Goal: Information Seeking & Learning: Find specific page/section

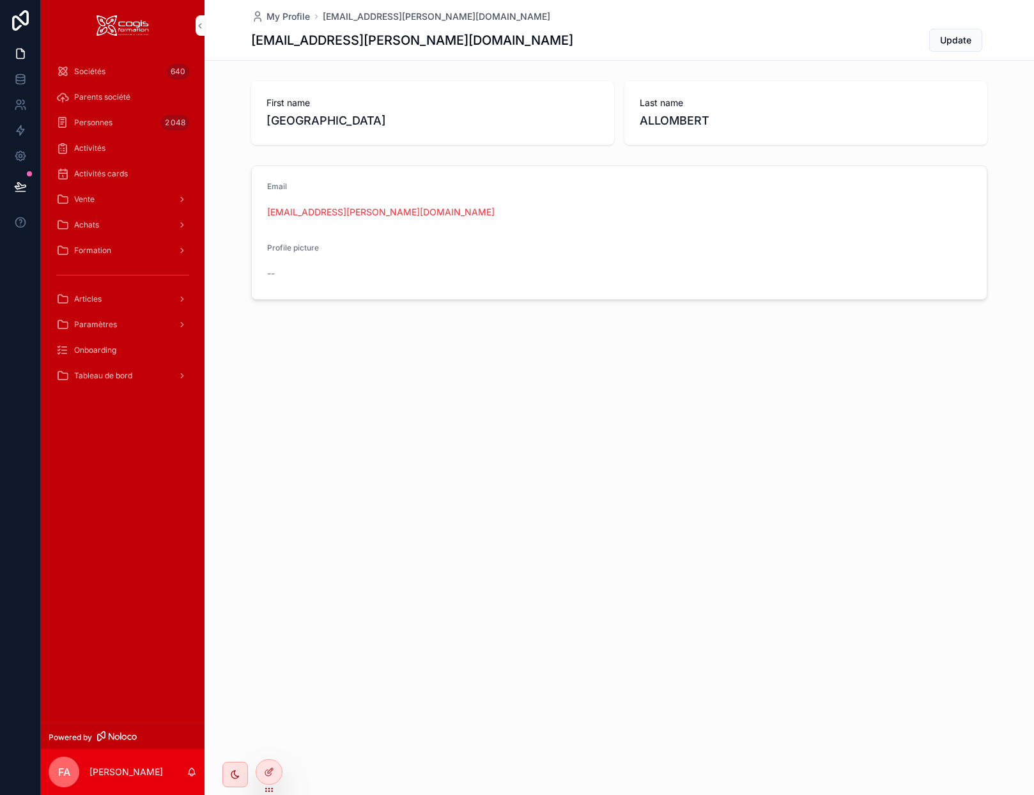
click at [88, 203] on span "Vente" at bounding box center [84, 199] width 20 height 10
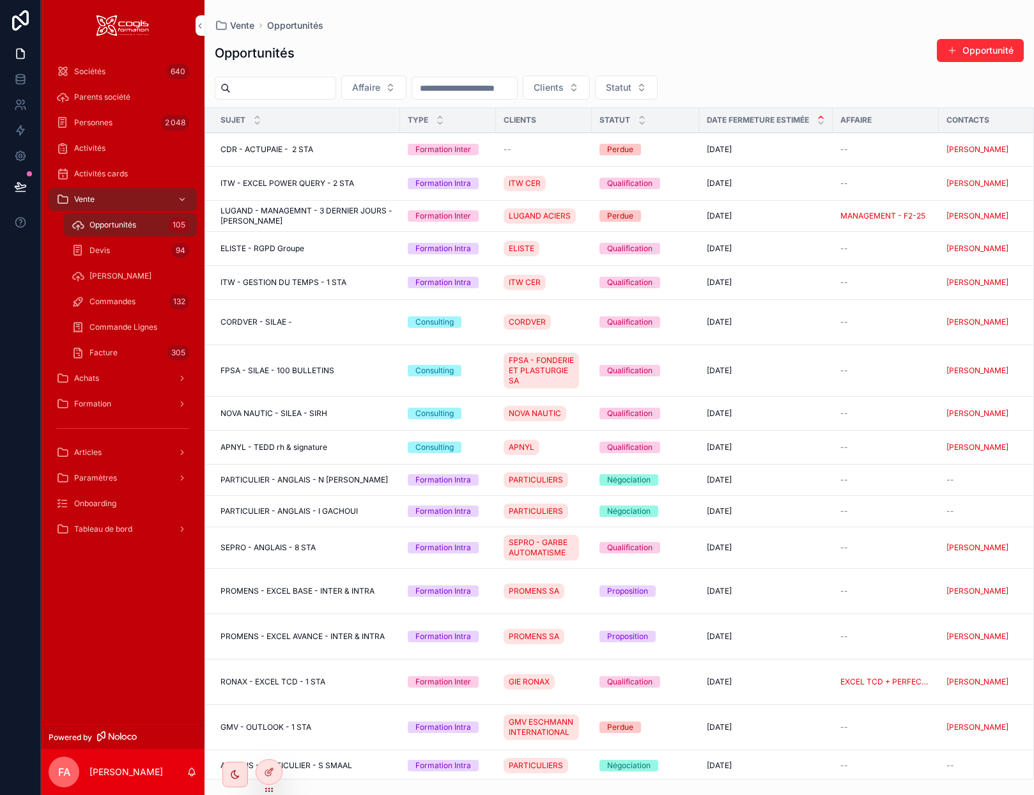
click at [107, 299] on span "Commandes" at bounding box center [112, 302] width 46 height 10
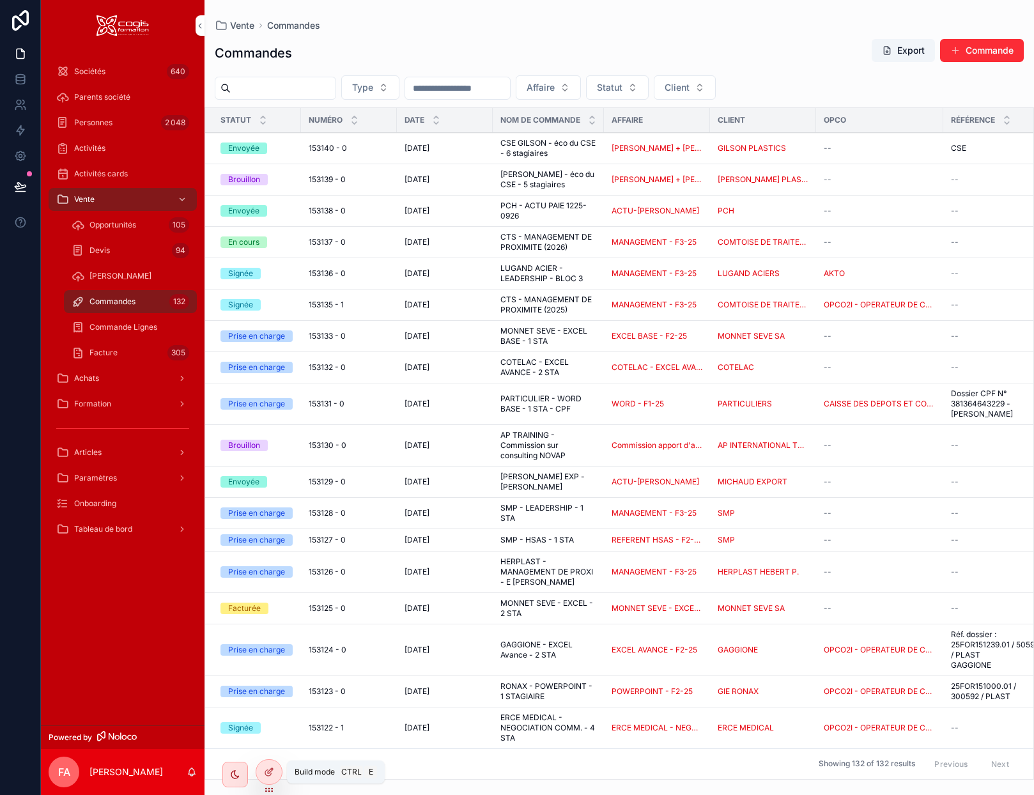
click at [266, 778] on div at bounding box center [269, 772] width 26 height 24
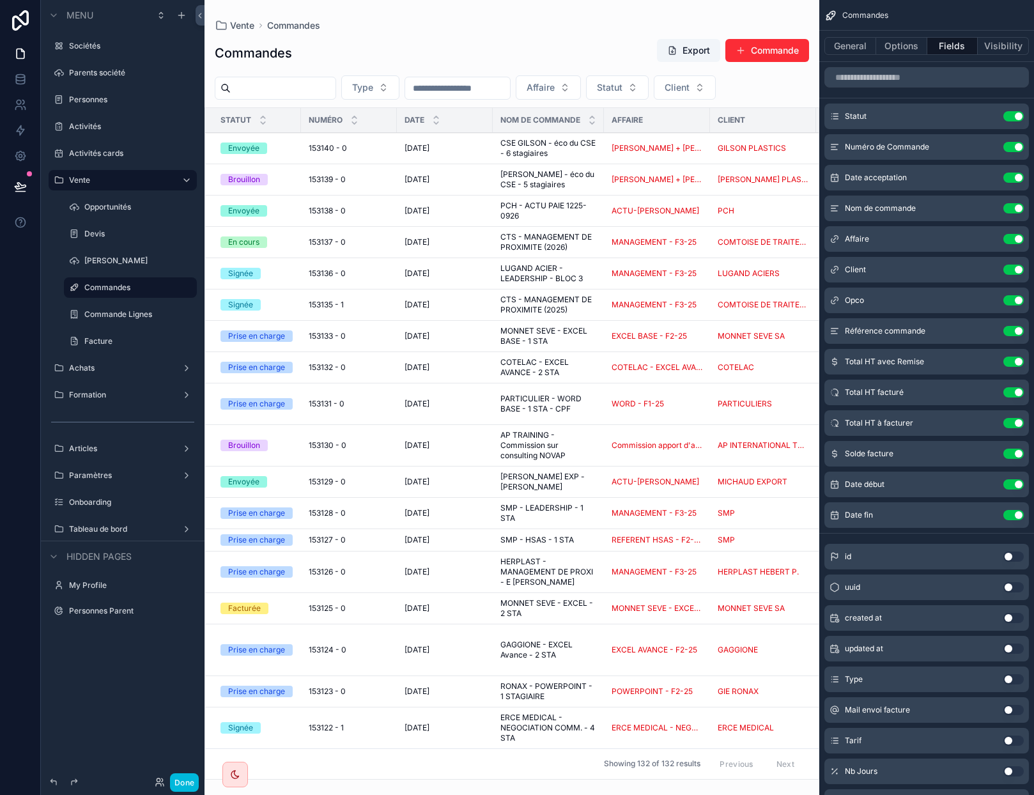
click at [694, 791] on div "scrollable content" at bounding box center [512, 397] width 615 height 795
click at [894, 49] on button "Options" at bounding box center [901, 46] width 51 height 18
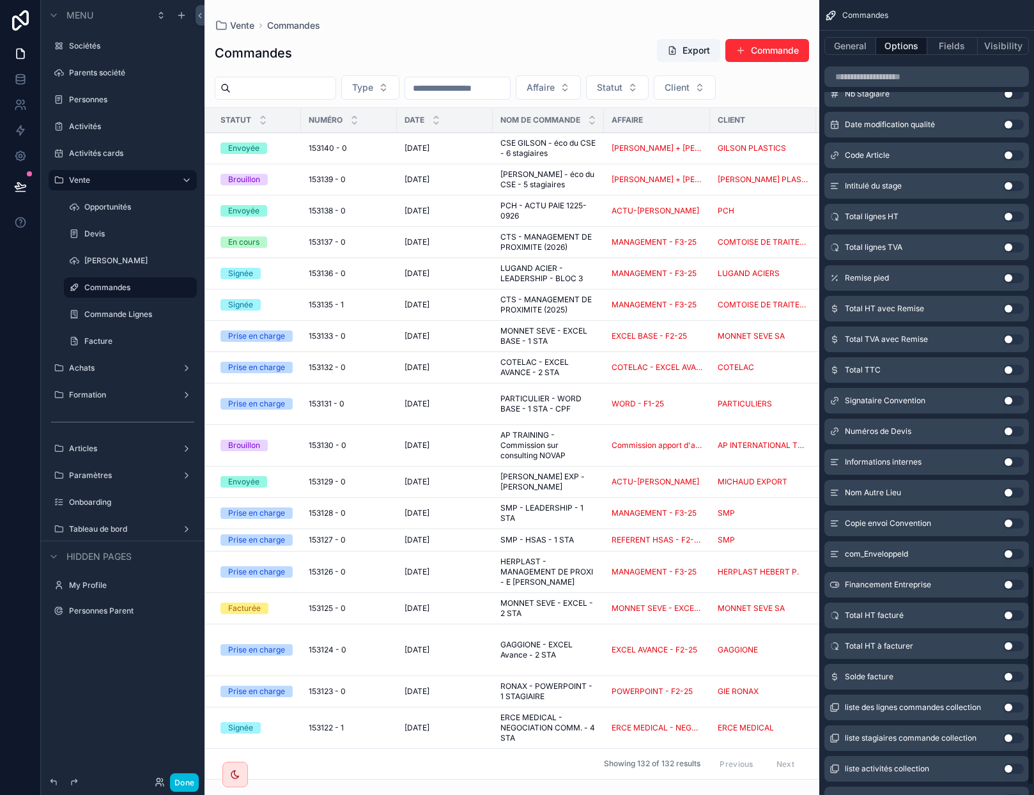
scroll to position [2045, 0]
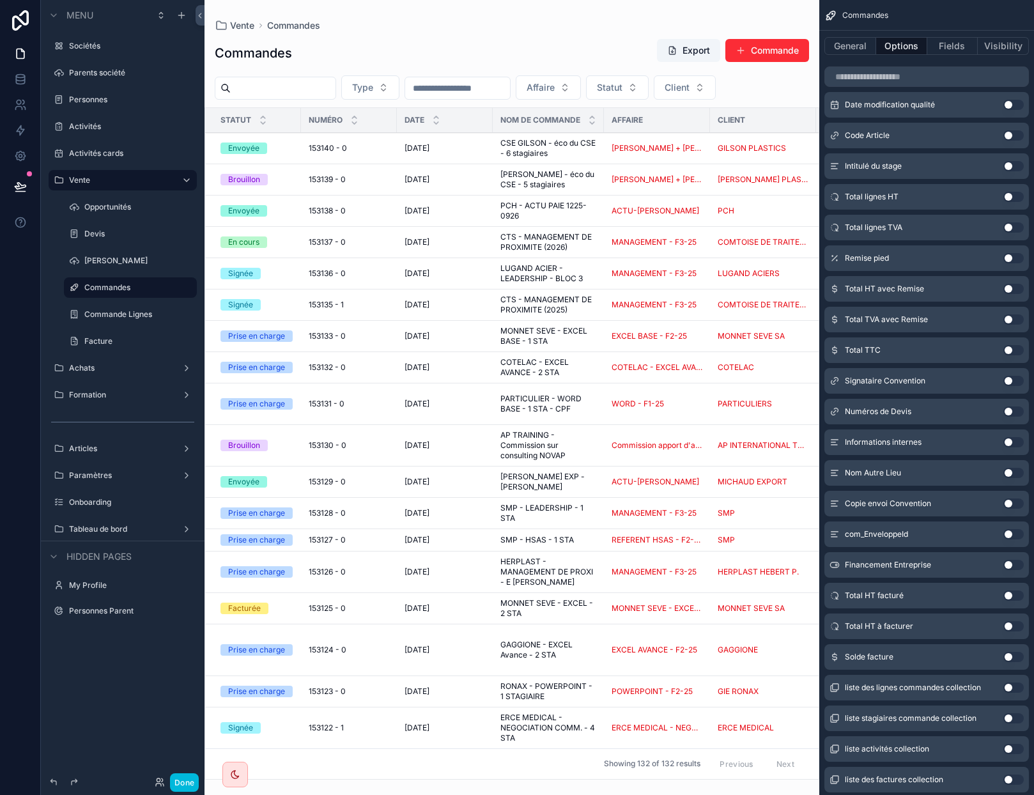
click at [1009, 597] on button "Use setting" at bounding box center [1014, 596] width 20 height 10
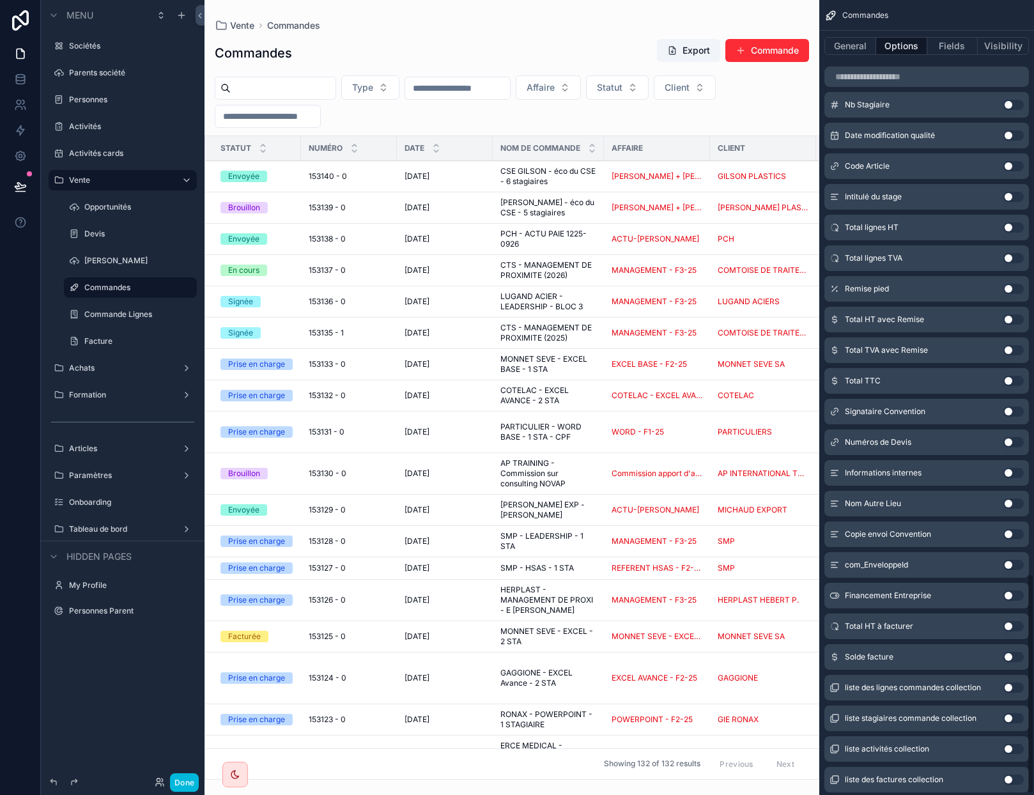
scroll to position [2076, 0]
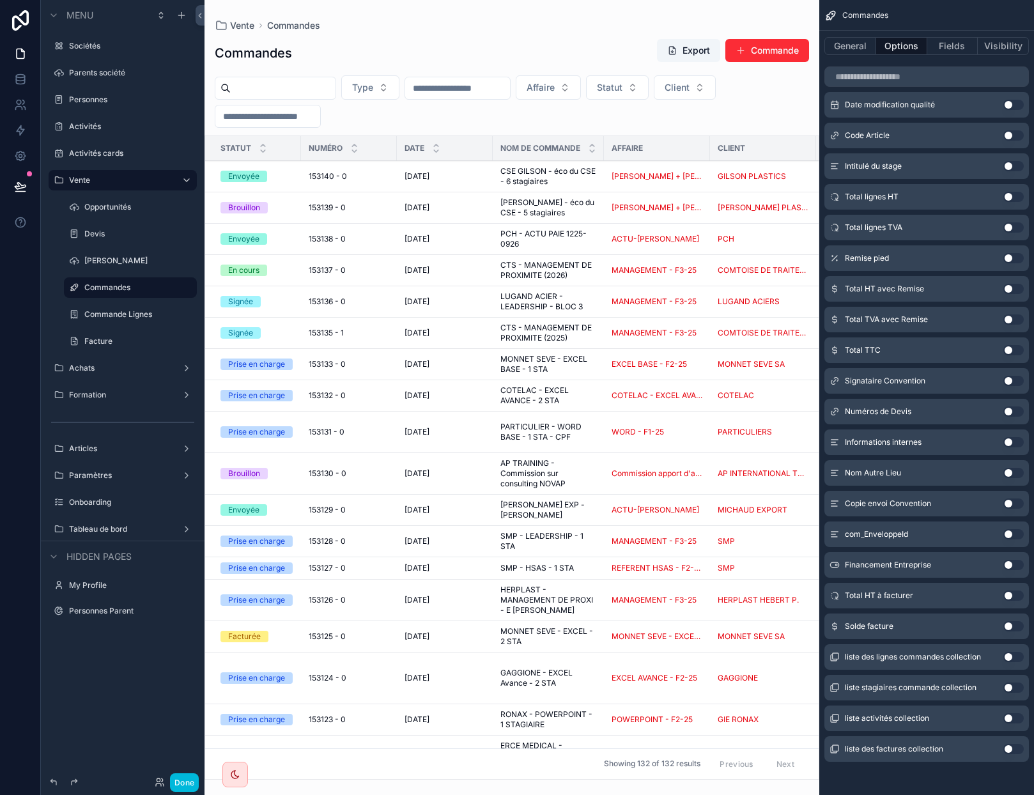
click at [1011, 598] on button "Use setting" at bounding box center [1014, 596] width 20 height 10
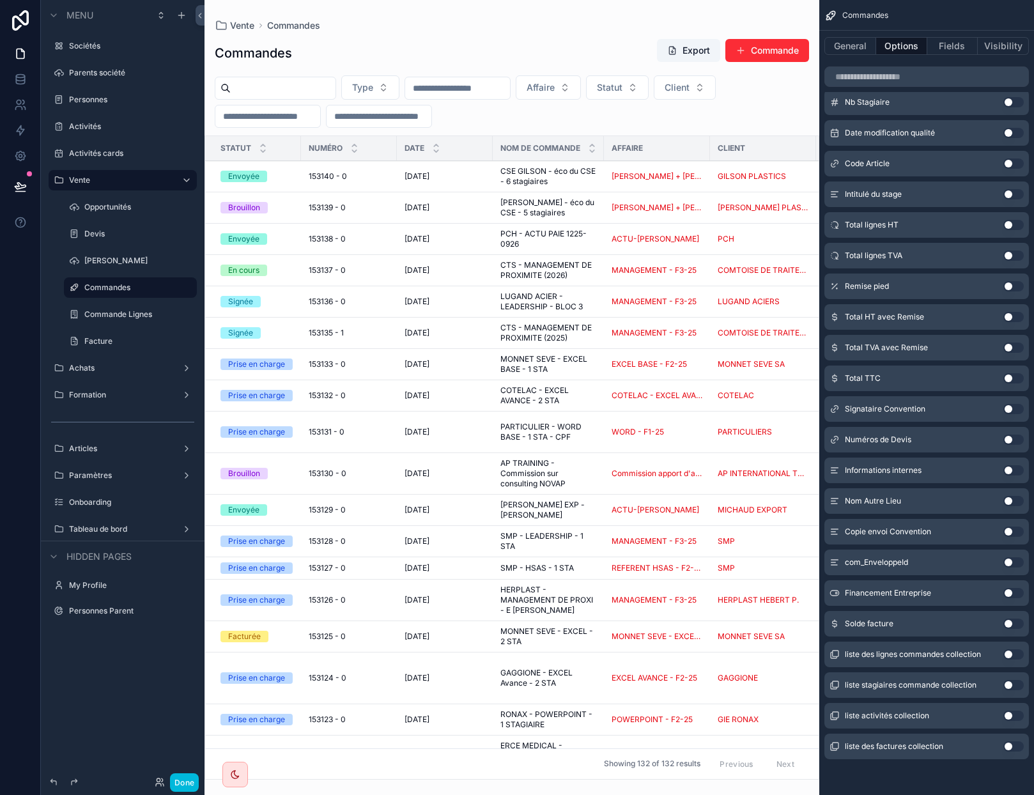
click at [1012, 621] on button "Use setting" at bounding box center [1014, 624] width 20 height 10
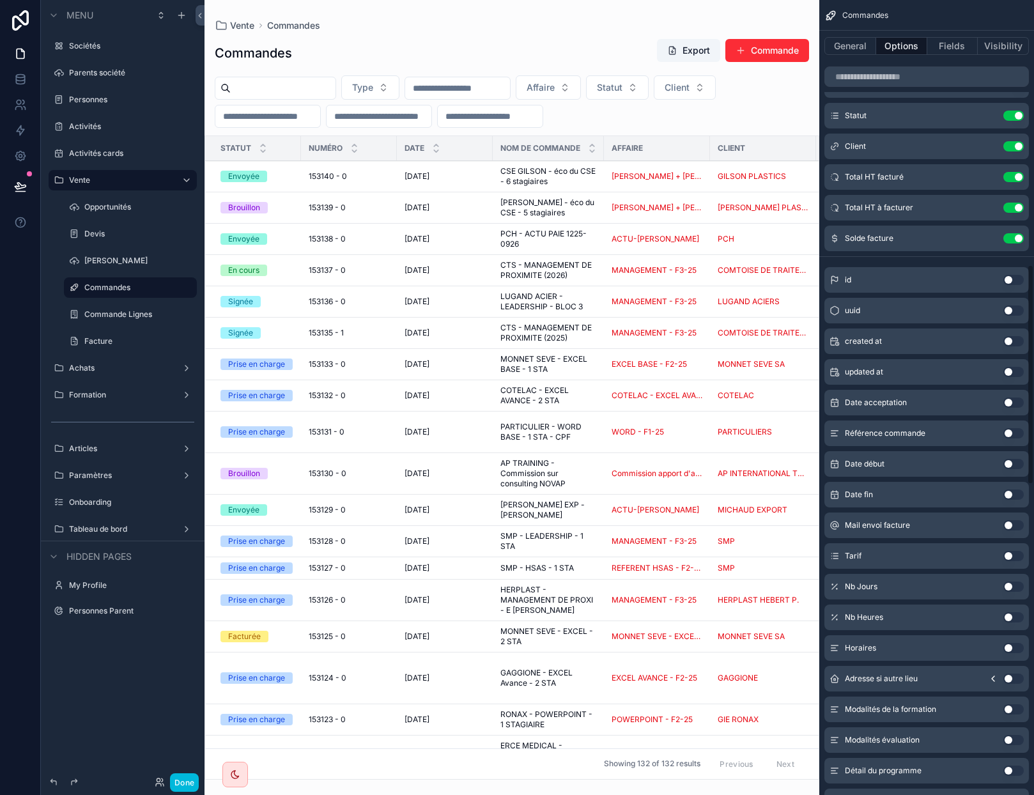
scroll to position [864, 0]
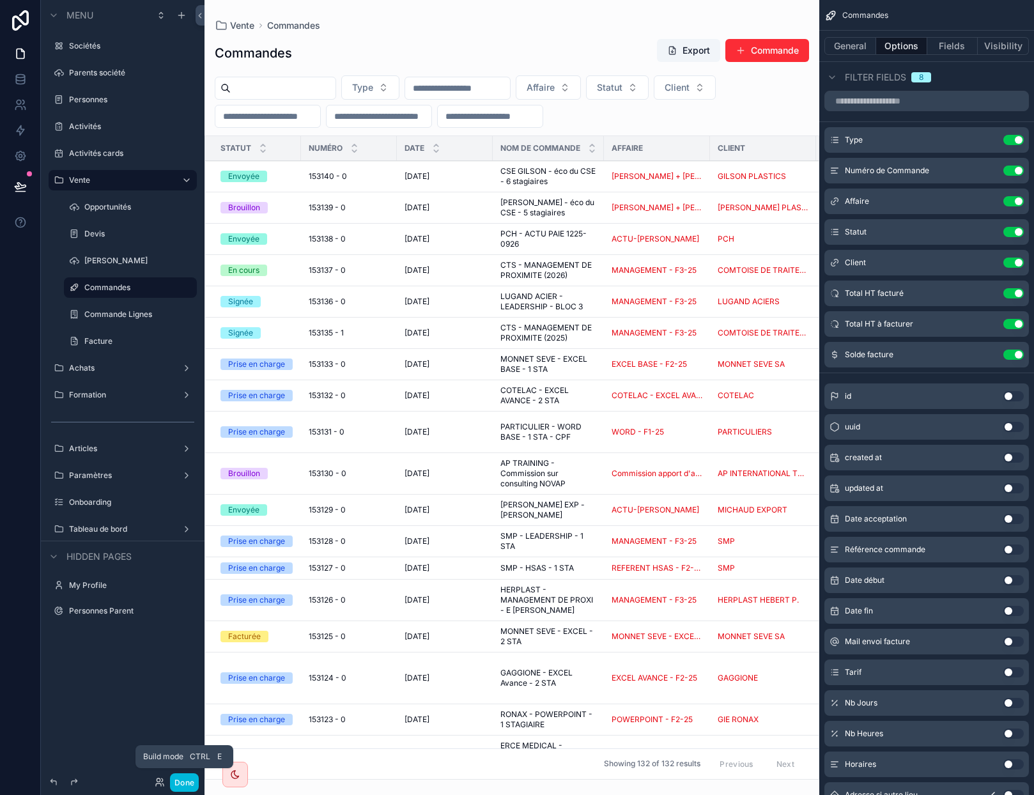
click at [190, 783] on button "Done" at bounding box center [184, 782] width 29 height 19
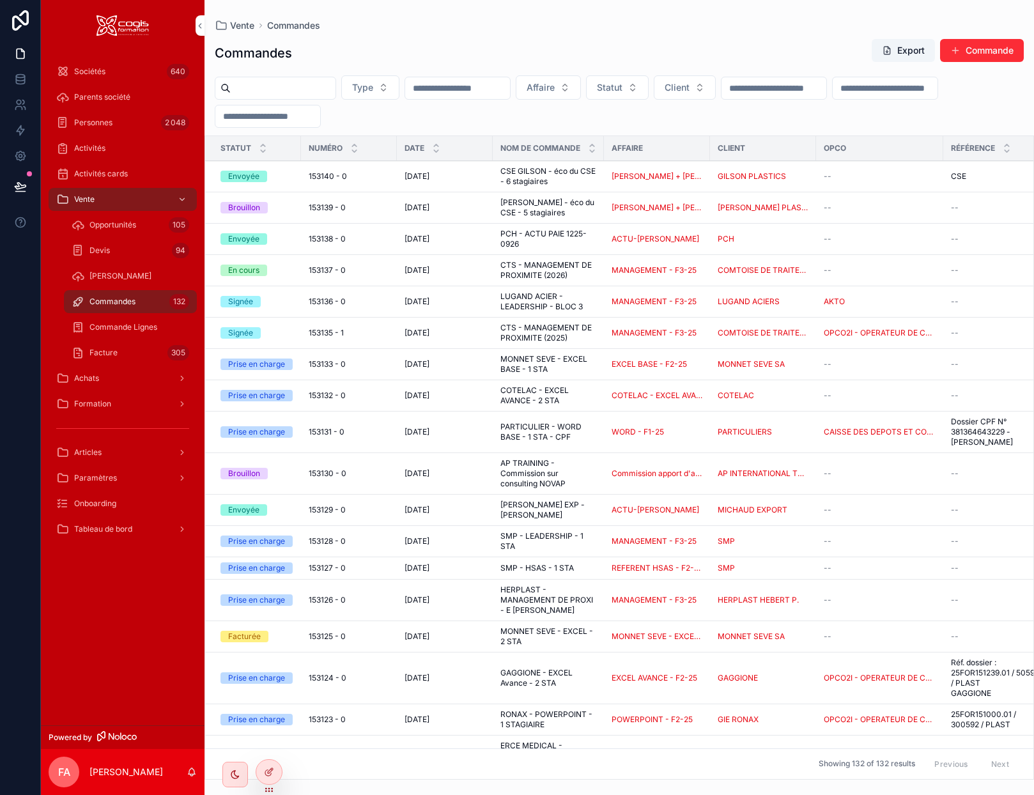
click at [320, 121] on input "scrollable content" at bounding box center [267, 116] width 105 height 18
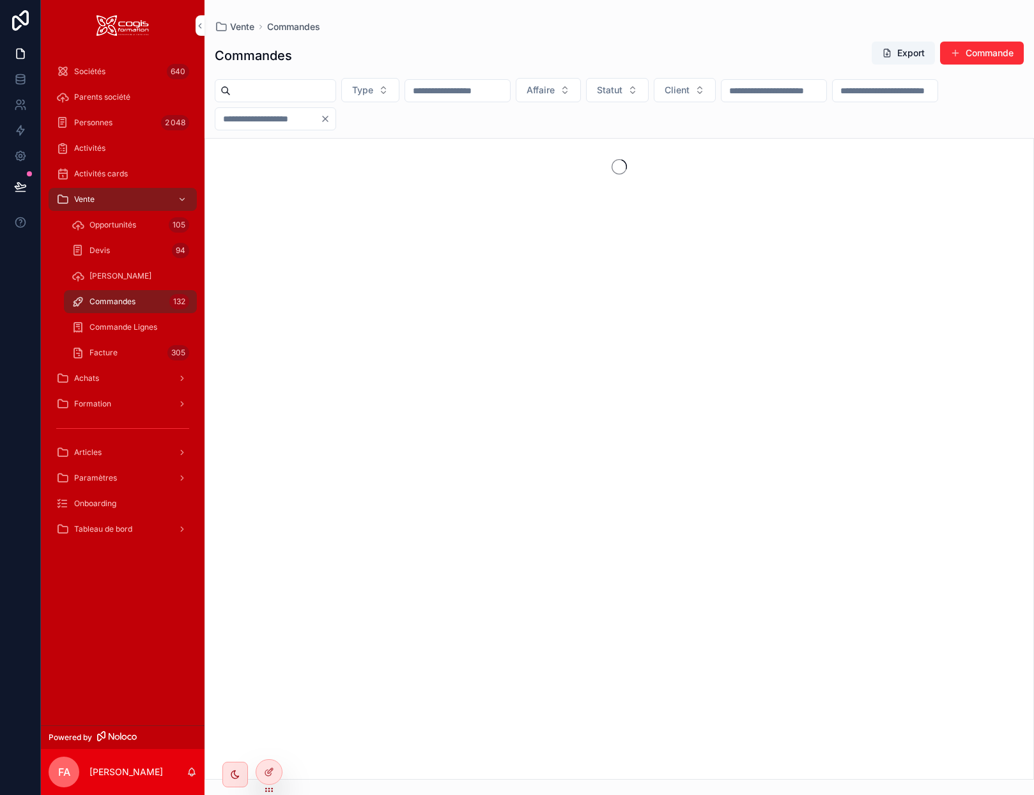
type input "*"
click at [833, 100] on input "scrollable content" at bounding box center [885, 91] width 105 height 18
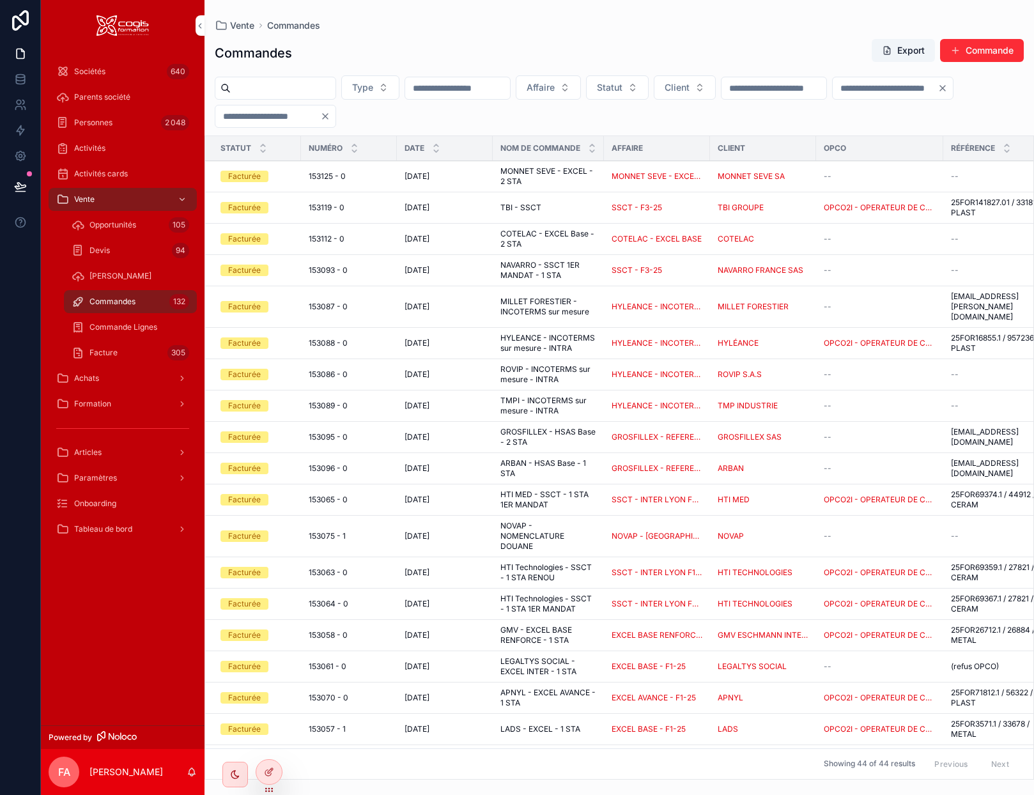
type input "*"
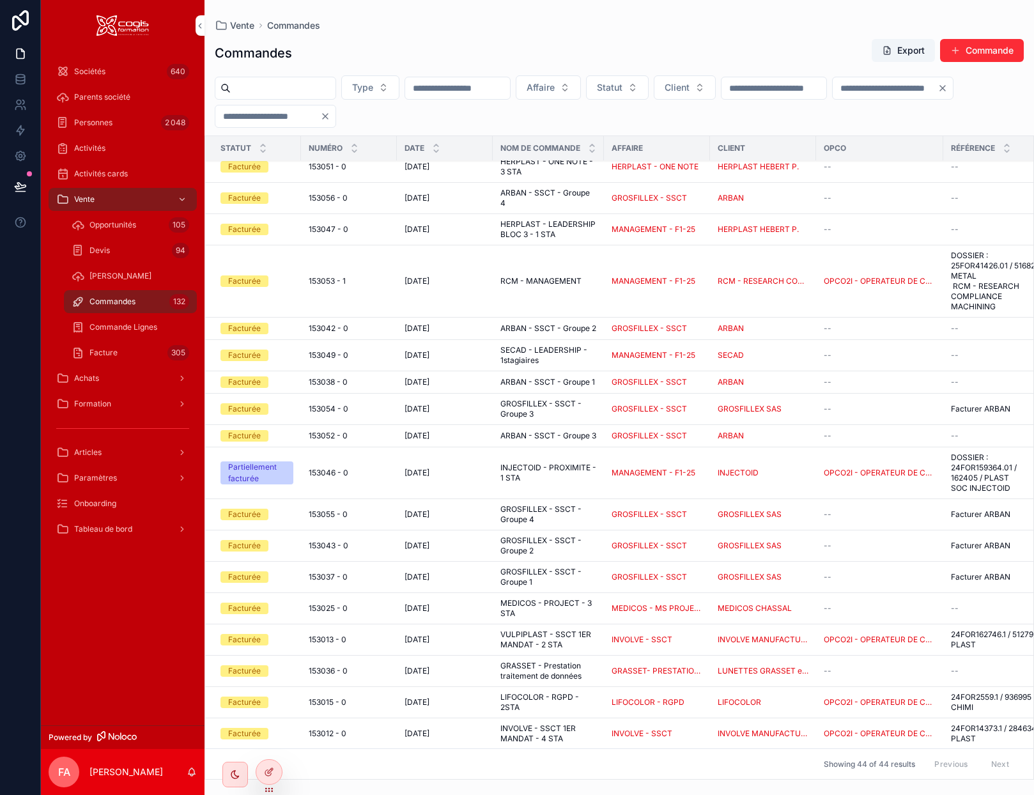
scroll to position [856, 0]
click at [362, 467] on div "153046 - 0 153046 - 0" at bounding box center [349, 472] width 81 height 10
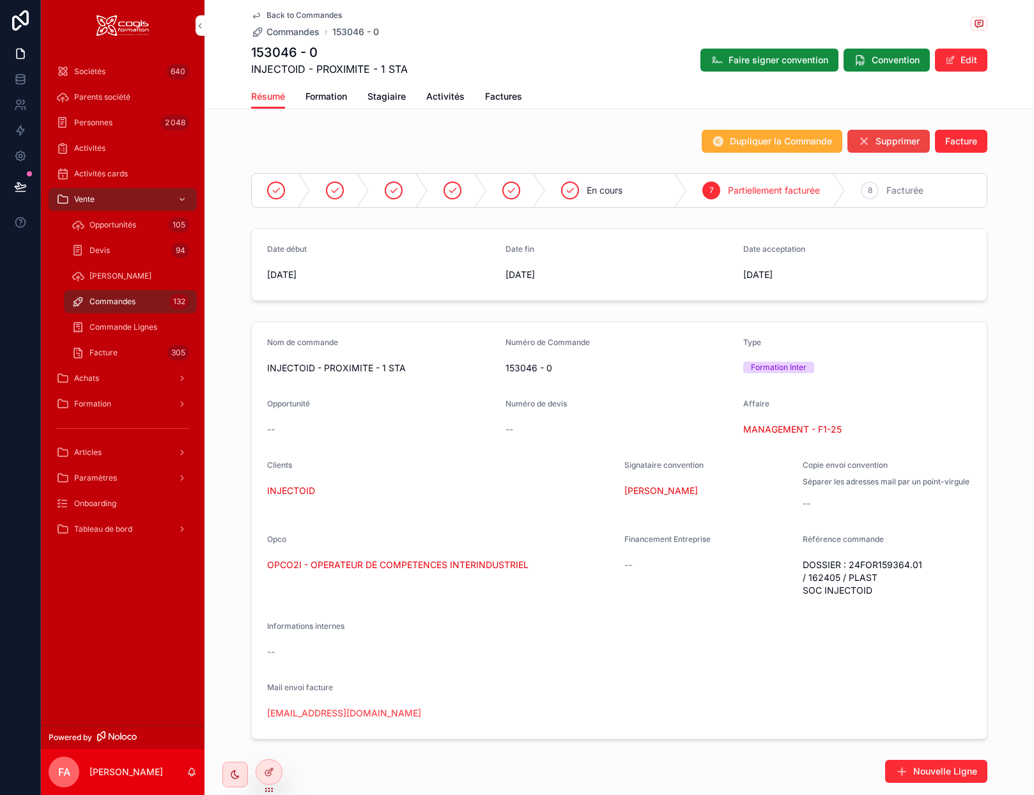
click at [489, 95] on span "Factures" at bounding box center [503, 96] width 37 height 13
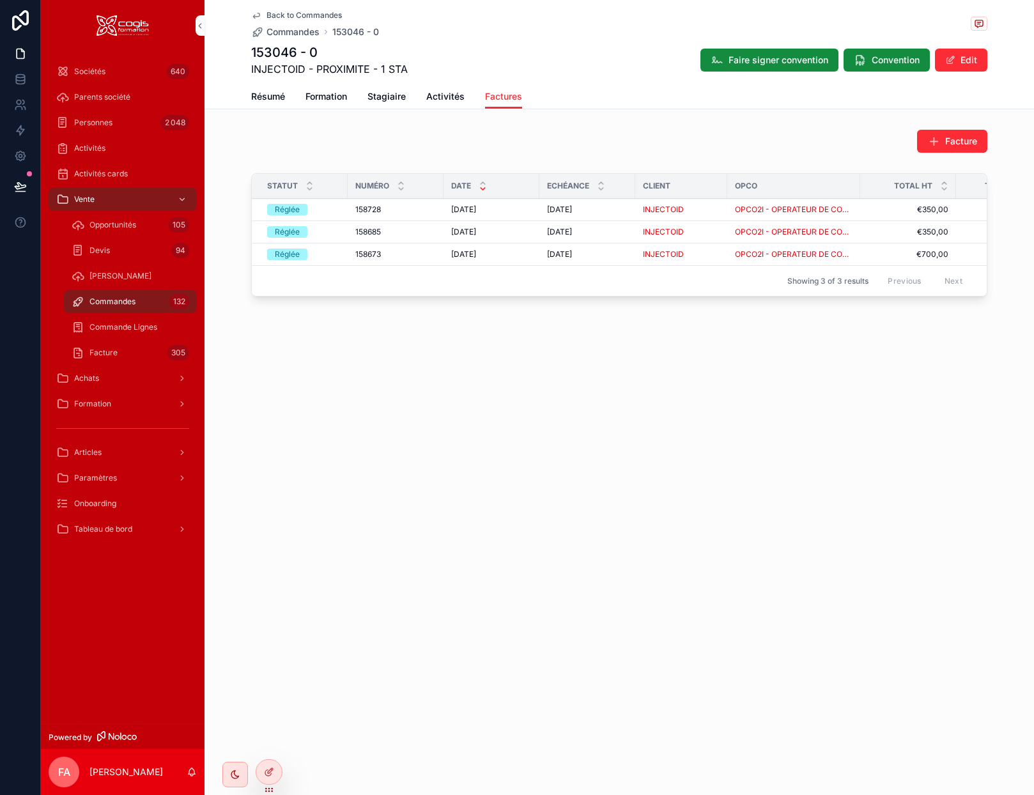
click at [269, 104] on link "Résumé" at bounding box center [268, 98] width 34 height 26
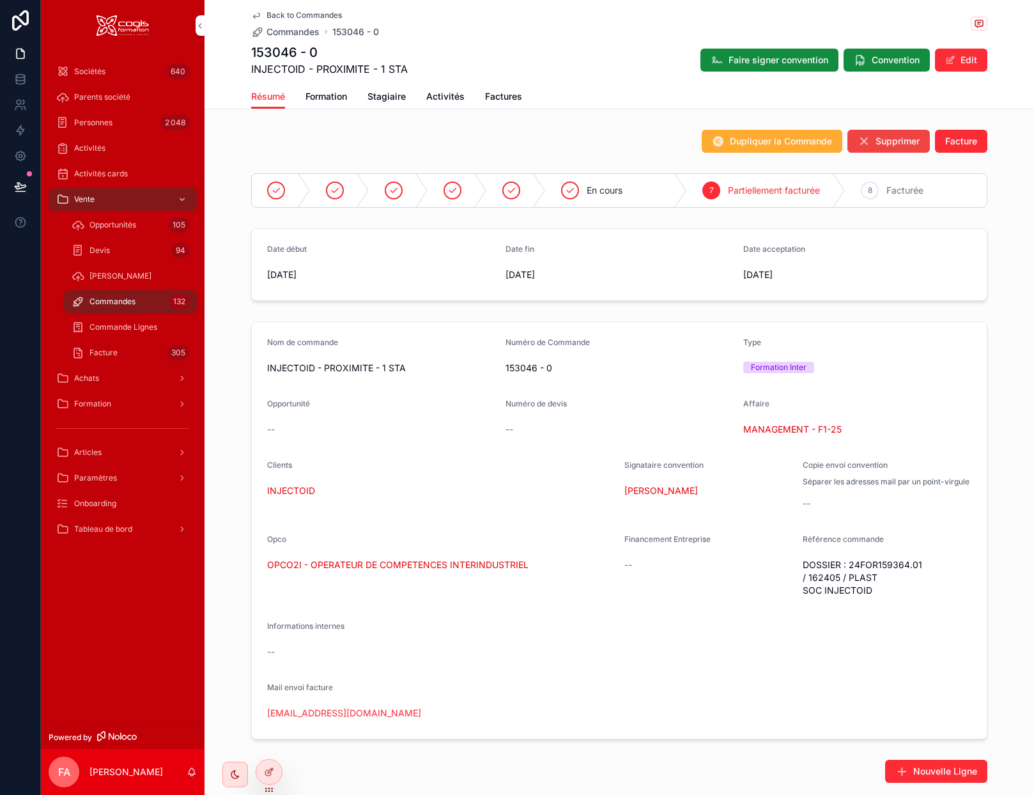
click at [897, 193] on span "Facturée" at bounding box center [905, 190] width 37 height 13
click at [252, 14] on icon "scrollable content" at bounding box center [256, 15] width 10 height 10
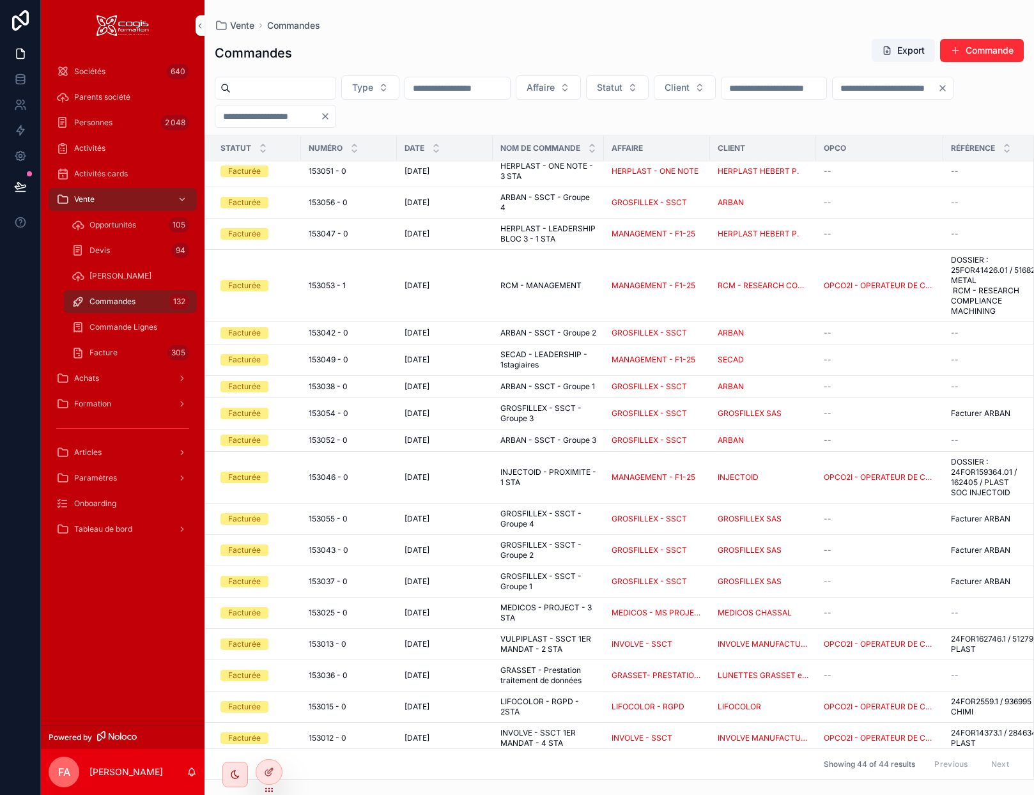
scroll to position [856, 0]
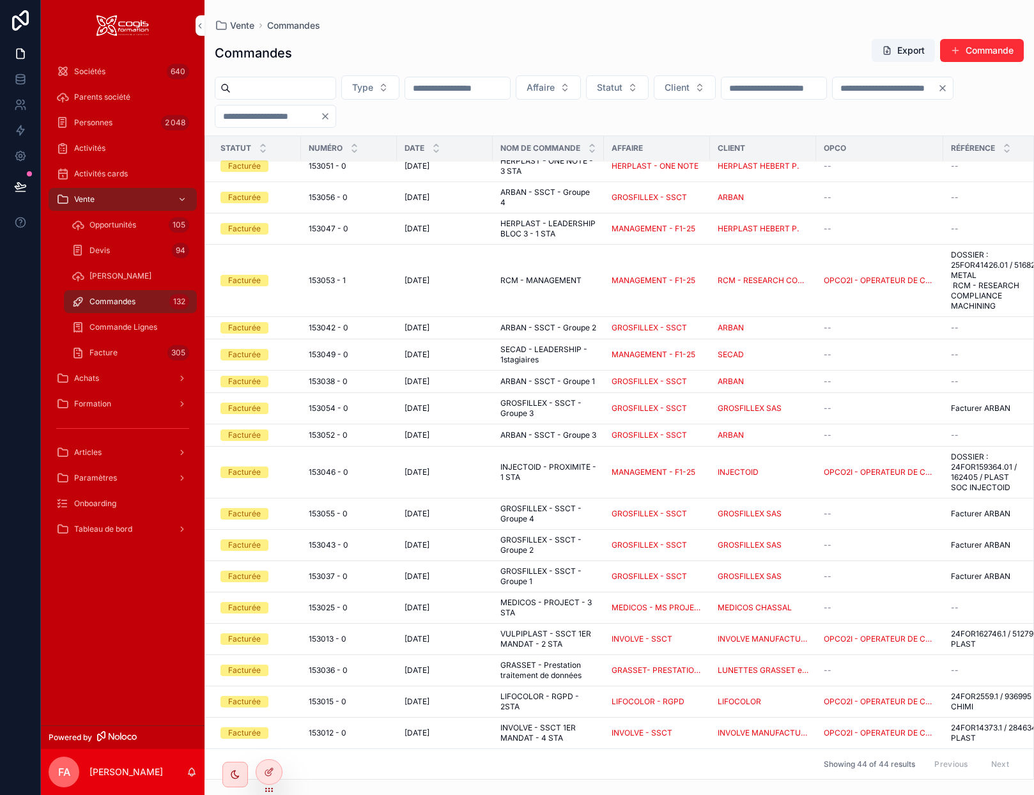
click at [989, 754] on div "Previous Next" at bounding box center [972, 764] width 93 height 20
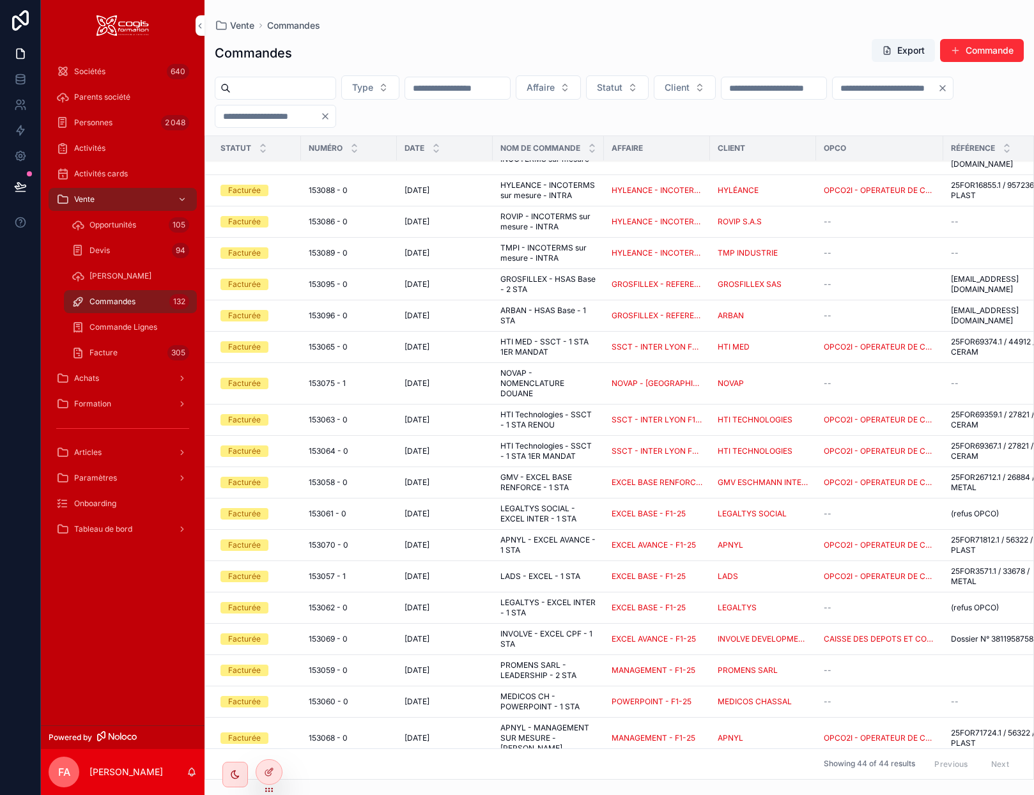
scroll to position [0, 0]
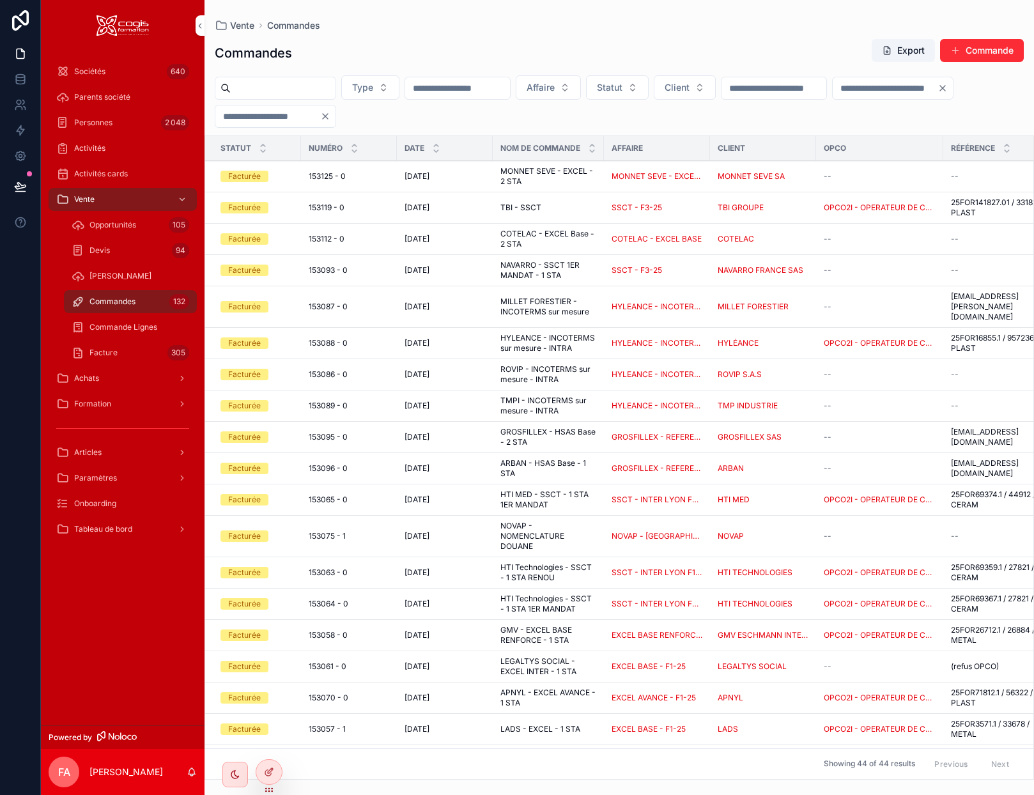
click at [833, 97] on input "*" at bounding box center [885, 88] width 105 height 18
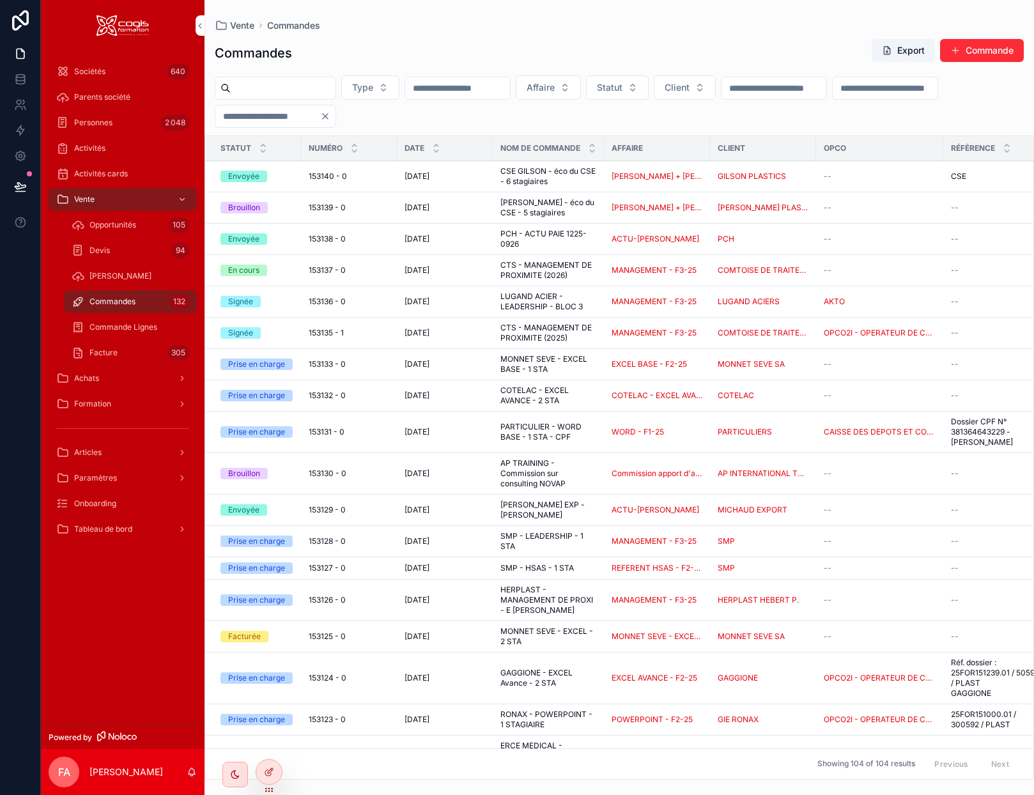
click at [320, 118] on input "*" at bounding box center [267, 116] width 105 height 18
click at [614, 121] on div "Type Affaire Statut Client" at bounding box center [620, 101] width 830 height 52
click at [320, 120] on input "scrollable content" at bounding box center [267, 116] width 105 height 18
click at [270, 778] on div at bounding box center [269, 772] width 26 height 24
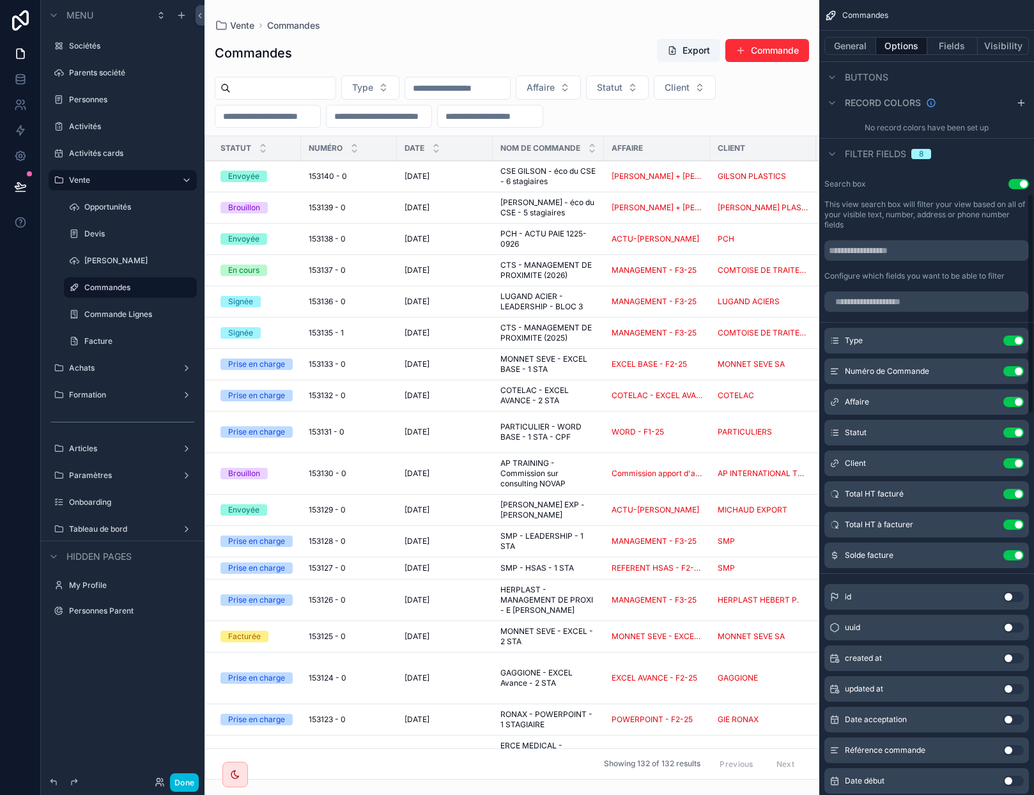
scroll to position [703, 0]
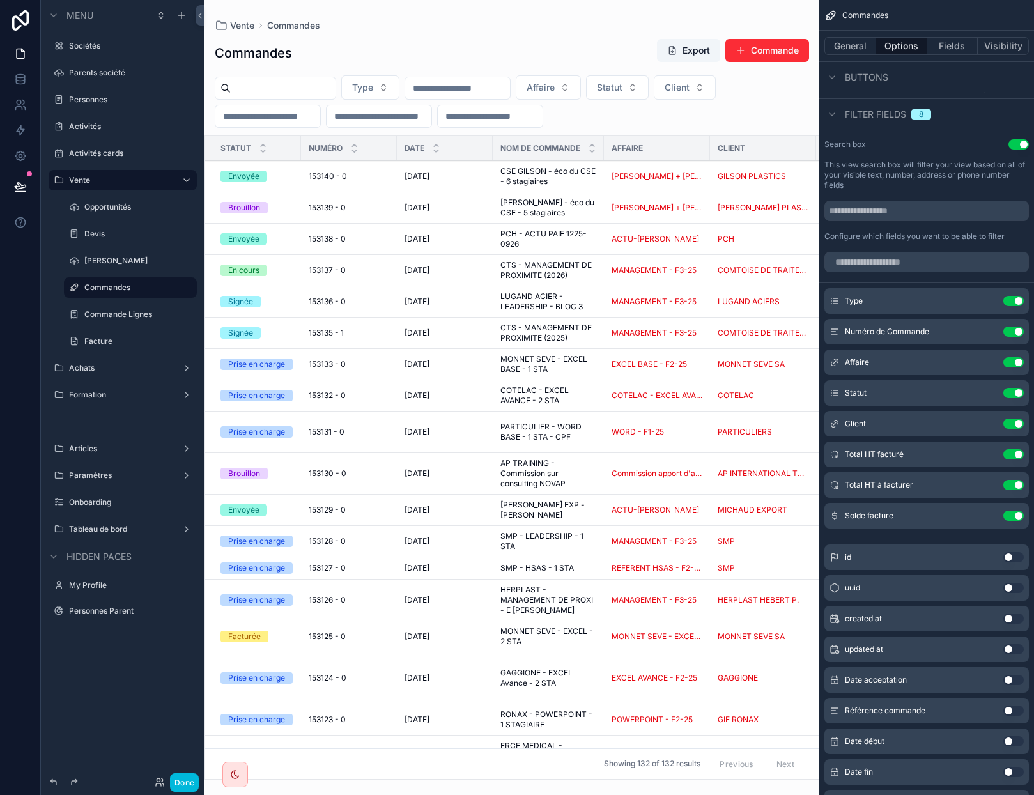
click at [0, 0] on icon "scrollable content" at bounding box center [0, 0] width 0 height 0
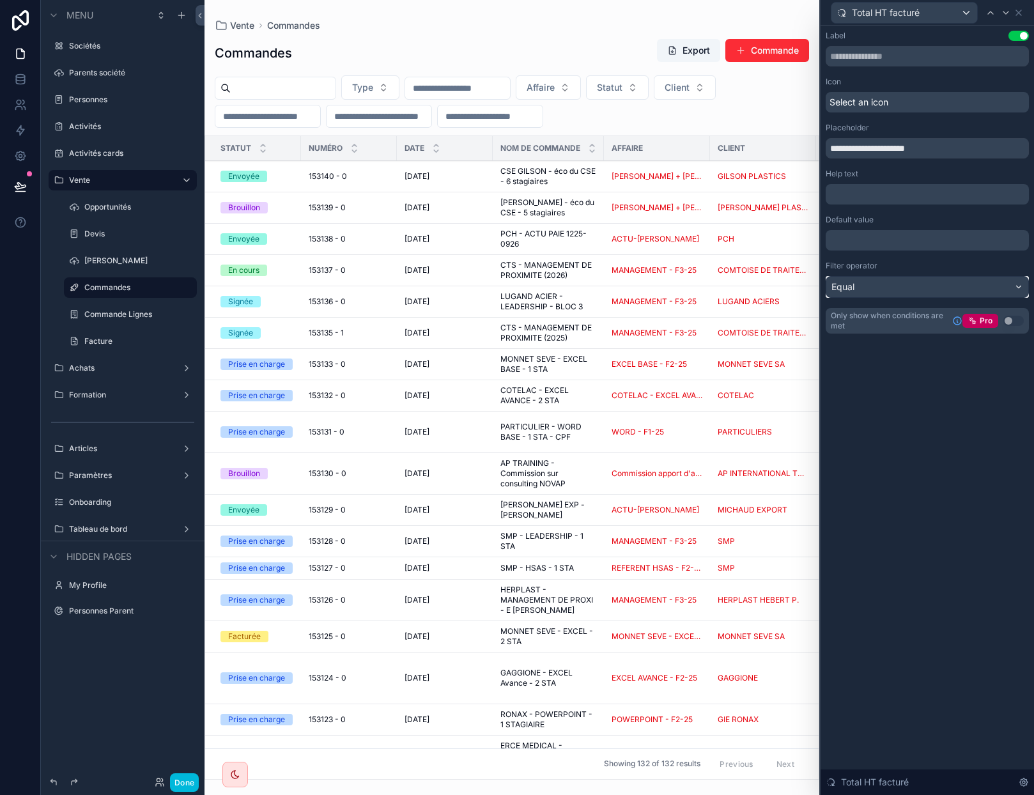
click at [889, 288] on div "Equal" at bounding box center [927, 287] width 202 height 20
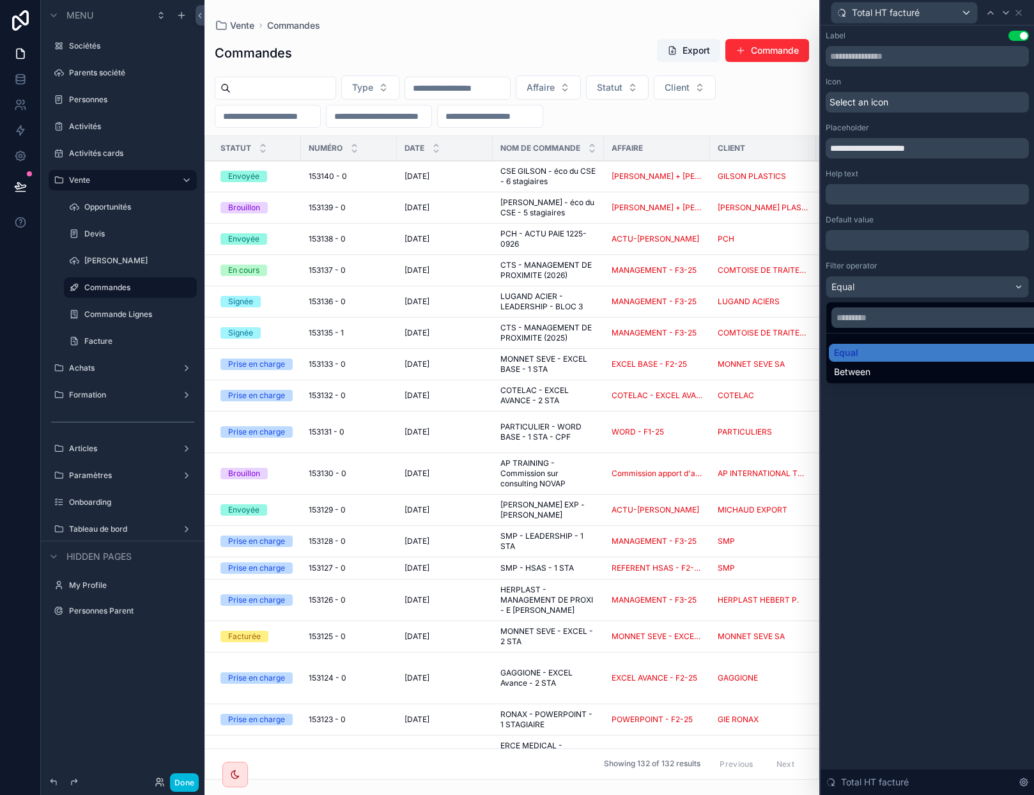
click at [889, 286] on div at bounding box center [927, 397] width 213 height 795
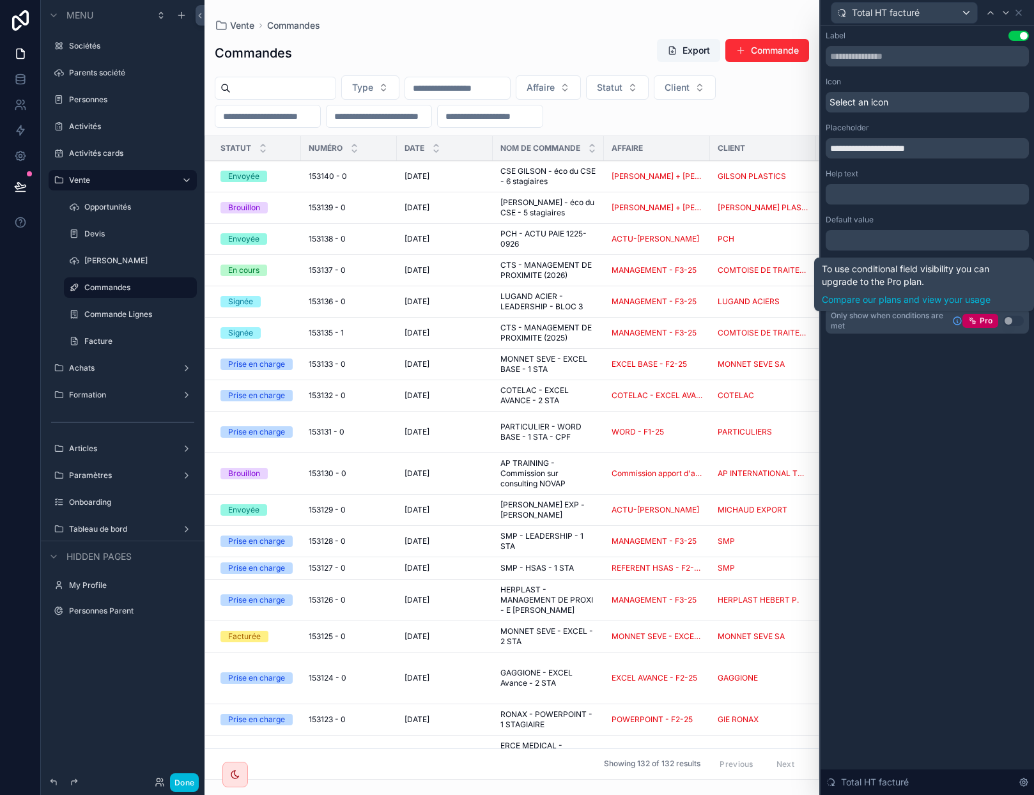
click at [1008, 321] on button "Use setting" at bounding box center [1014, 321] width 20 height 10
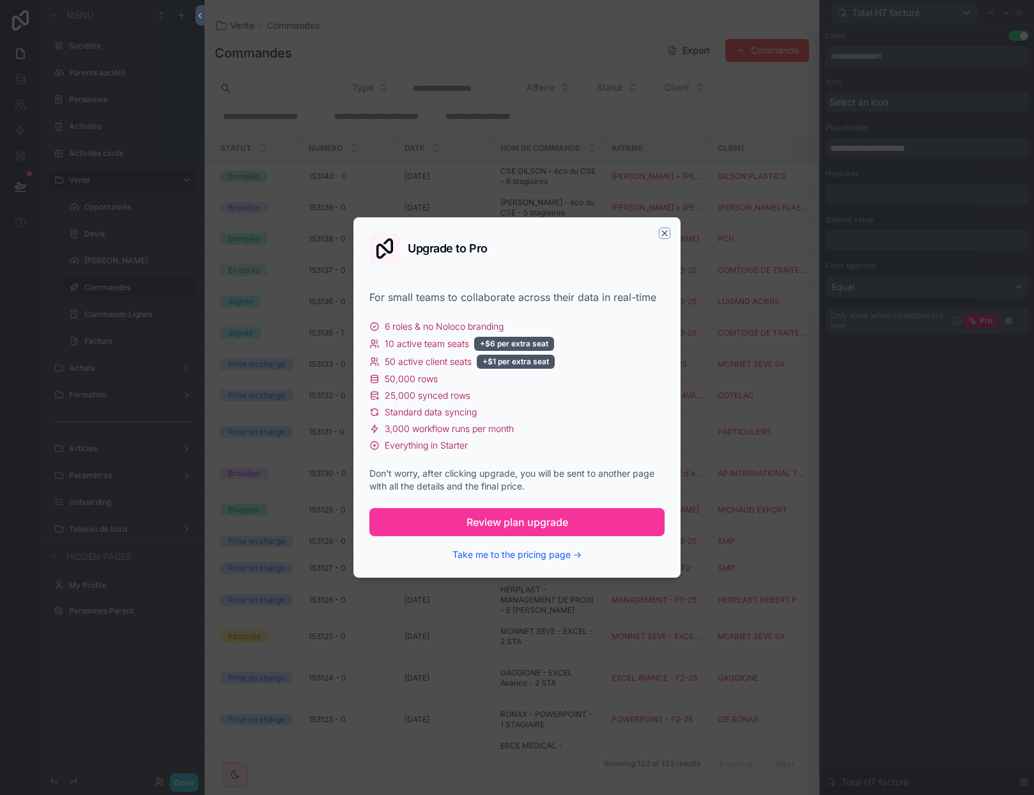
click at [662, 235] on icon "button" at bounding box center [665, 233] width 10 height 10
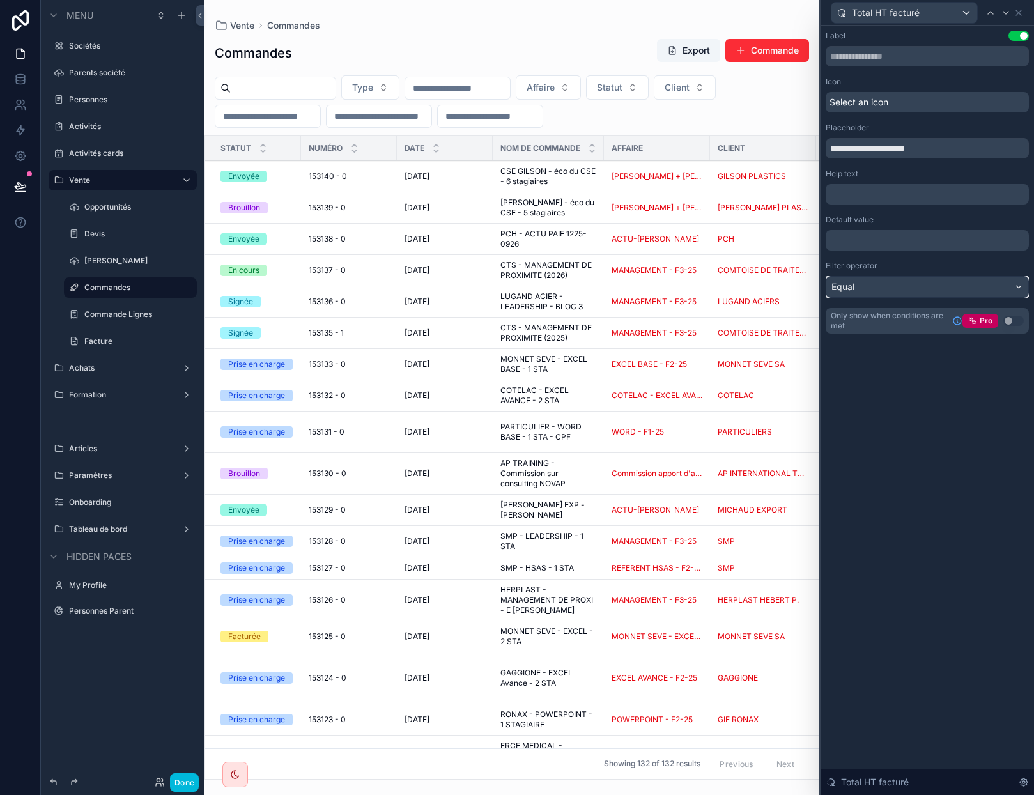
click at [899, 288] on div "Equal" at bounding box center [927, 287] width 202 height 20
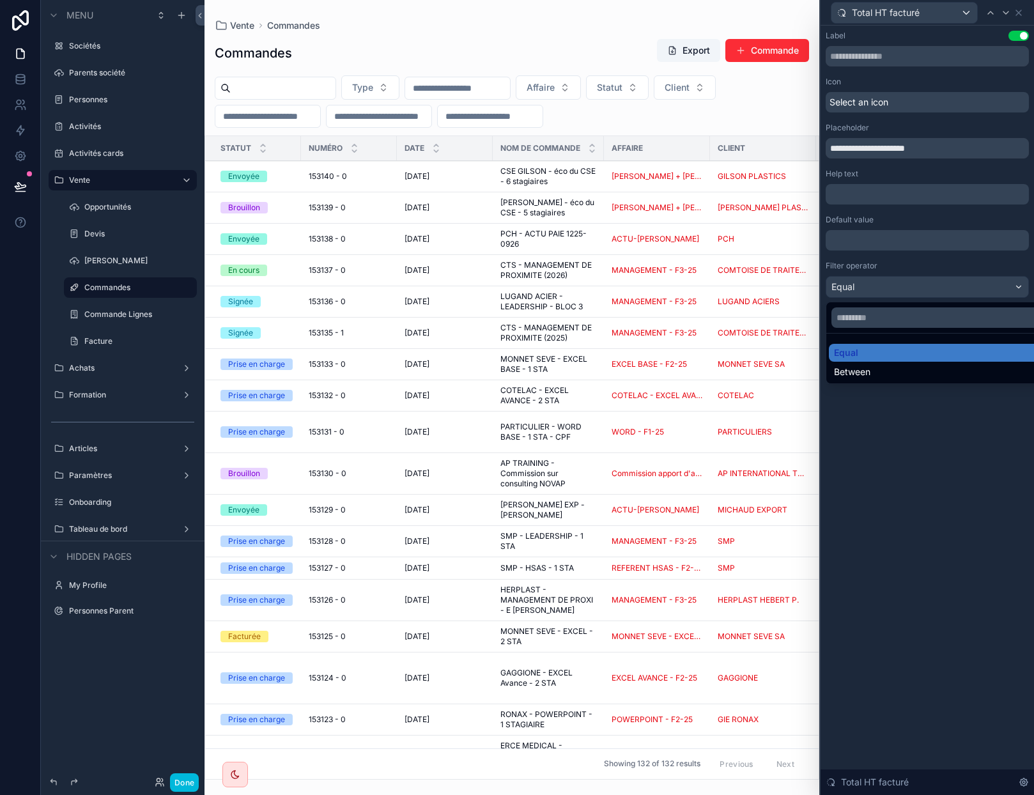
click at [878, 367] on div "Between" at bounding box center [942, 372] width 216 height 13
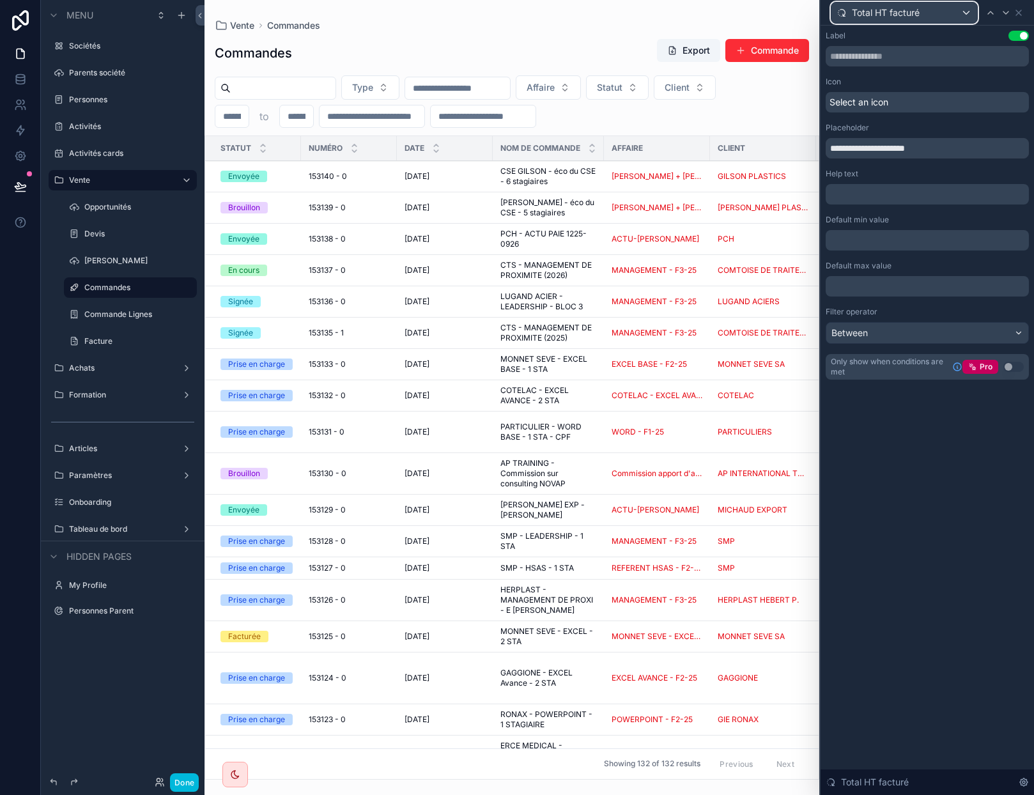
click at [963, 9] on div "Total HT facturé" at bounding box center [905, 13] width 146 height 20
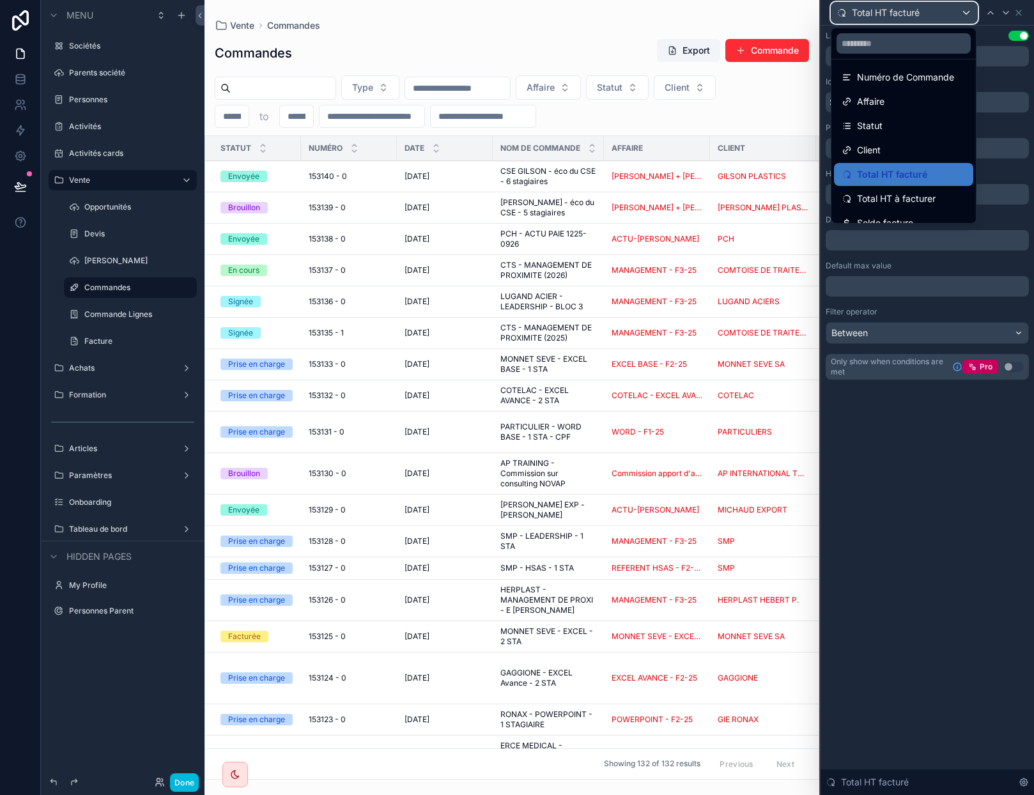
scroll to position [42, 0]
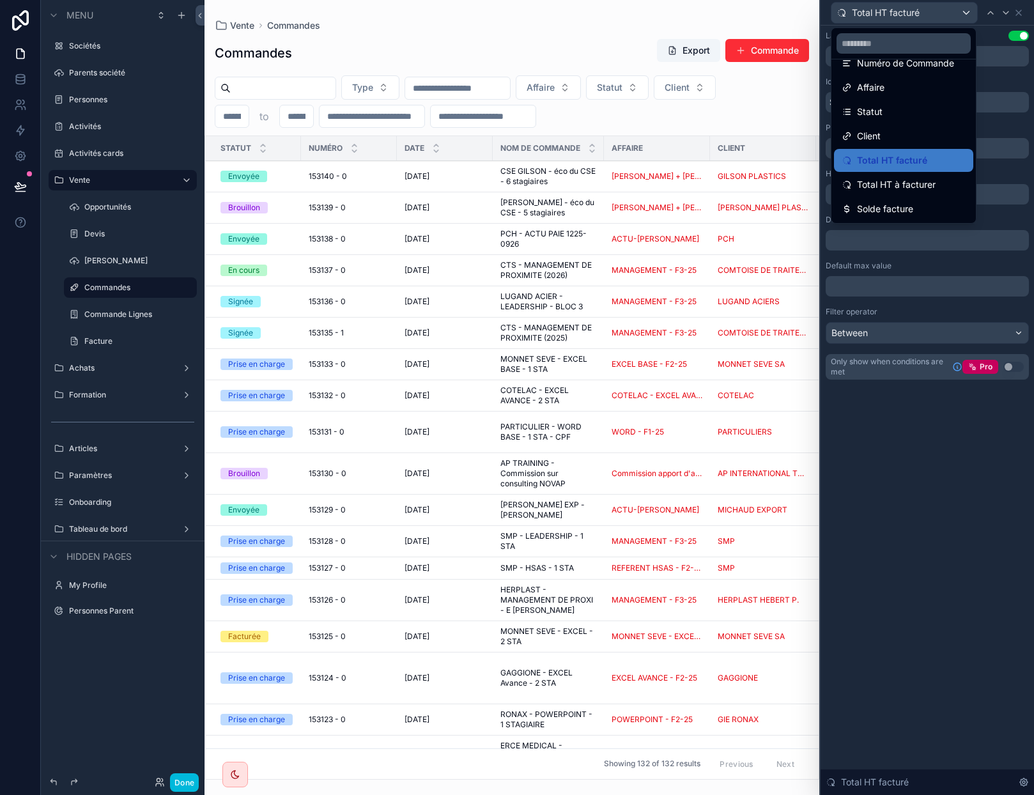
click at [916, 182] on span "Total HT à facturer" at bounding box center [896, 184] width 79 height 15
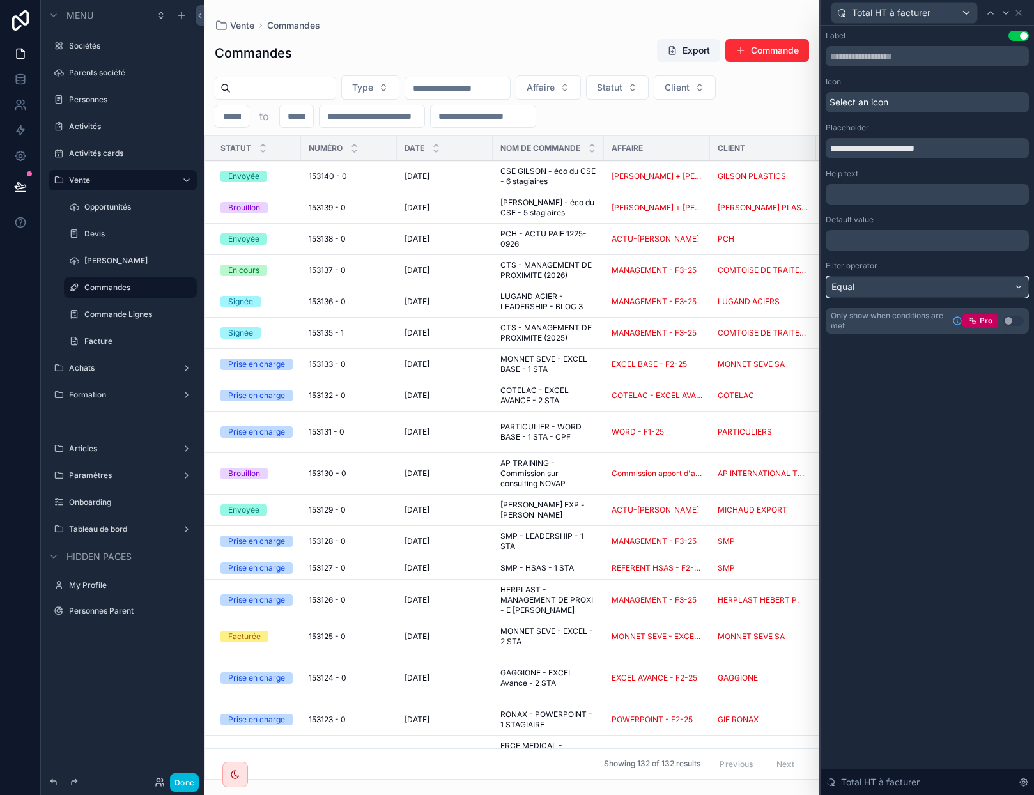
click at [894, 285] on div "Equal" at bounding box center [927, 287] width 202 height 20
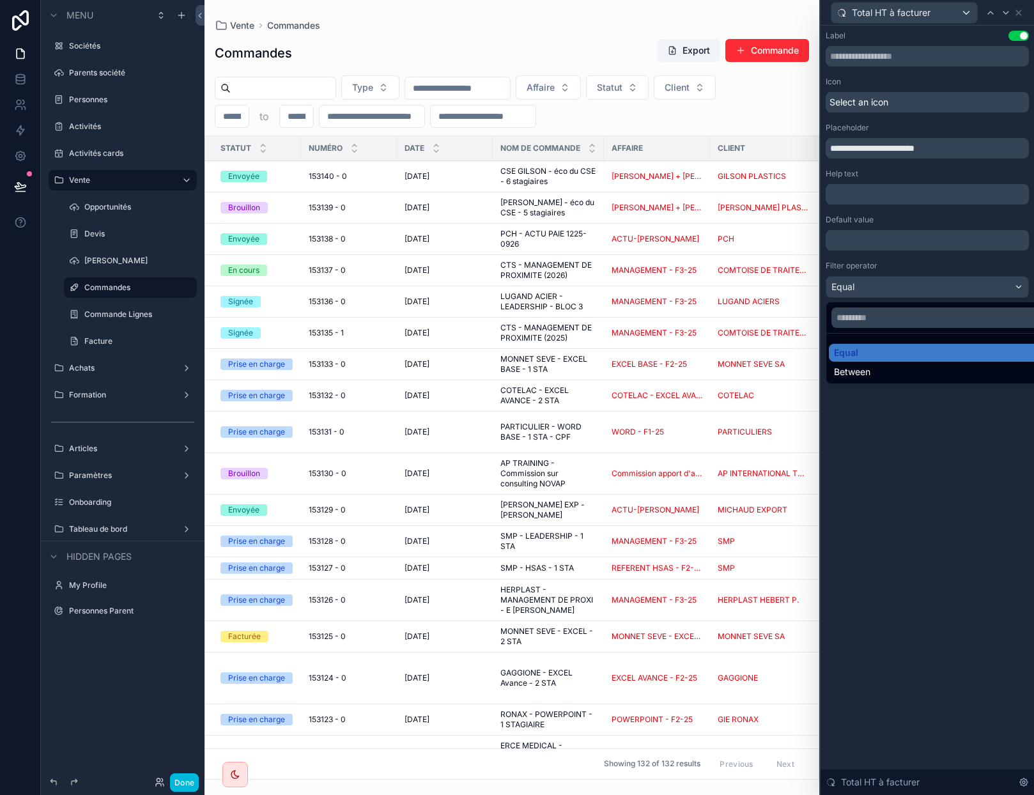
click at [867, 375] on span "Between" at bounding box center [852, 372] width 36 height 13
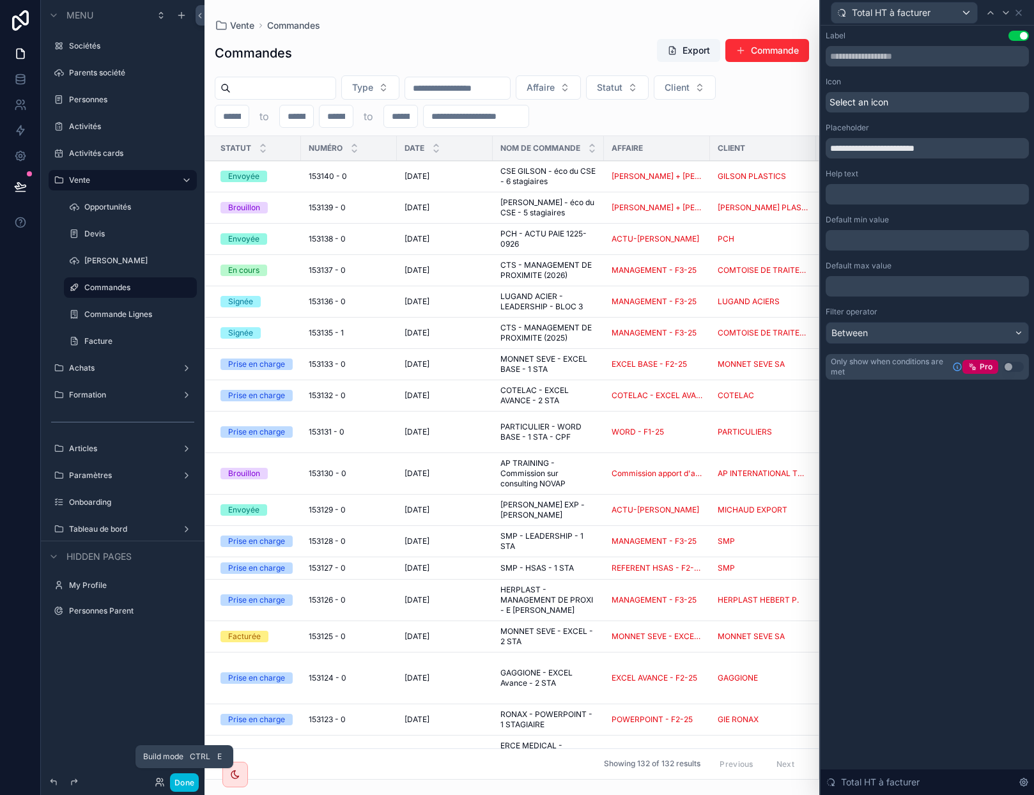
click at [186, 775] on button "Done" at bounding box center [184, 782] width 29 height 19
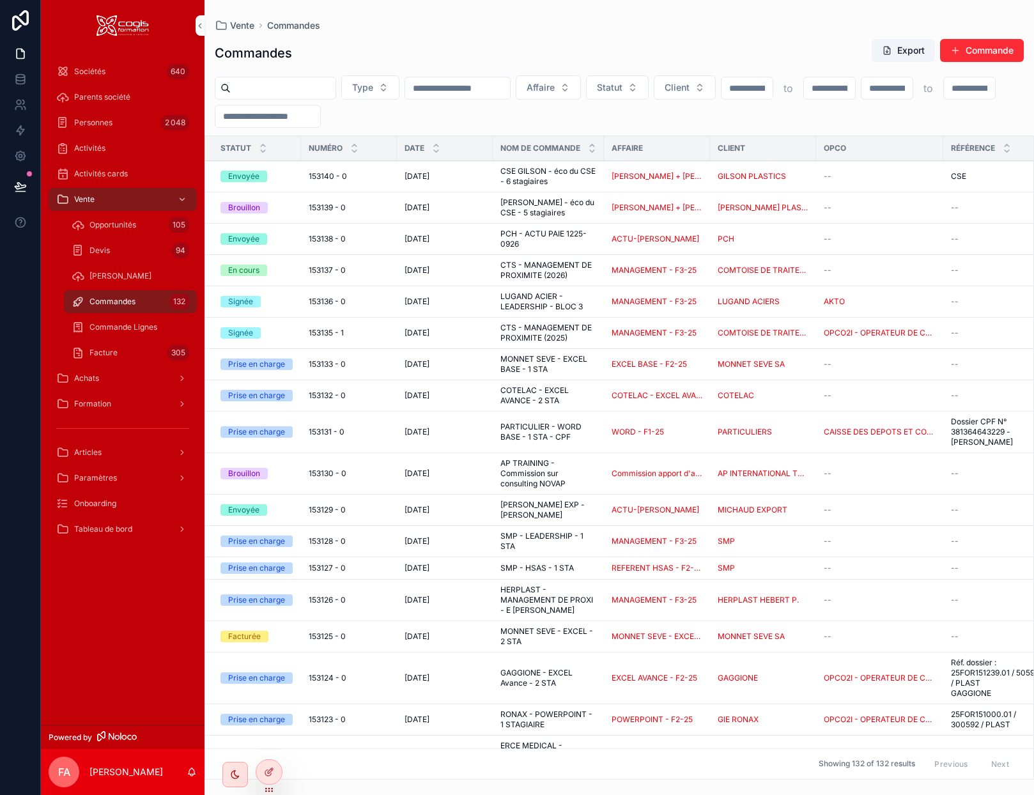
click at [773, 90] on input "scrollable content" at bounding box center [747, 88] width 51 height 18
click at [272, 770] on icon at bounding box center [269, 772] width 10 height 10
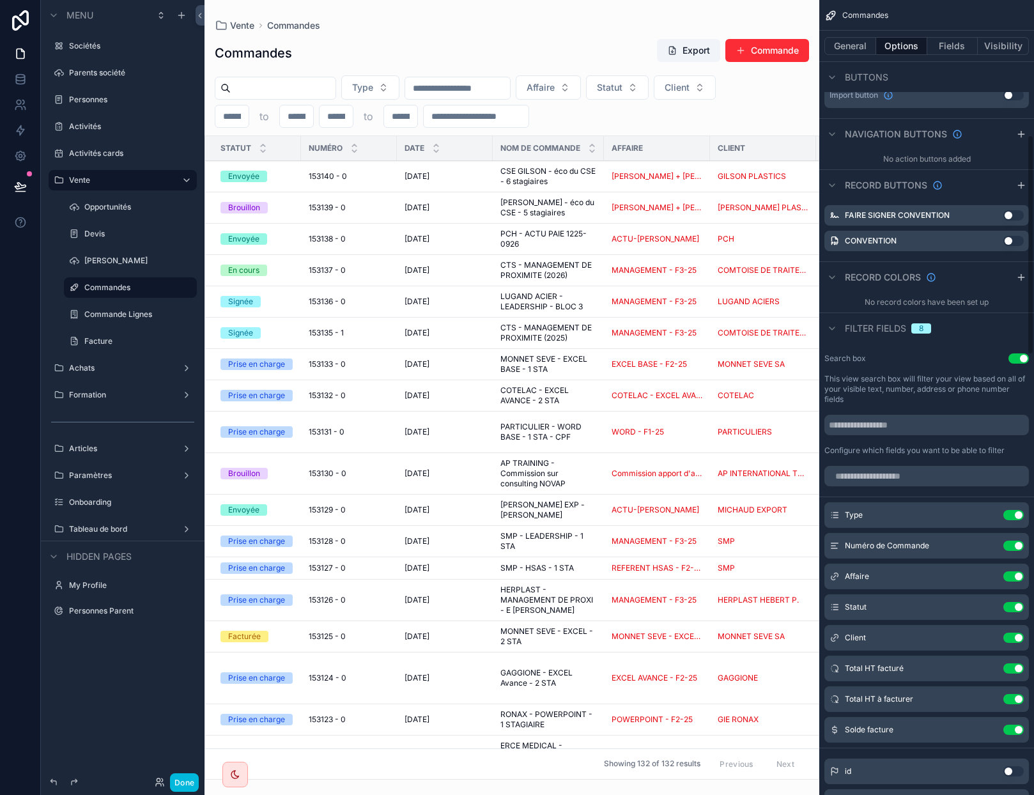
scroll to position [511, 0]
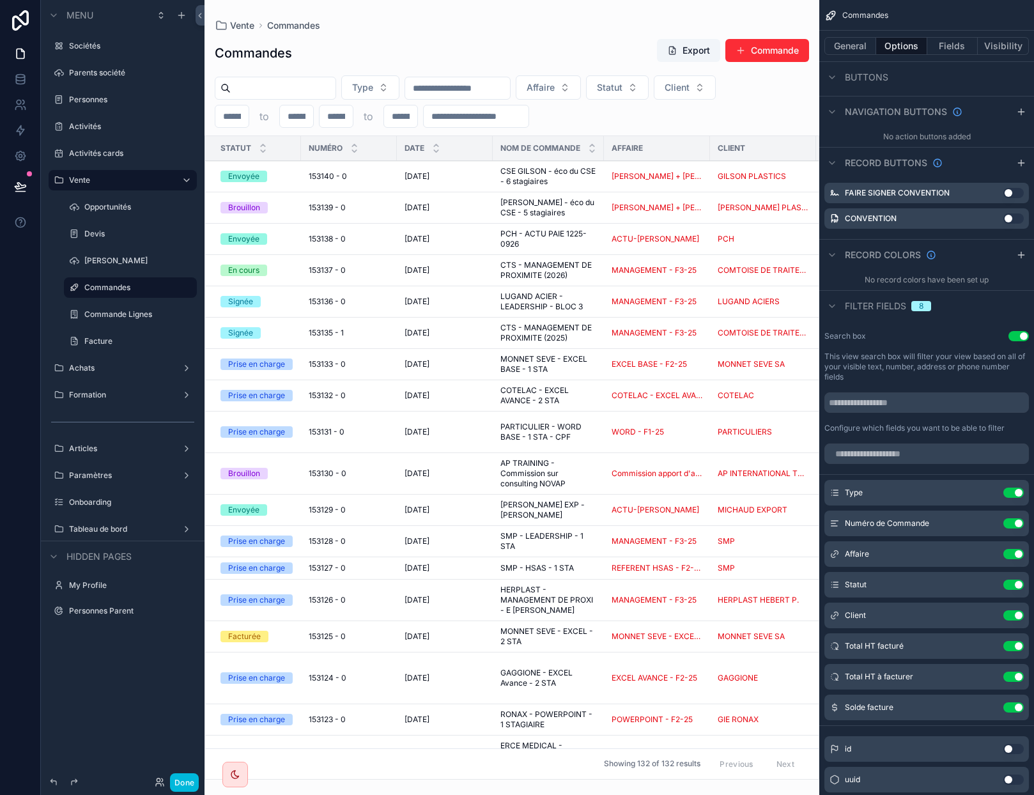
click at [669, 783] on div "scrollable content" at bounding box center [512, 397] width 615 height 795
click at [614, 42] on div "Commandes Export Commande" at bounding box center [512, 52] width 594 height 29
click at [237, 121] on input "scrollable content" at bounding box center [231, 116] width 33 height 18
type input "*"
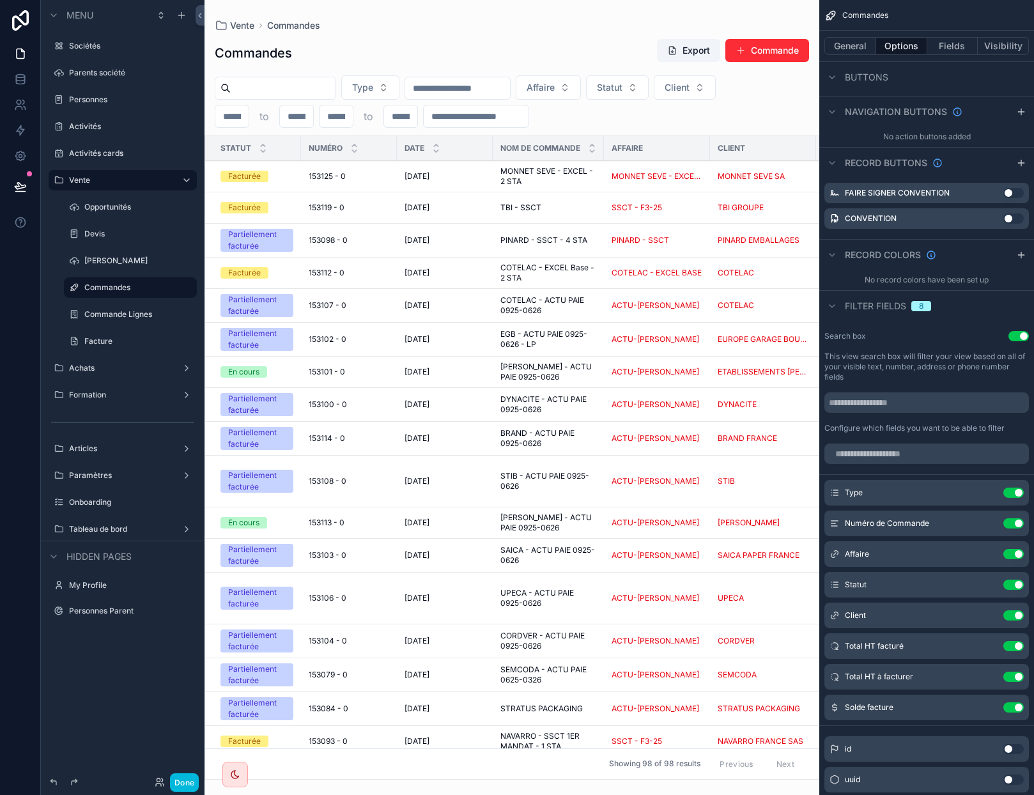
type input "*"
type input "*****"
type input "*"
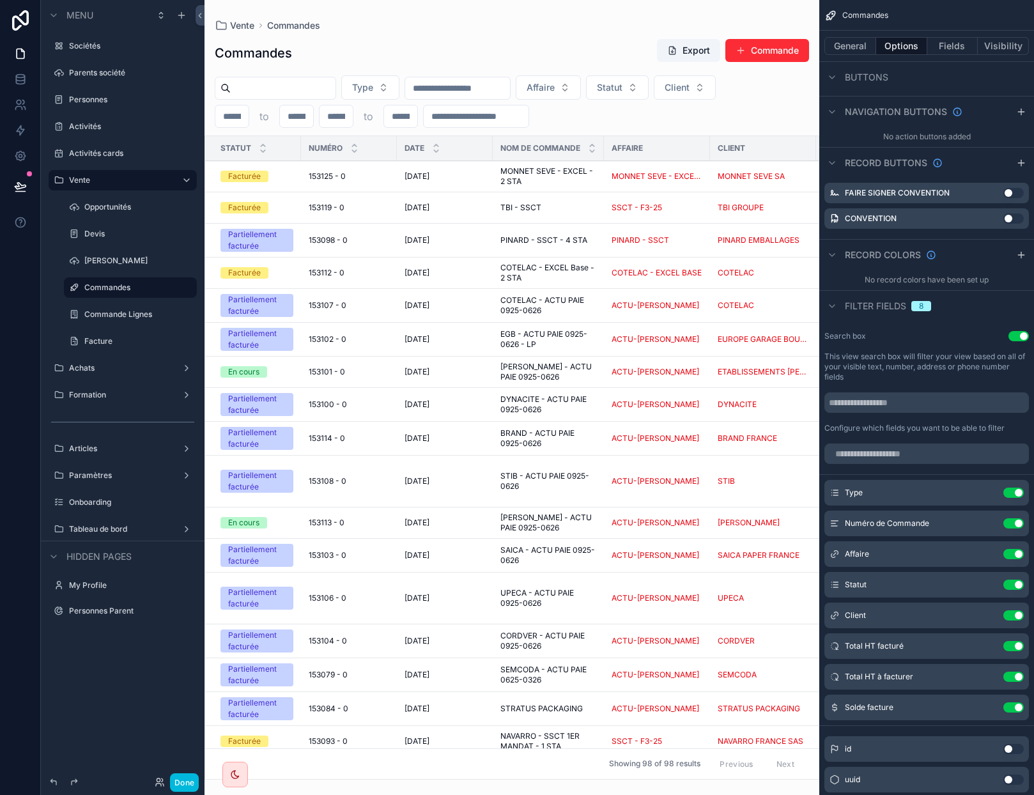
type input "*"
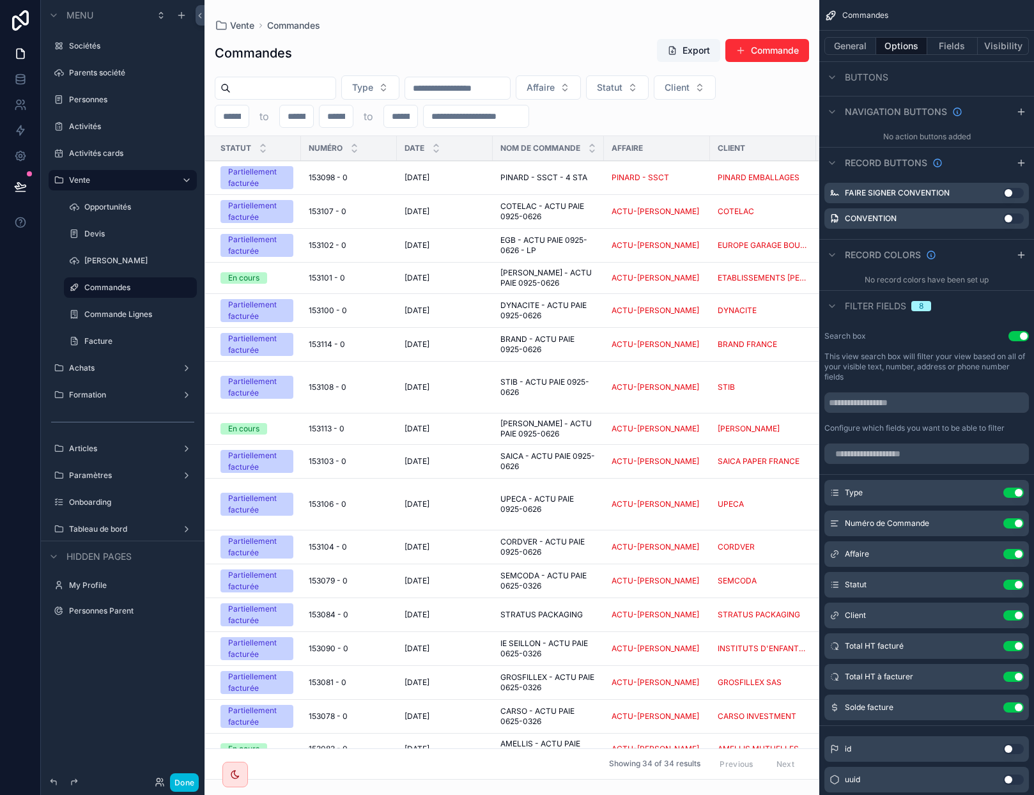
type input "*****"
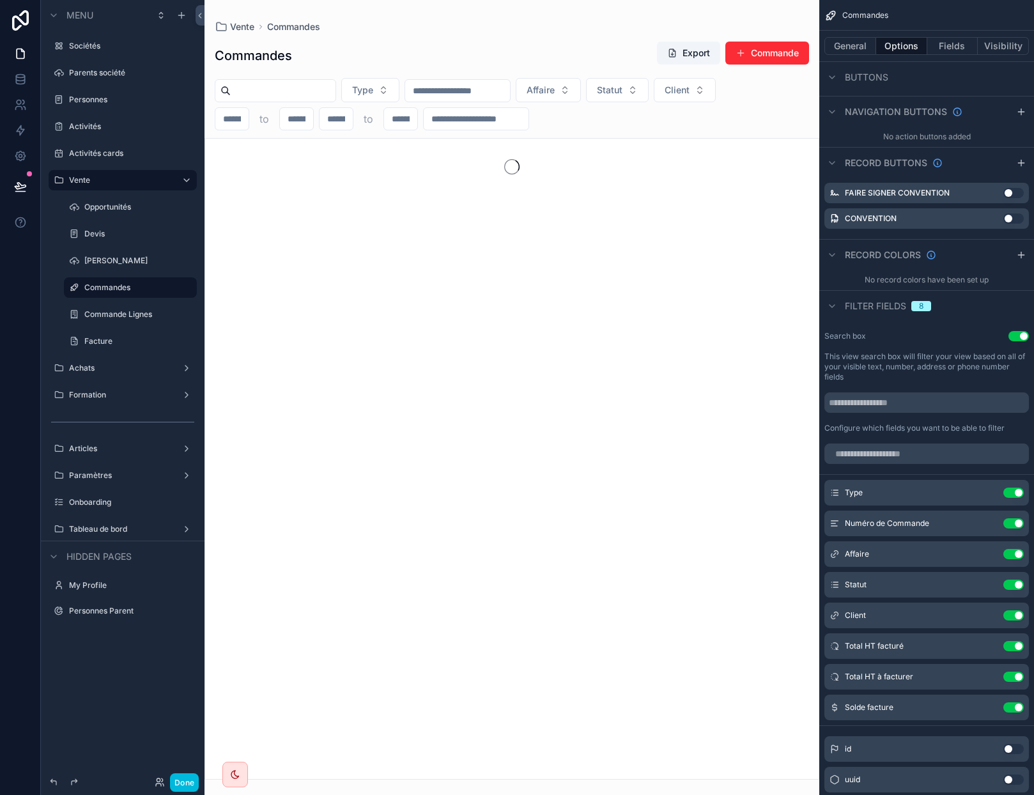
scroll to position [0, 10]
type input "*"
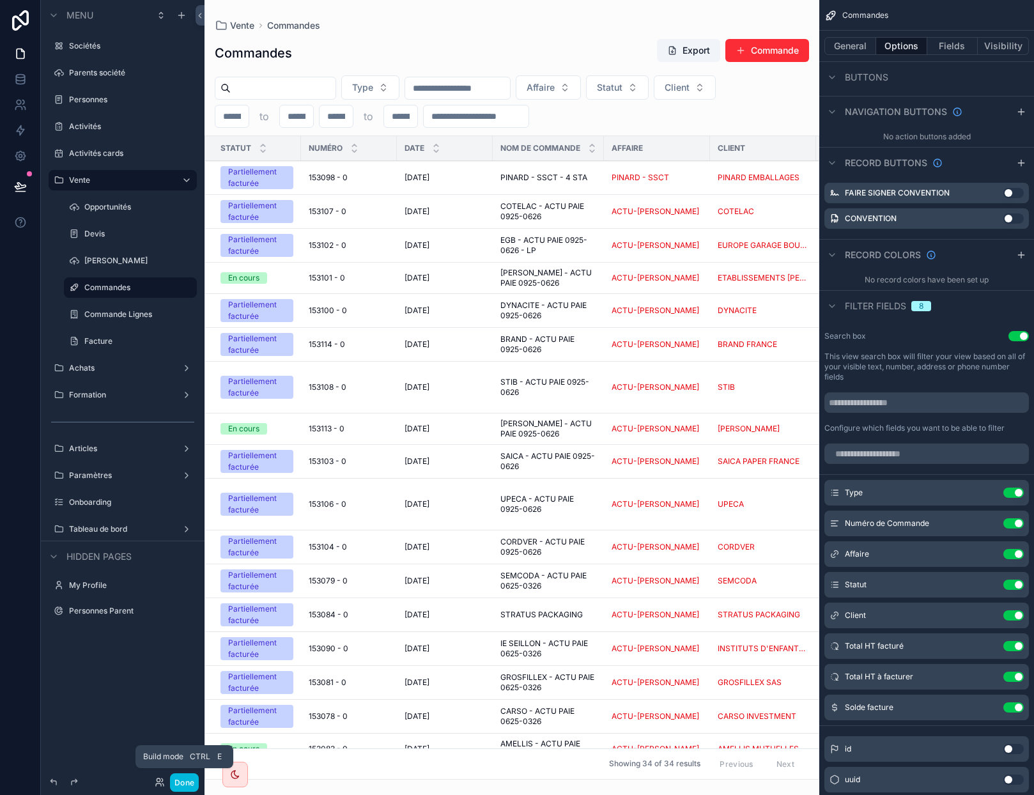
type input "*****"
click at [185, 787] on button "Done" at bounding box center [184, 782] width 29 height 19
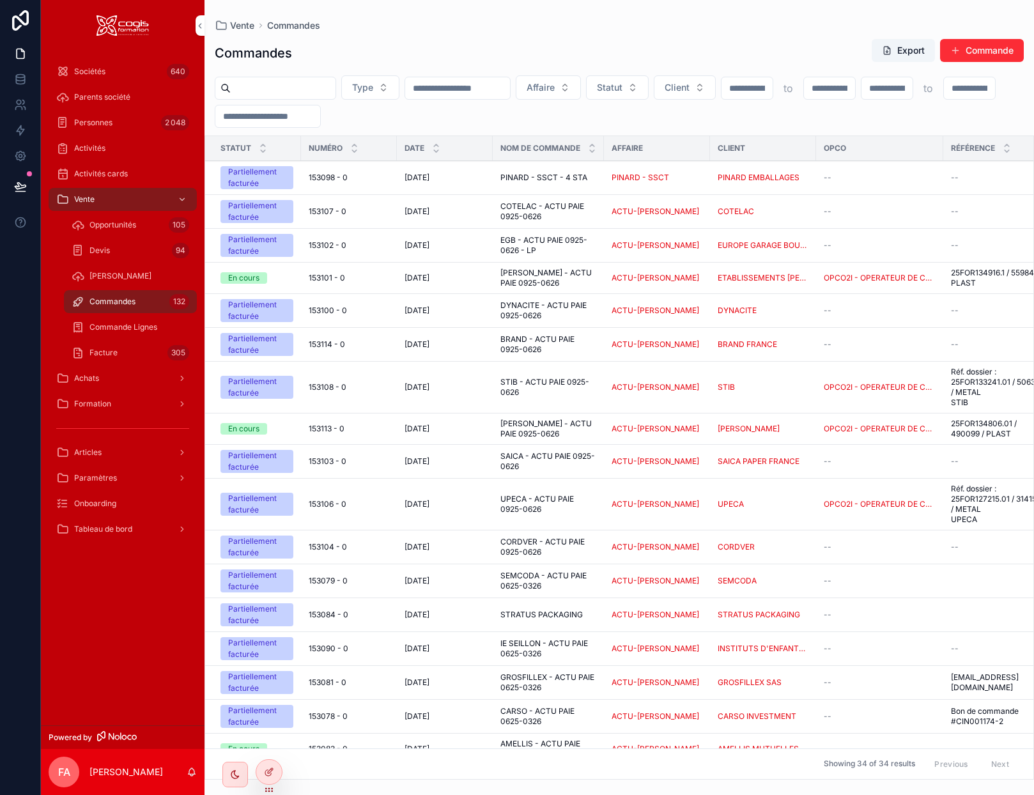
click at [674, 279] on div "ACTU-[PERSON_NAME]" at bounding box center [657, 278] width 91 height 10
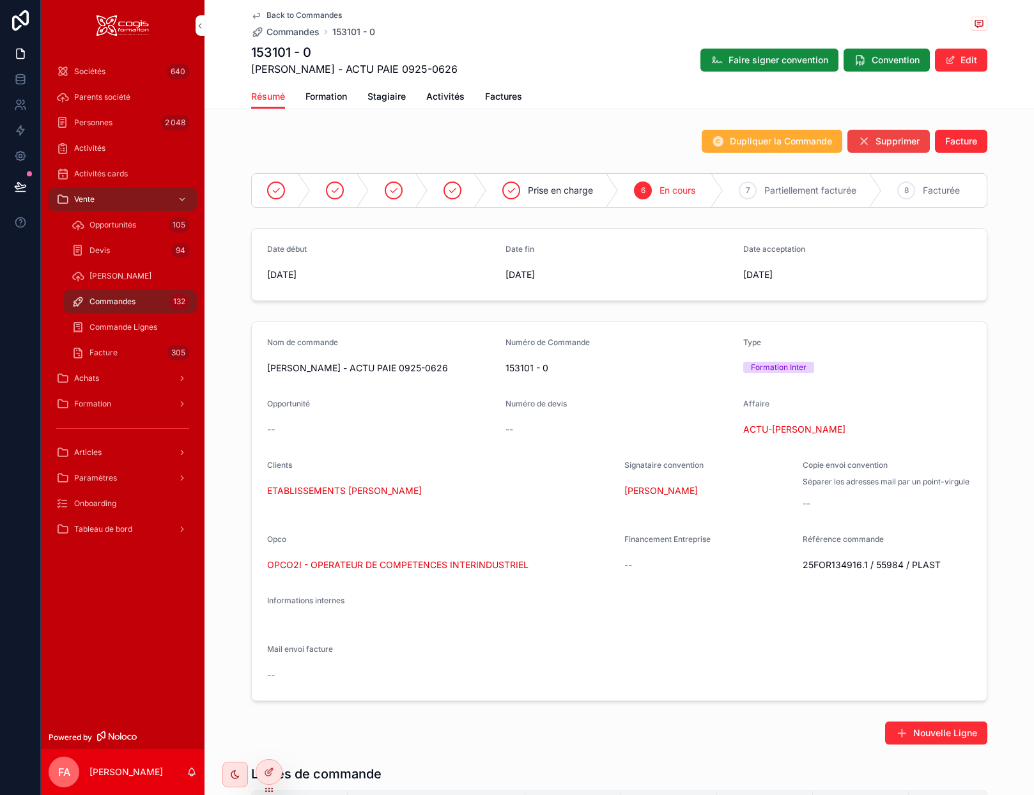
click at [770, 187] on span "Partiellement facturée" at bounding box center [810, 190] width 92 height 13
click at [253, 17] on icon "scrollable content" at bounding box center [256, 15] width 6 height 5
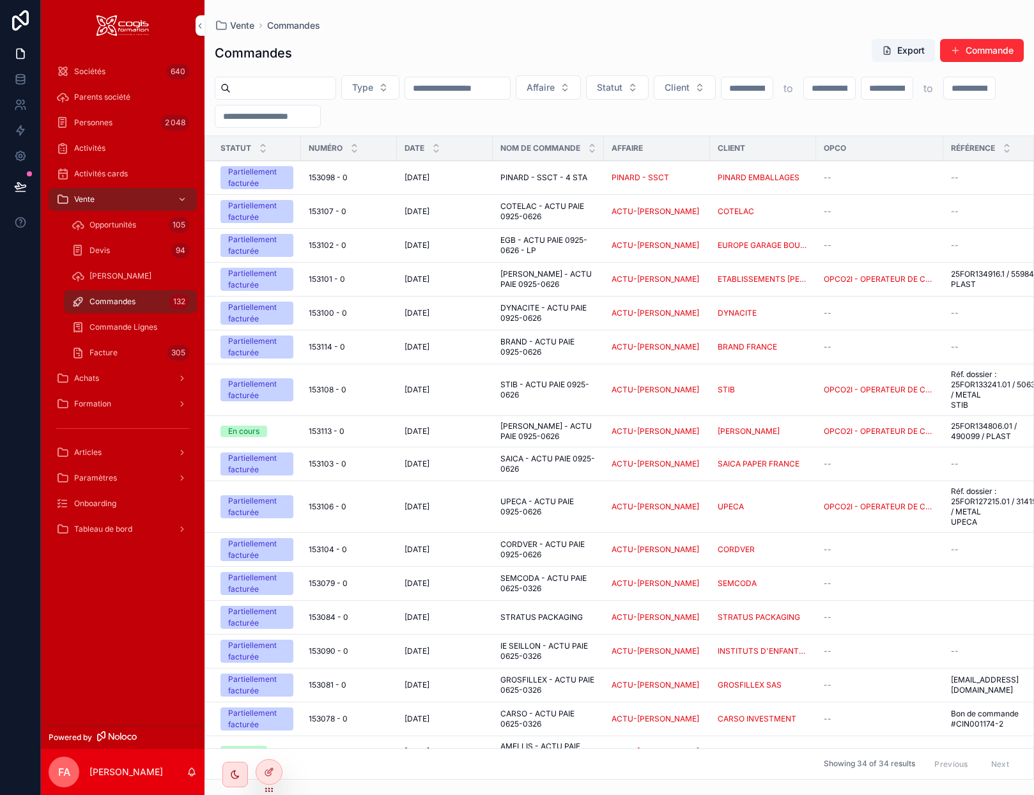
click at [373, 433] on div "153113 - 0 153113 - 0" at bounding box center [349, 431] width 81 height 10
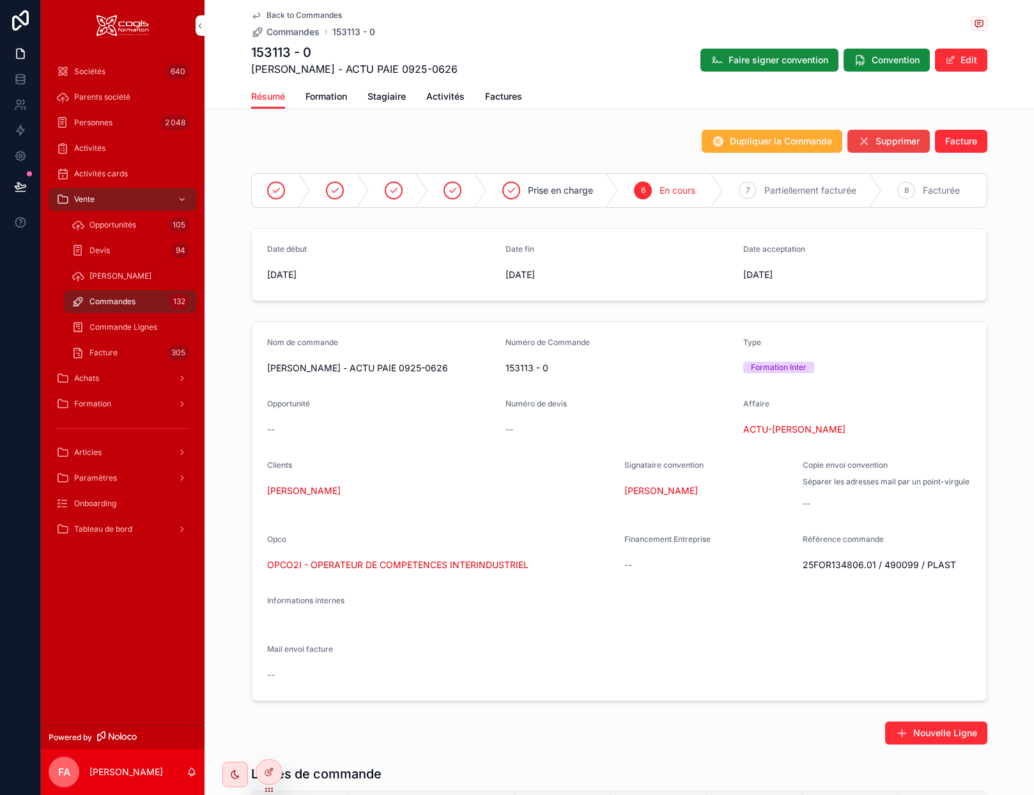
click at [771, 192] on span "Partiellement facturée" at bounding box center [810, 190] width 92 height 13
click at [253, 17] on icon "scrollable content" at bounding box center [256, 15] width 6 height 5
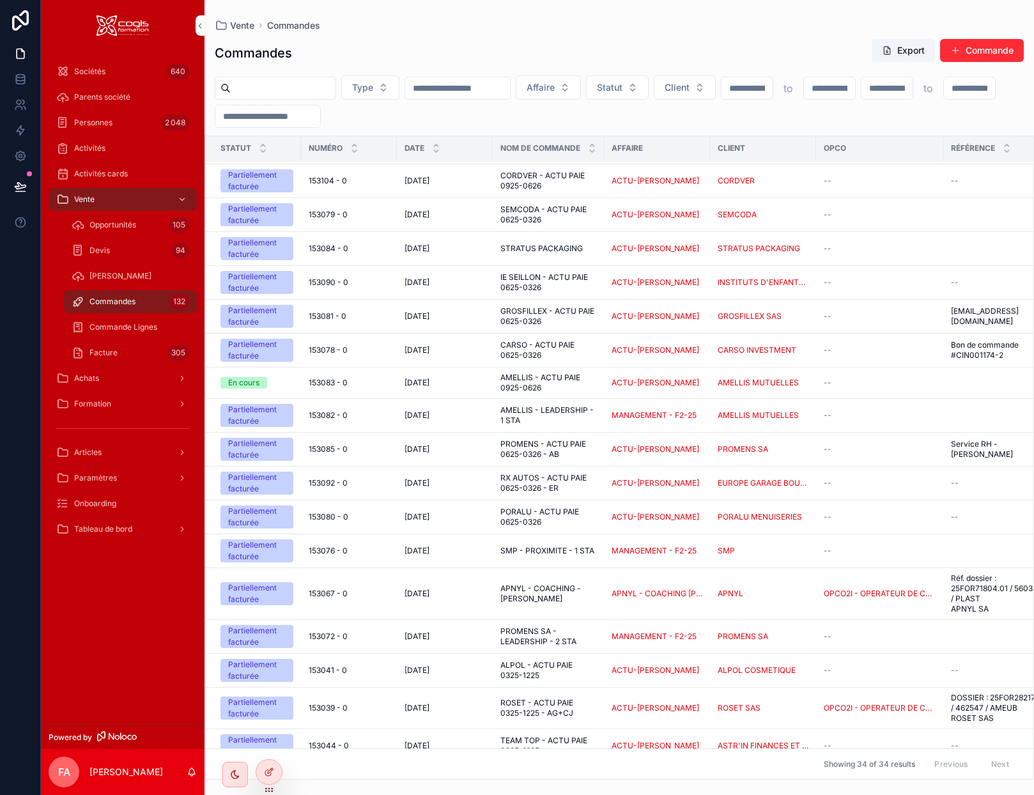
scroll to position [384, 0]
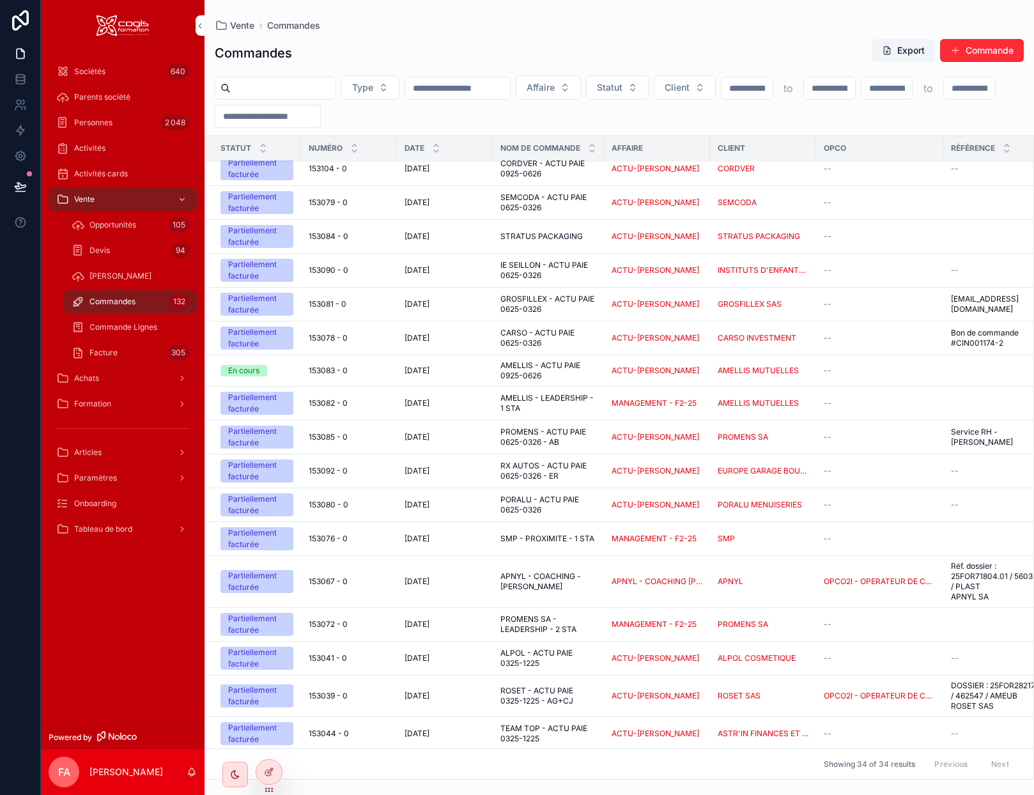
click at [478, 367] on div "[DATE] [DATE]" at bounding box center [445, 371] width 81 height 10
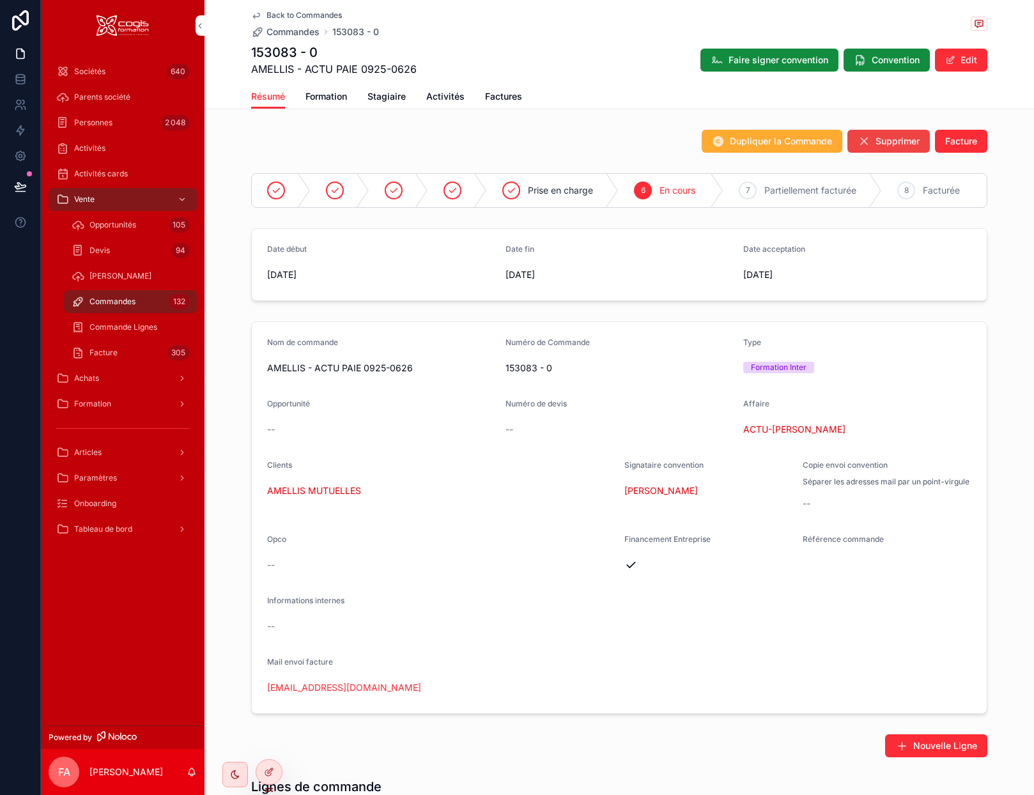
click at [781, 195] on span "Partiellement facturée" at bounding box center [810, 190] width 92 height 13
click at [253, 15] on icon "scrollable content" at bounding box center [256, 15] width 10 height 10
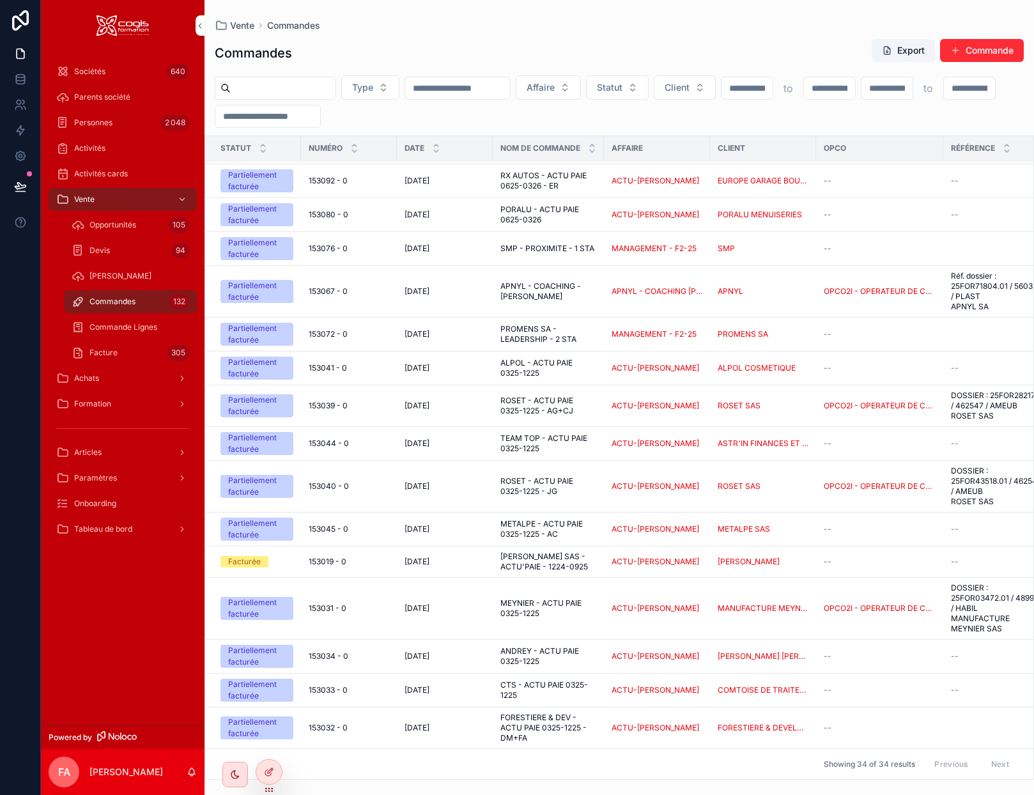
scroll to position [696, 0]
click at [482, 557] on div "[DATE] [DATE]" at bounding box center [445, 562] width 81 height 10
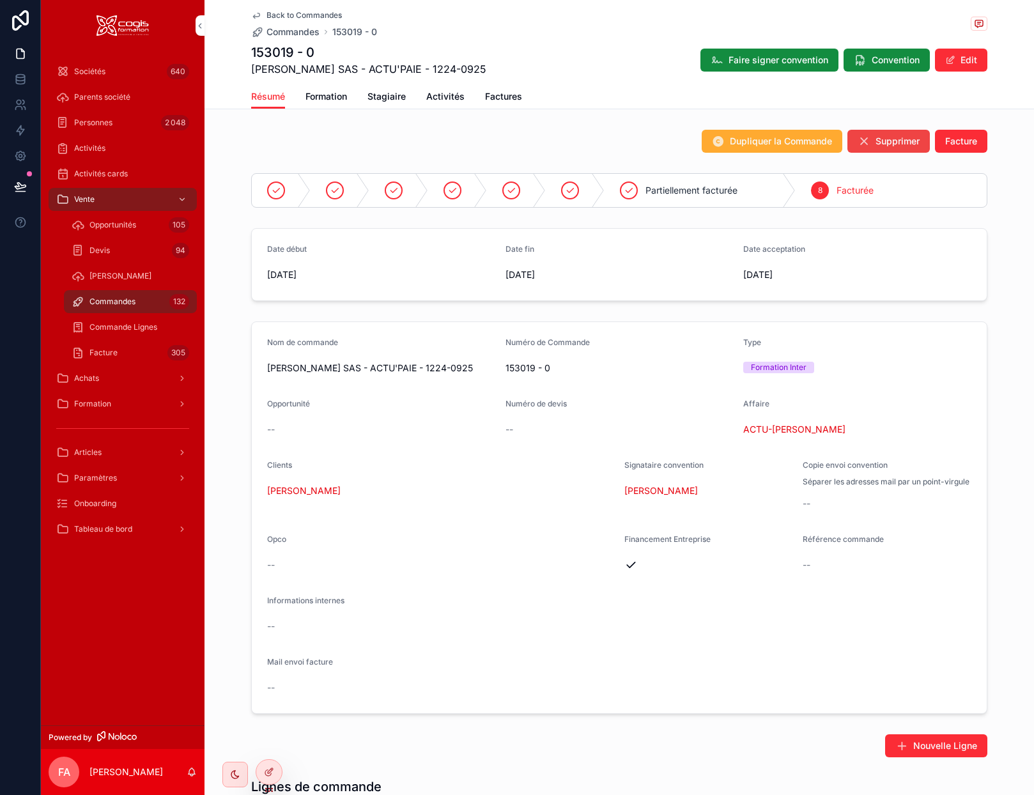
click at [489, 95] on span "Factures" at bounding box center [503, 96] width 37 height 13
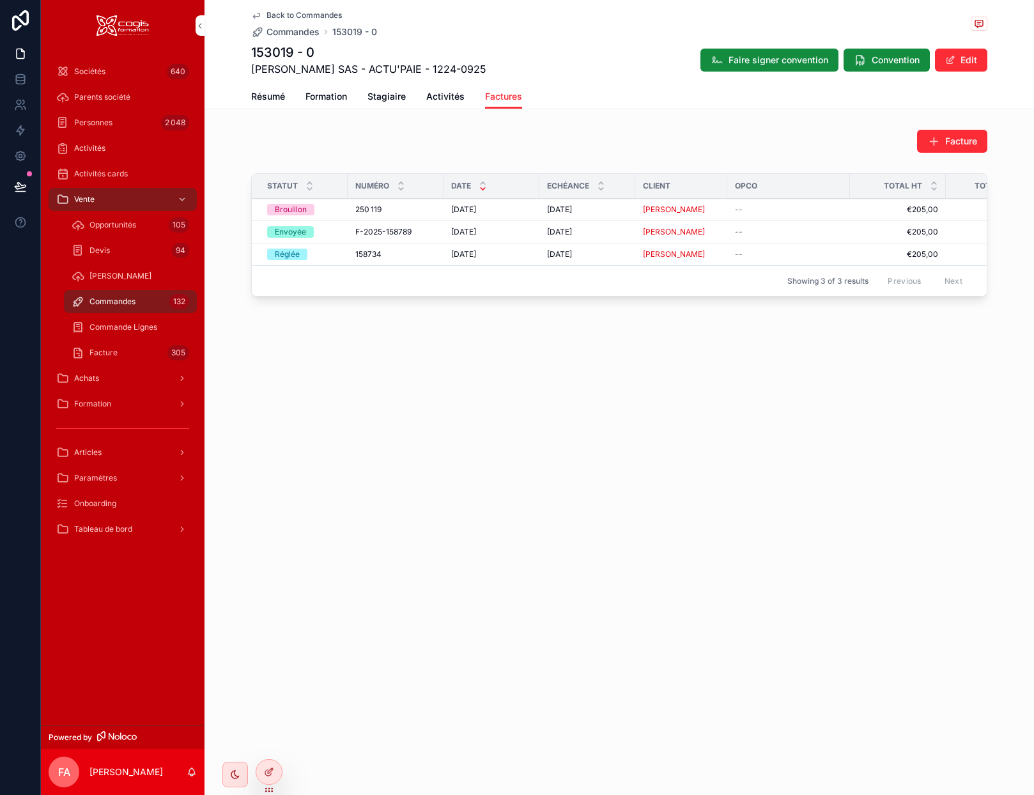
click at [279, 98] on span "Résumé" at bounding box center [268, 96] width 34 height 13
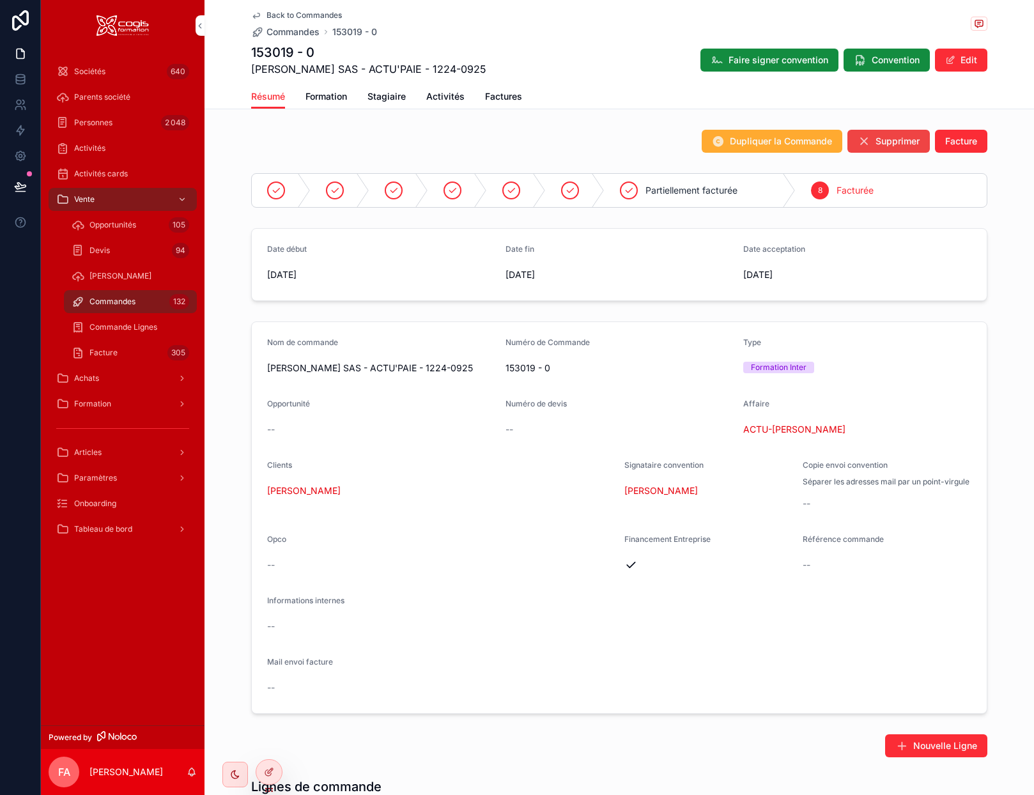
click at [389, 95] on span "Stagiaire" at bounding box center [387, 96] width 38 height 13
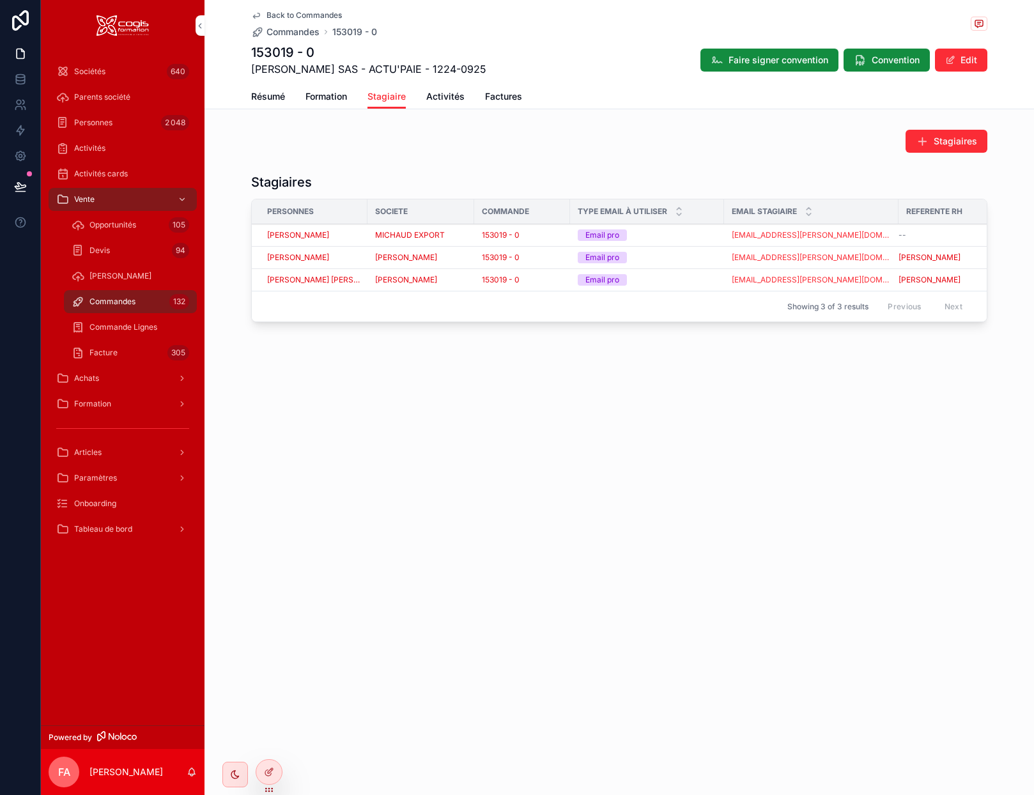
click at [341, 256] on div "[PERSON_NAME]" at bounding box center [313, 257] width 93 height 10
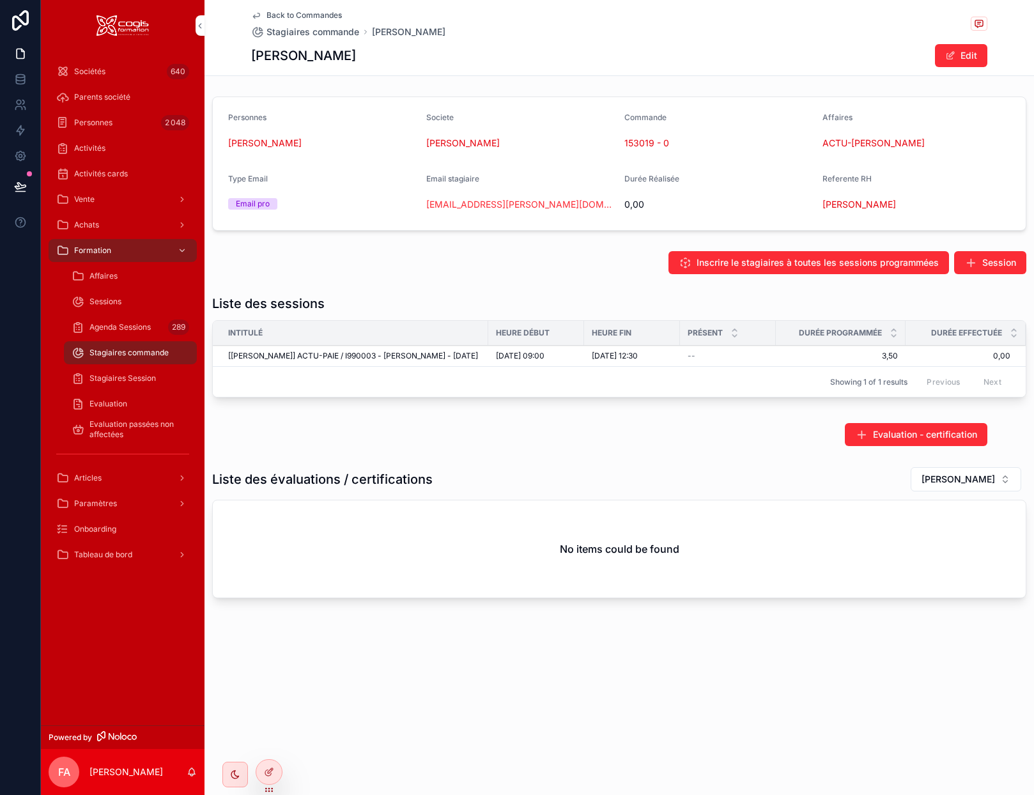
click at [261, 14] on icon "scrollable content" at bounding box center [256, 15] width 10 height 10
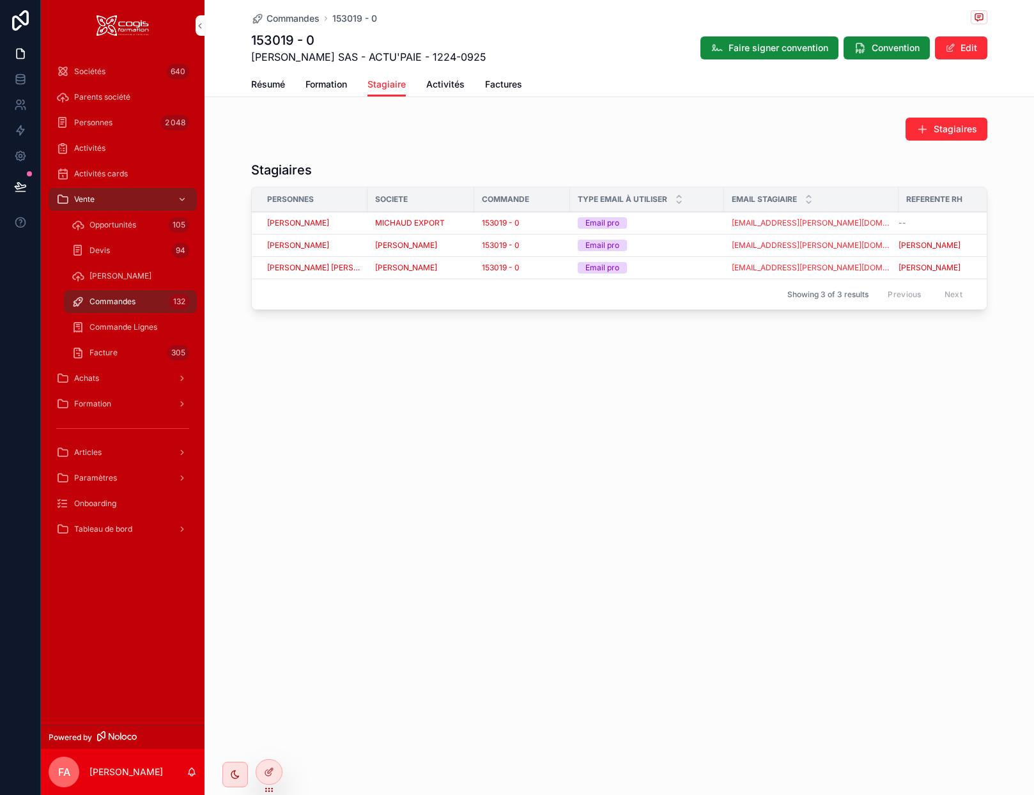
click at [345, 225] on div "[PERSON_NAME]" at bounding box center [313, 223] width 93 height 10
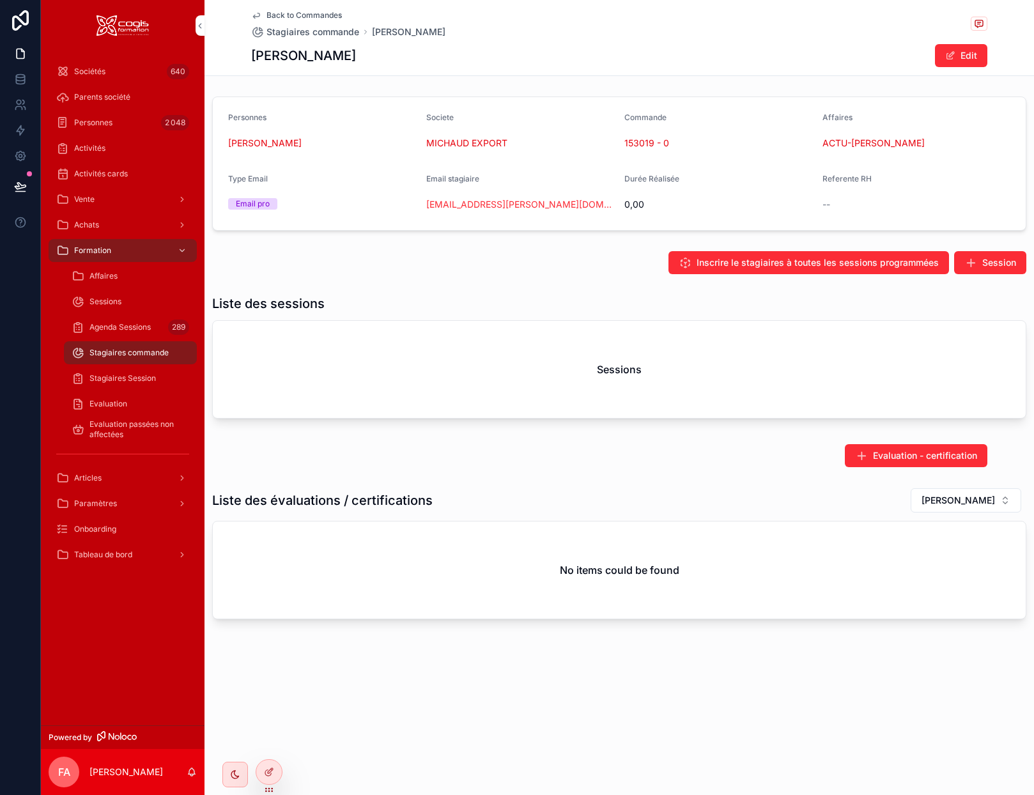
click at [256, 15] on icon "scrollable content" at bounding box center [256, 15] width 10 height 10
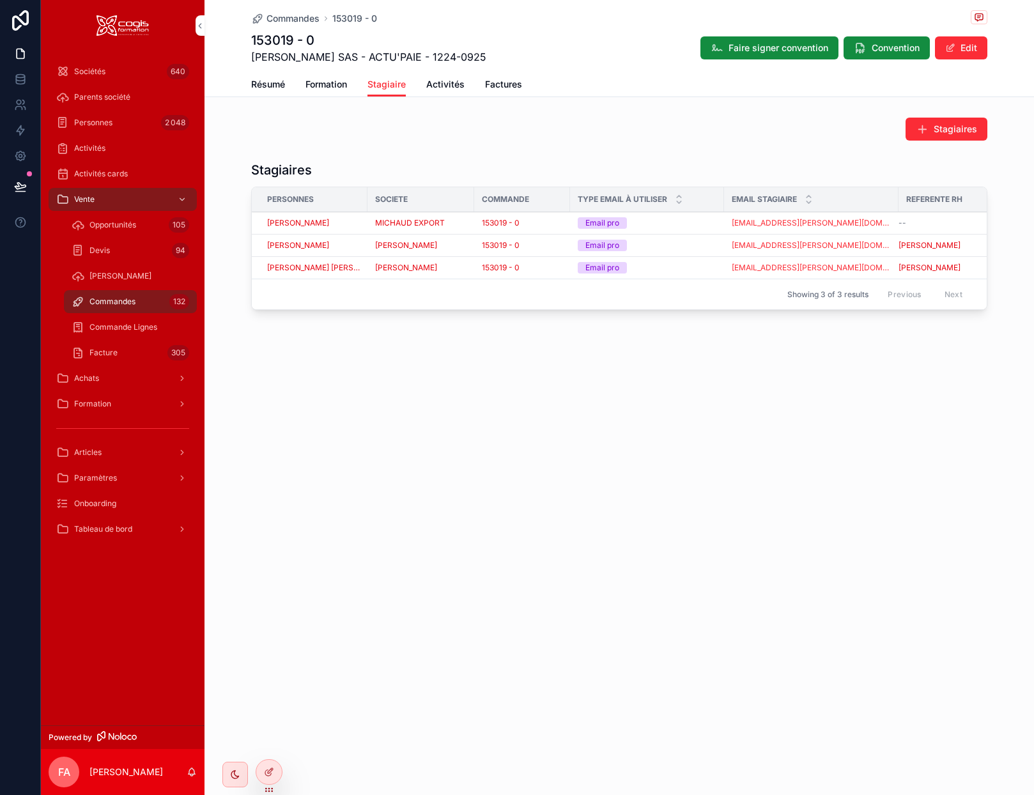
click at [343, 249] on div "[PERSON_NAME]" at bounding box center [313, 245] width 93 height 10
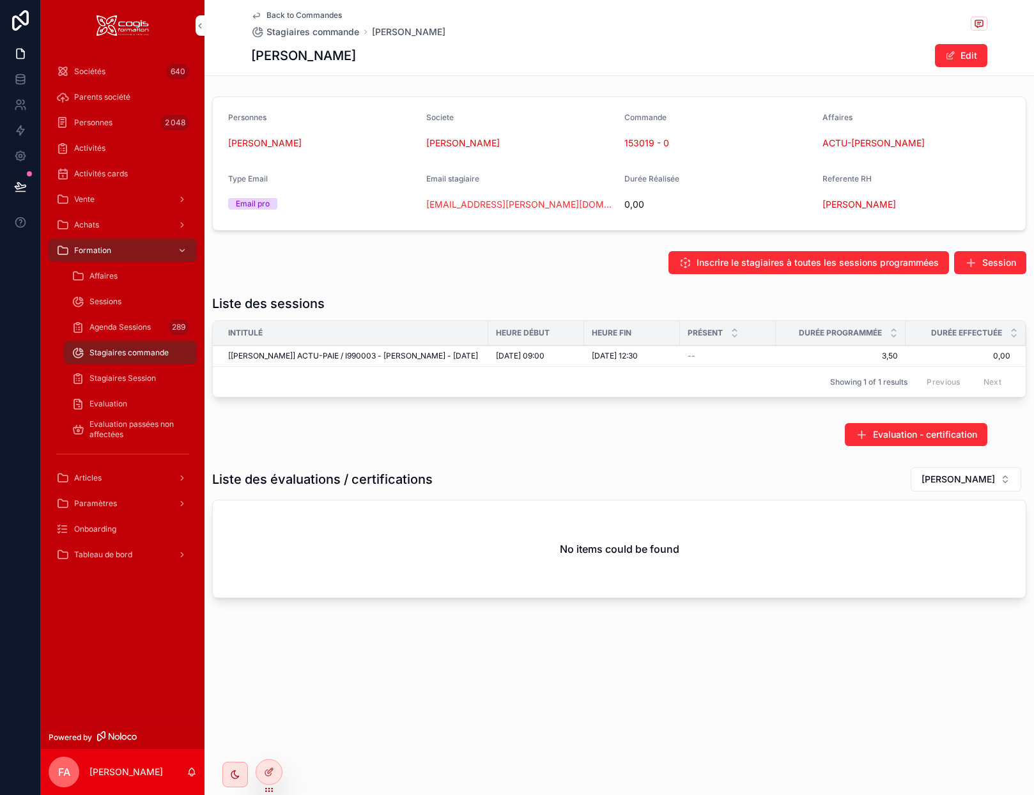
click at [257, 18] on icon "scrollable content" at bounding box center [256, 15] width 10 height 10
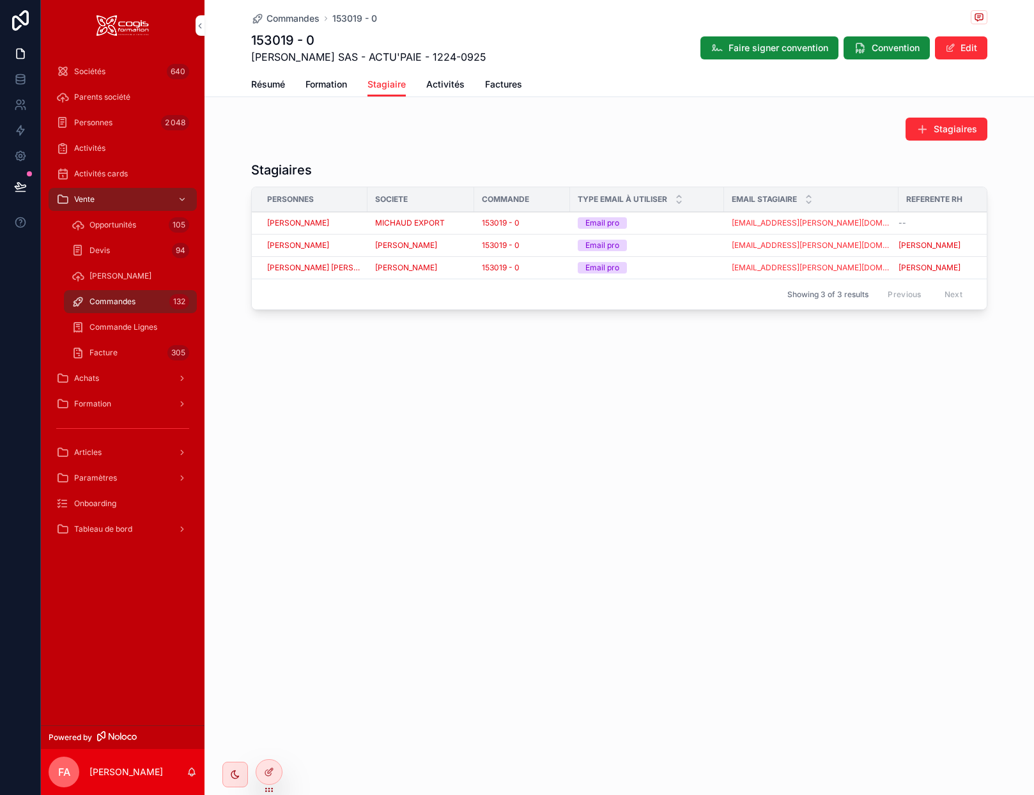
click at [339, 270] on div "[PERSON_NAME] [PERSON_NAME]" at bounding box center [313, 268] width 93 height 10
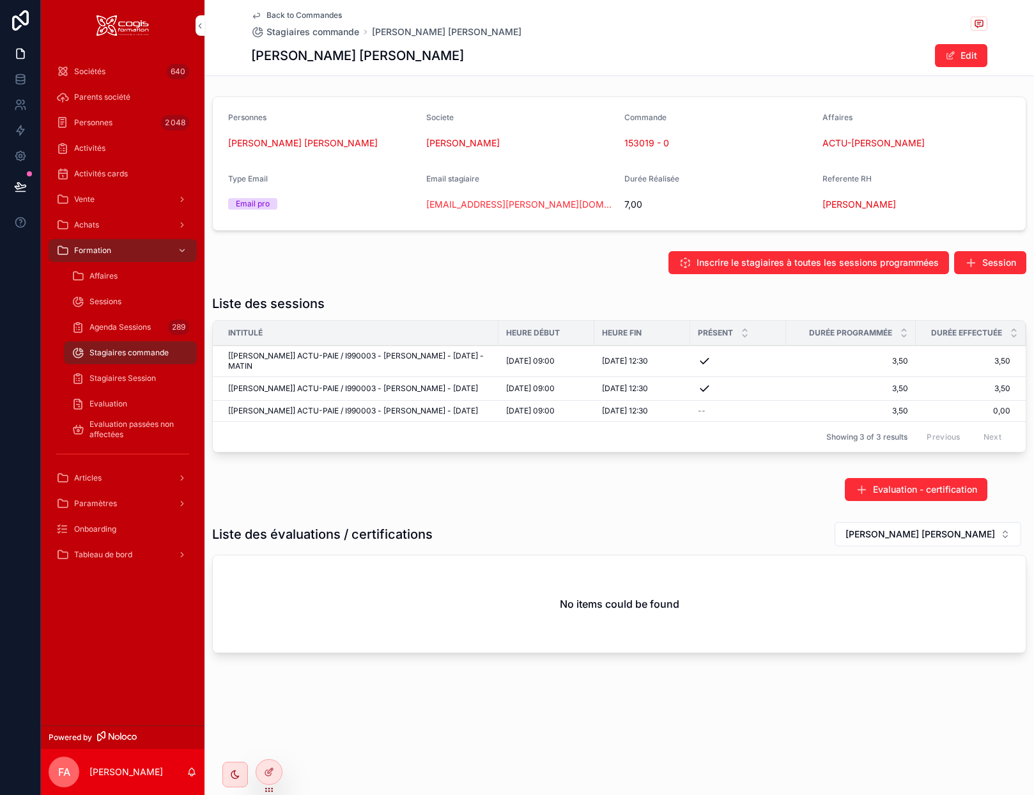
click at [256, 15] on icon "scrollable content" at bounding box center [256, 15] width 10 height 10
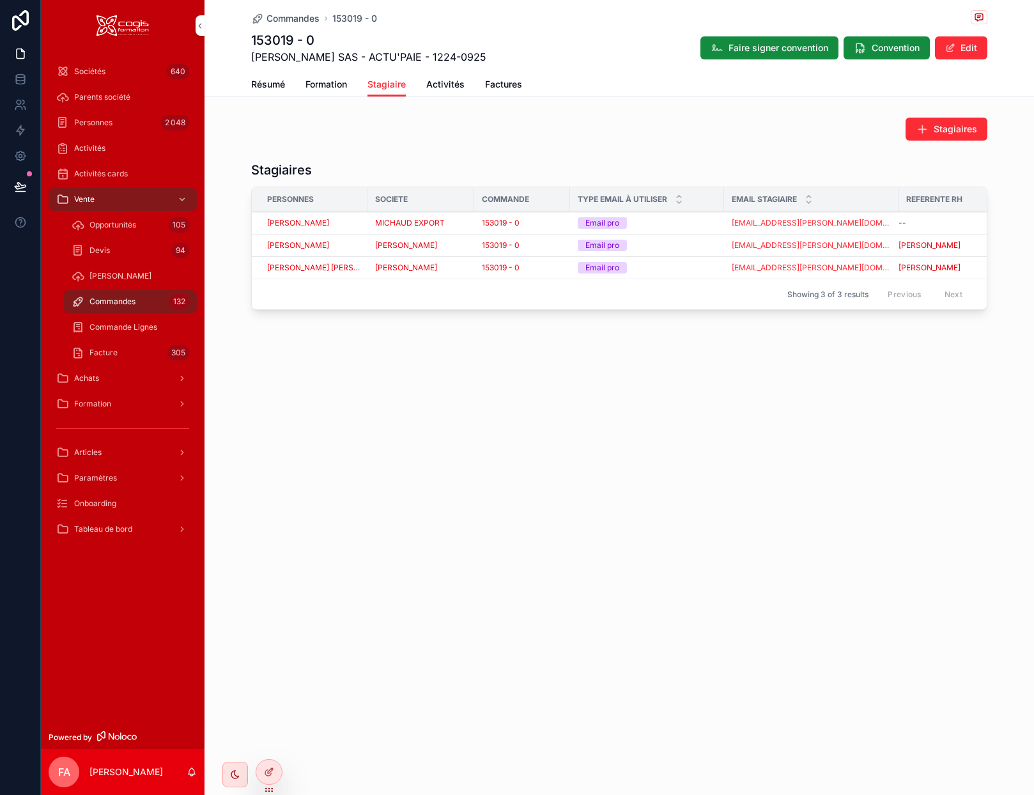
click at [263, 83] on span "Résumé" at bounding box center [268, 84] width 34 height 13
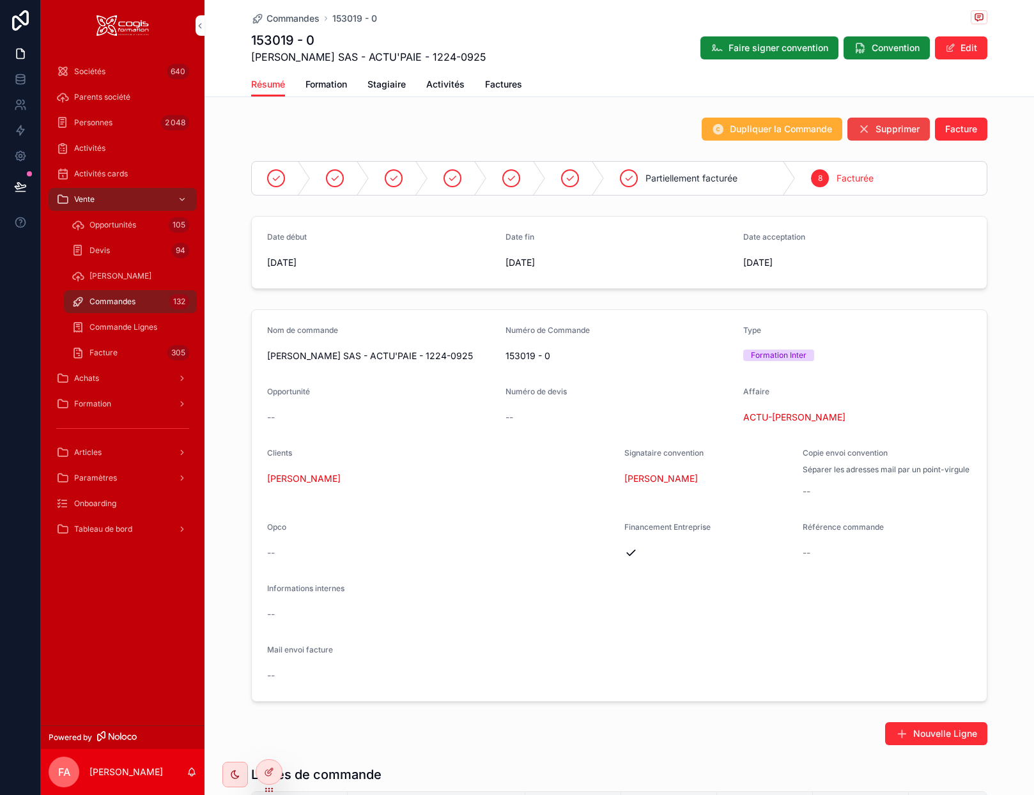
click at [676, 182] on span "Partiellement facturée" at bounding box center [692, 178] width 92 height 13
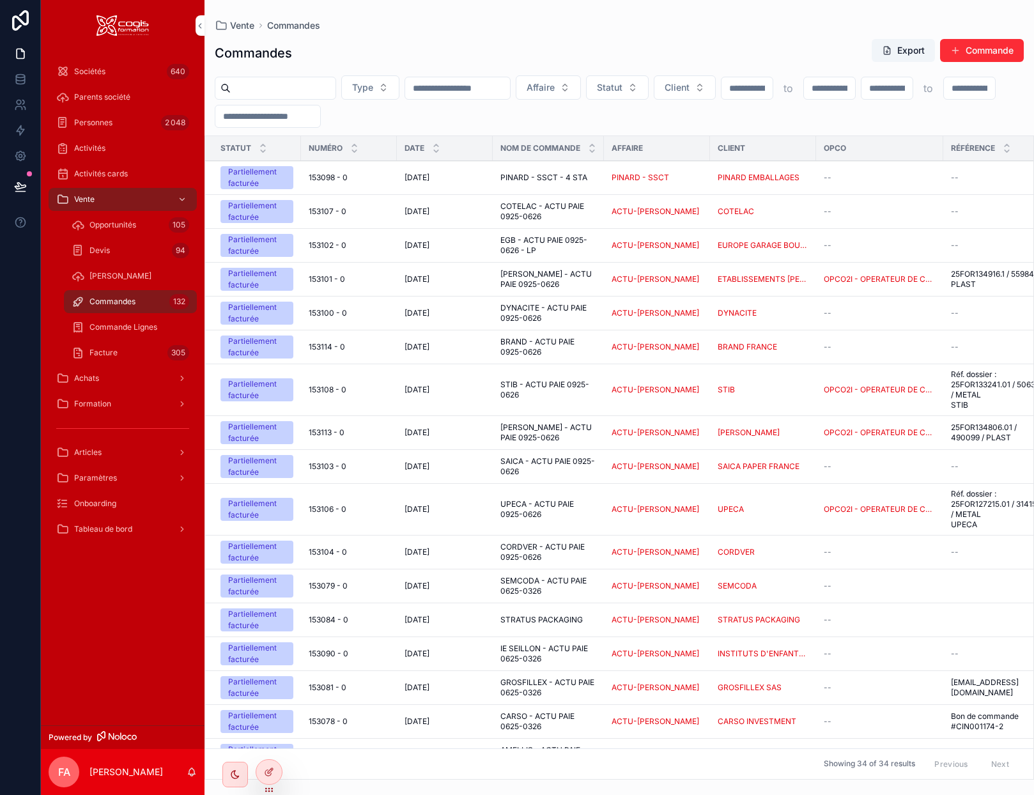
click at [773, 92] on input "*" at bounding box center [747, 88] width 51 height 18
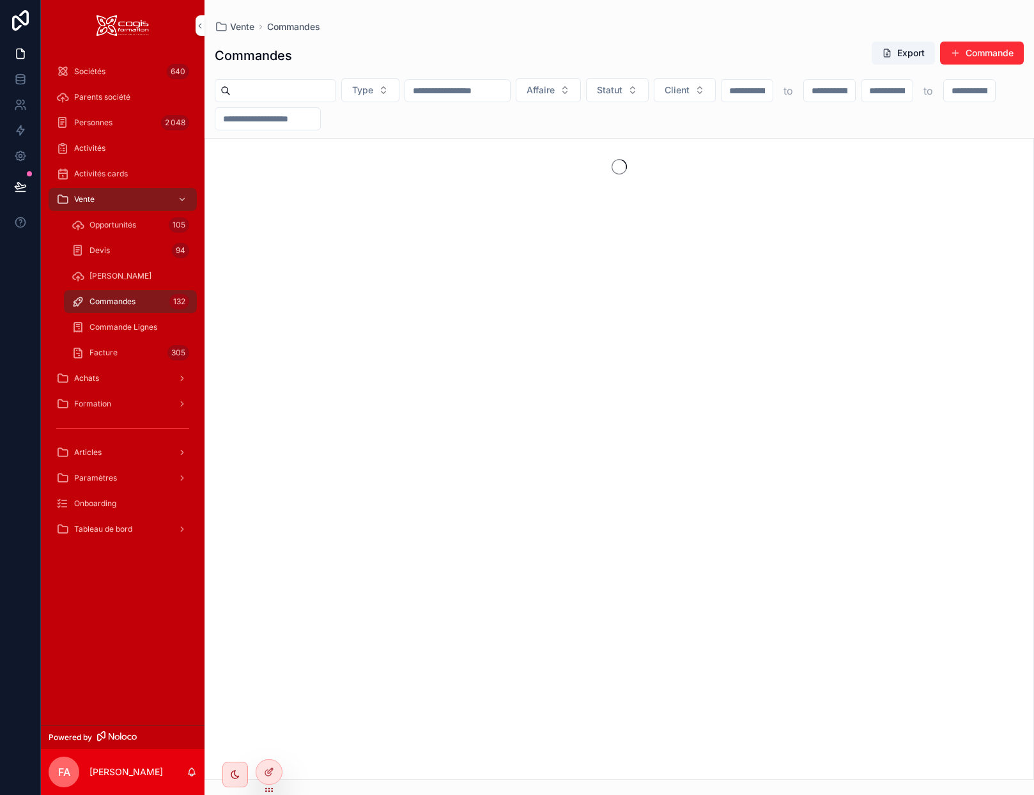
type input "*"
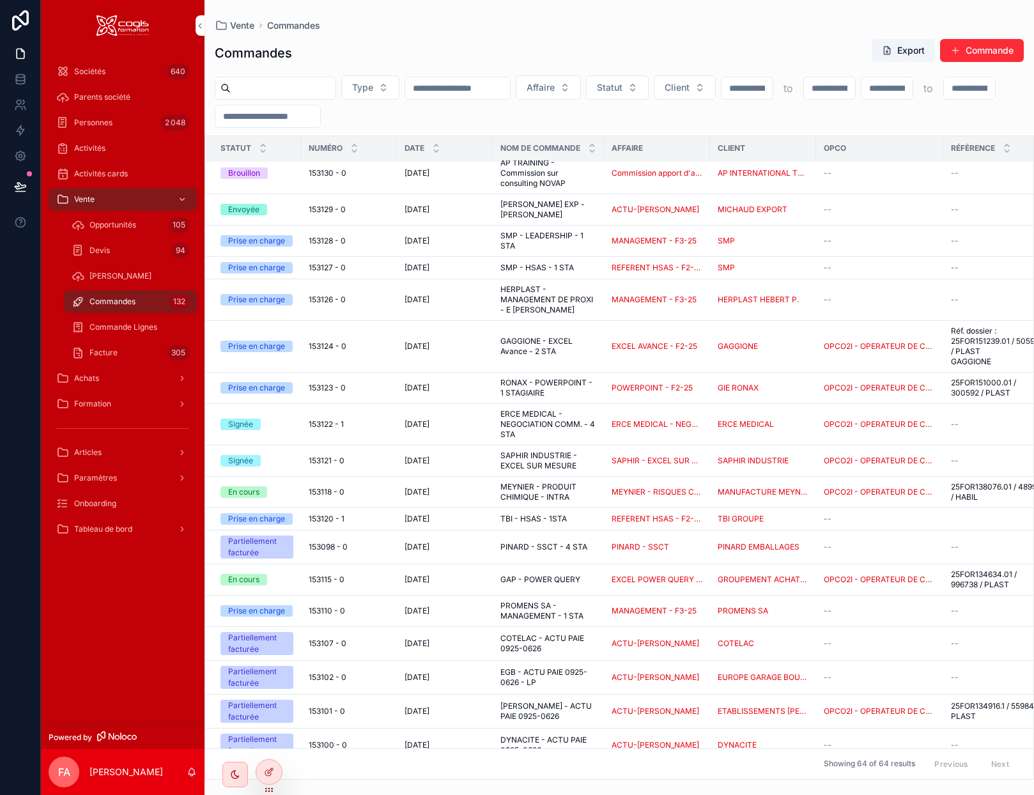
scroll to position [320, 0]
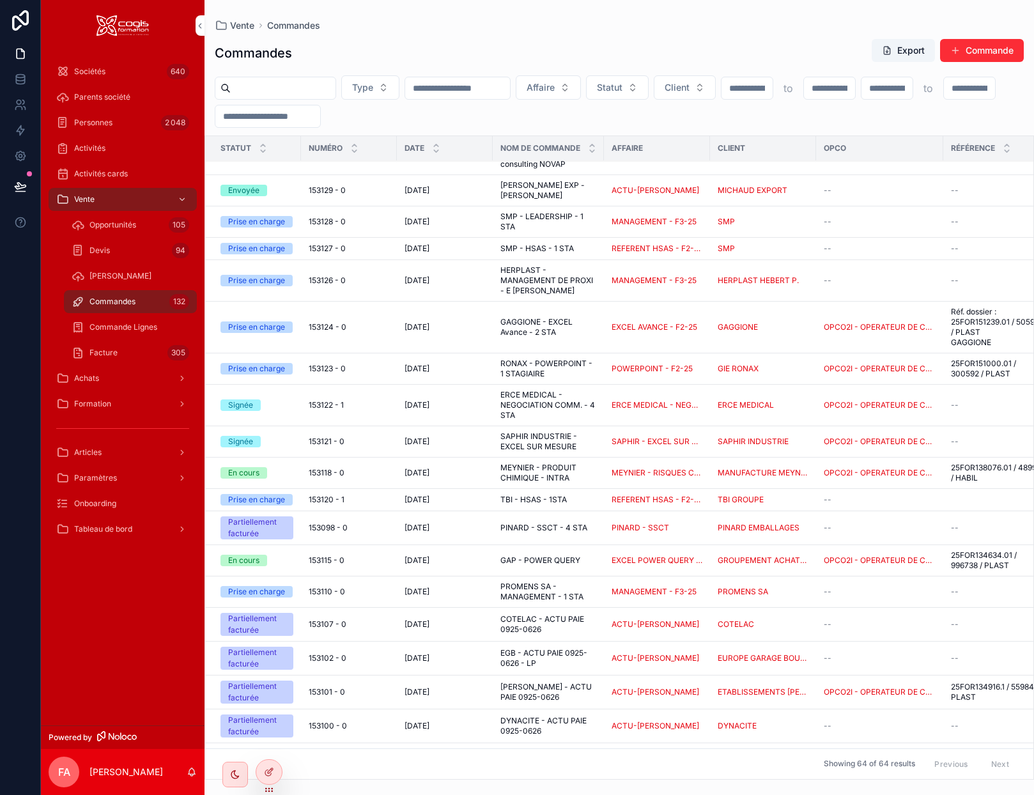
click at [430, 530] on span "[DATE]" at bounding box center [417, 528] width 25 height 10
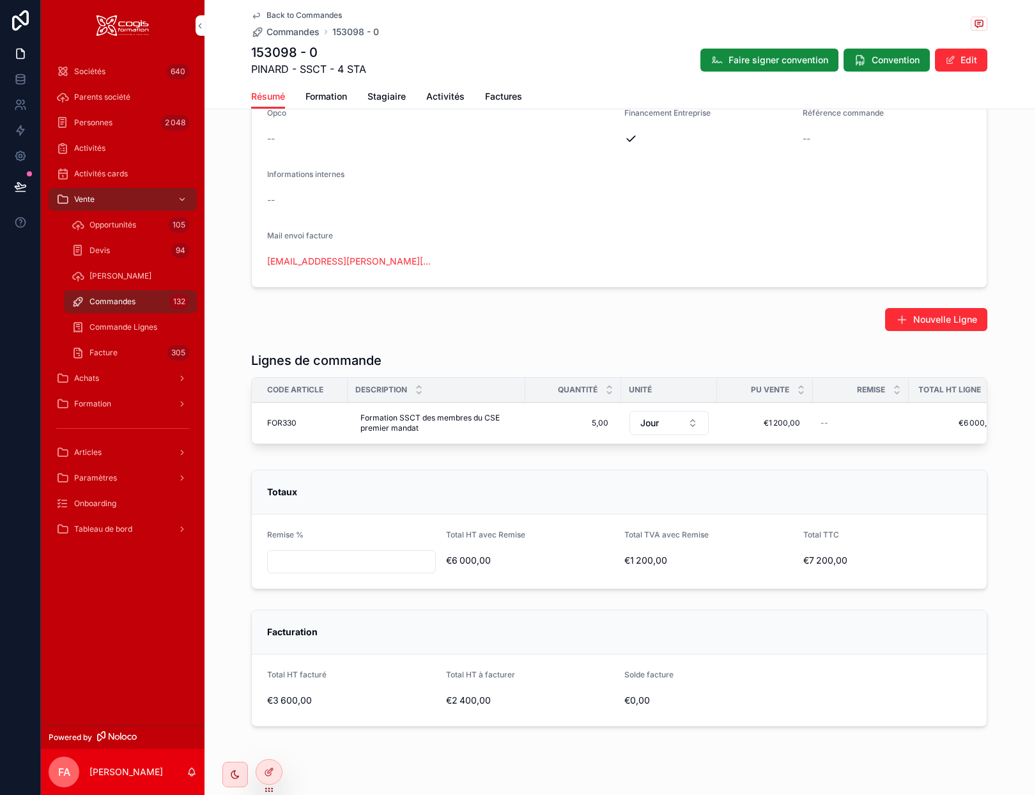
scroll to position [447, 0]
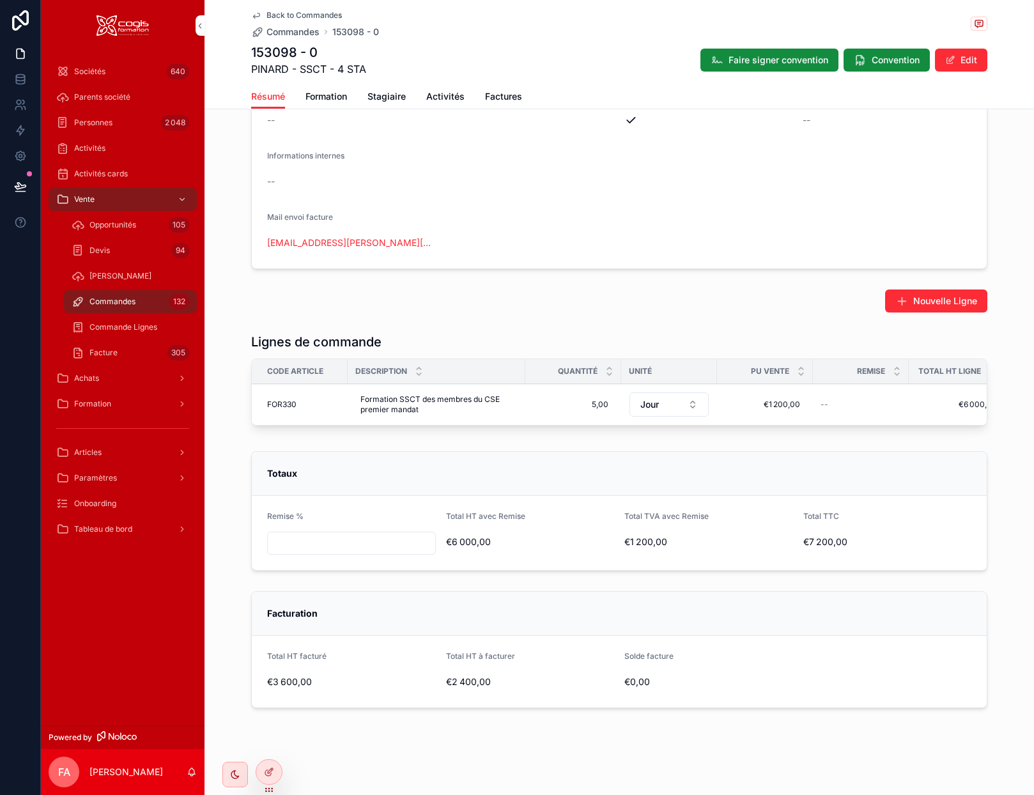
click at [251, 16] on icon "scrollable content" at bounding box center [256, 15] width 10 height 10
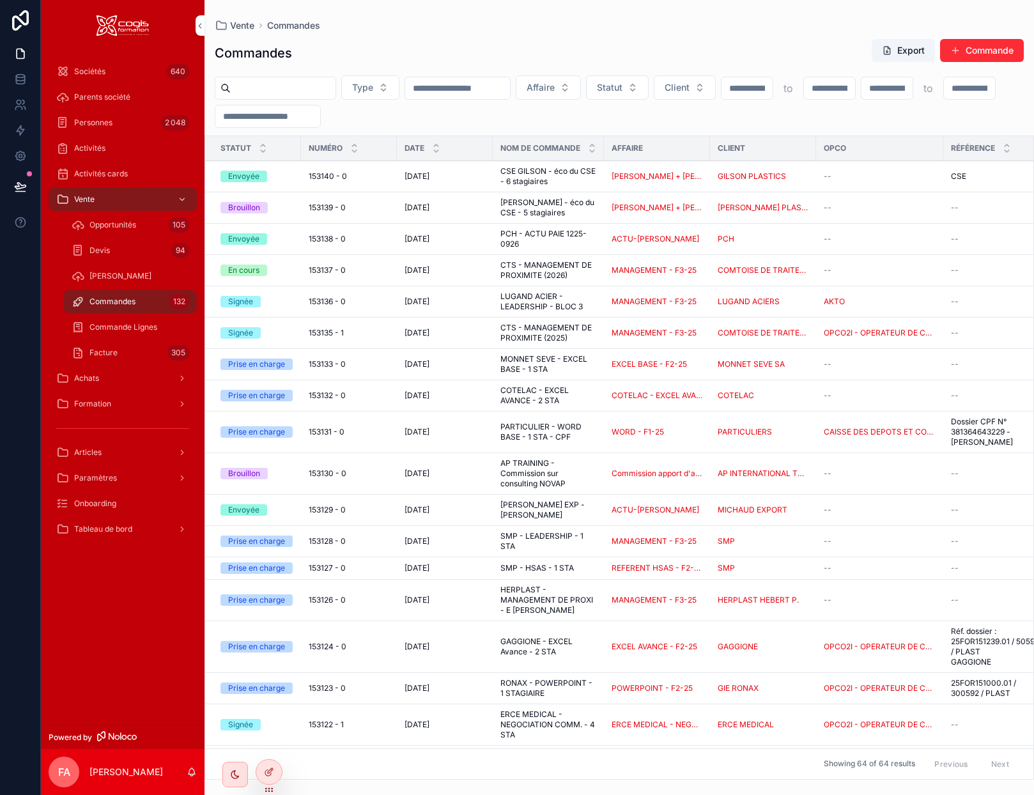
click at [773, 89] on input "scrollable content" at bounding box center [747, 88] width 51 height 18
type input "*"
click at [94, 401] on span "Formation" at bounding box center [92, 404] width 37 height 10
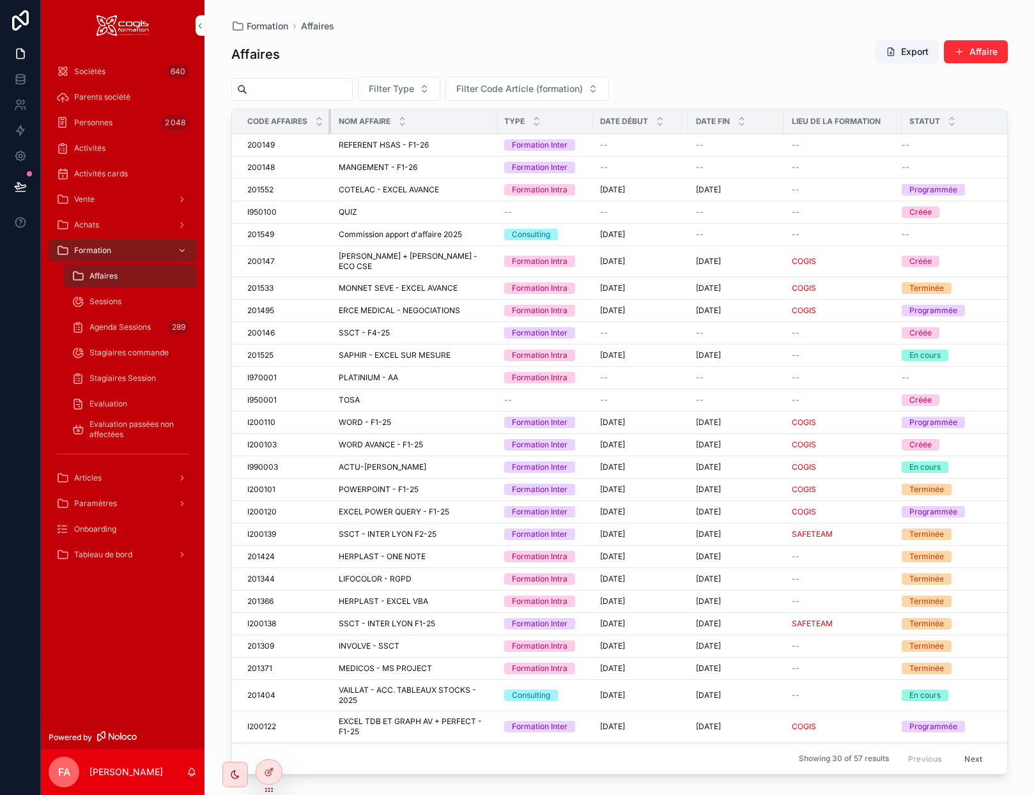
drag, startPoint x: 343, startPoint y: 125, endPoint x: 299, endPoint y: 137, distance: 45.1
click at [299, 137] on table "Code Affaires Nom Affaire Type Date début Date fin Lieu de la formation Statut …" at bounding box center [620, 470] width 777 height 722
click at [267, 768] on icon at bounding box center [269, 772] width 10 height 10
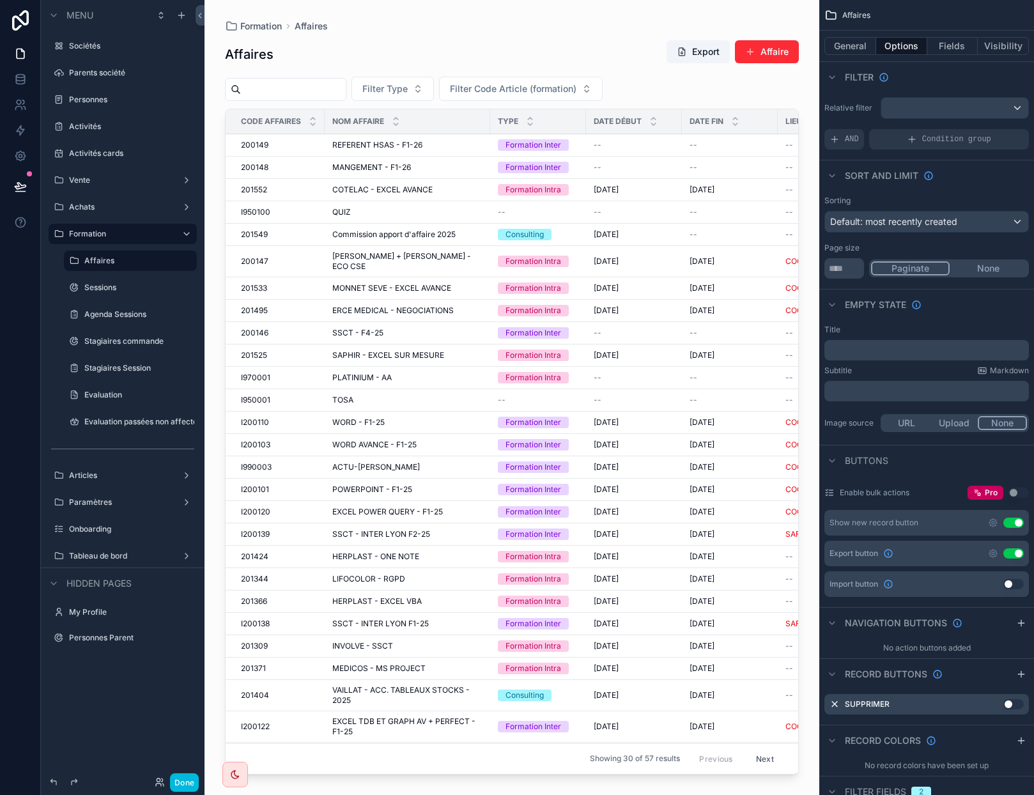
click at [956, 45] on button "Fields" at bounding box center [952, 46] width 51 height 18
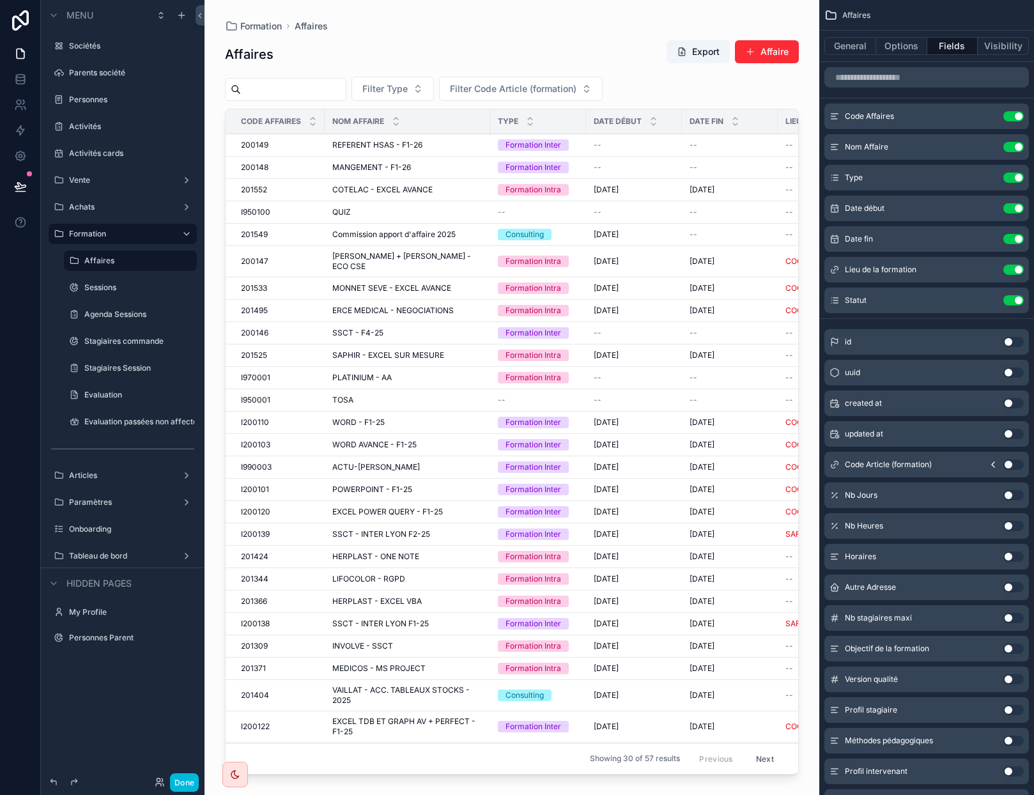
click at [0, 0] on icon "scrollable content" at bounding box center [0, 0] width 0 height 0
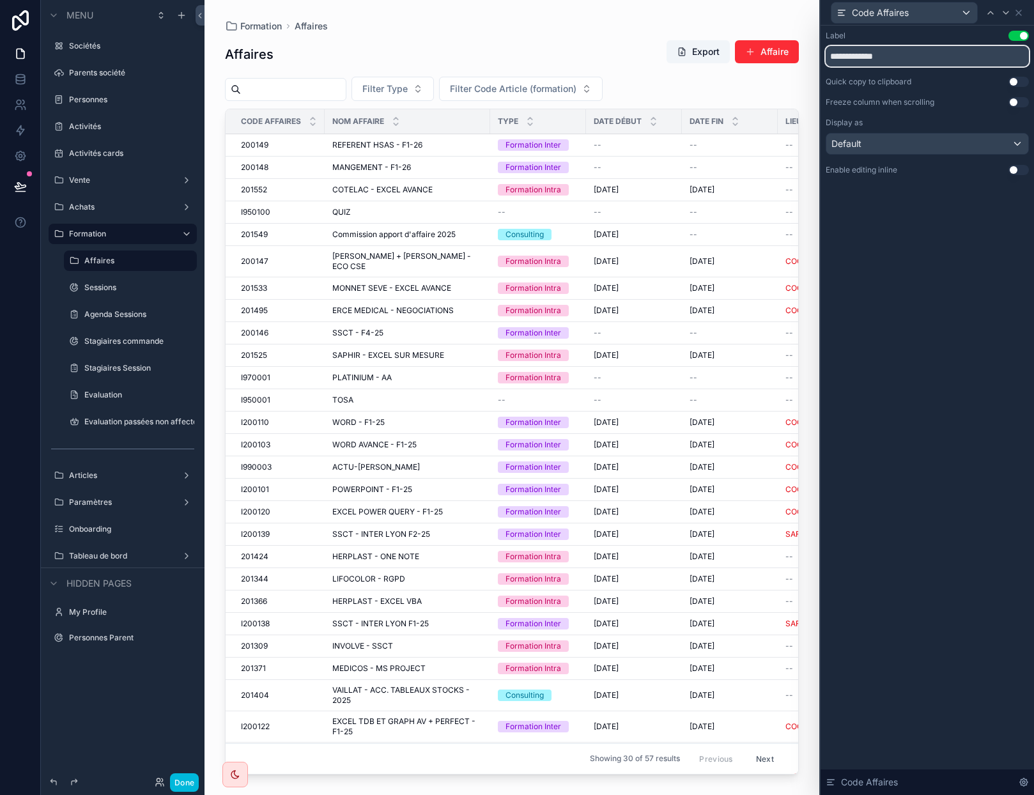
click at [906, 54] on input "**********" at bounding box center [927, 56] width 203 height 20
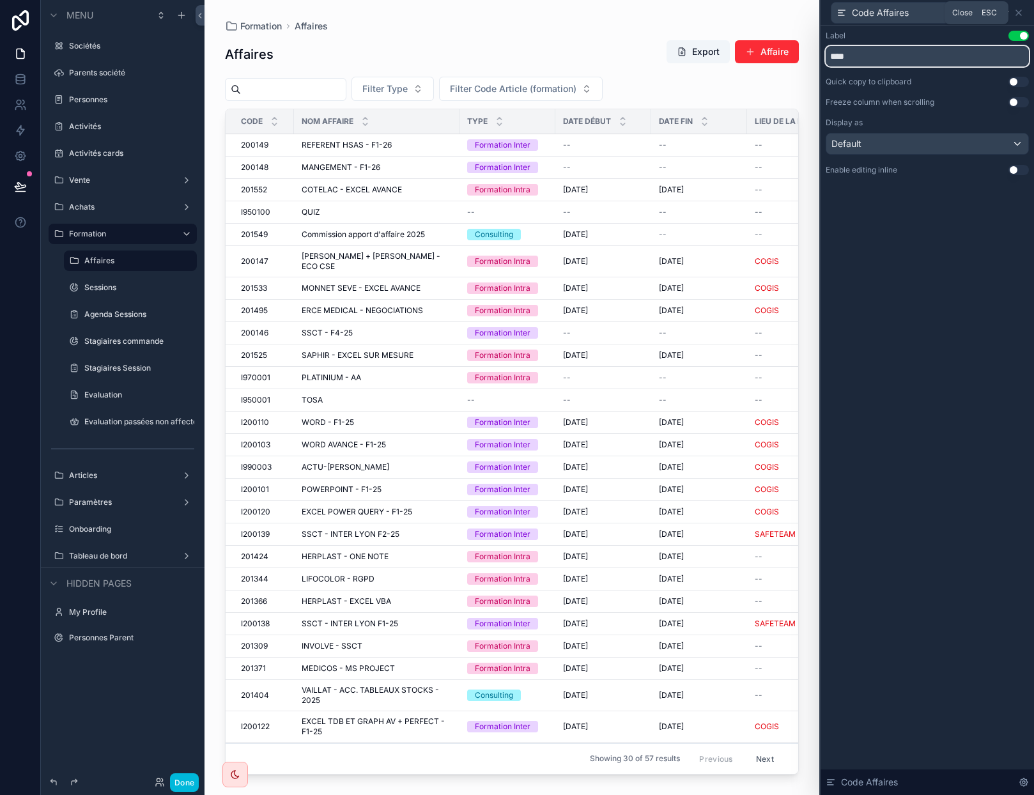
type input "****"
click at [1016, 12] on icon at bounding box center [1019, 13] width 10 height 10
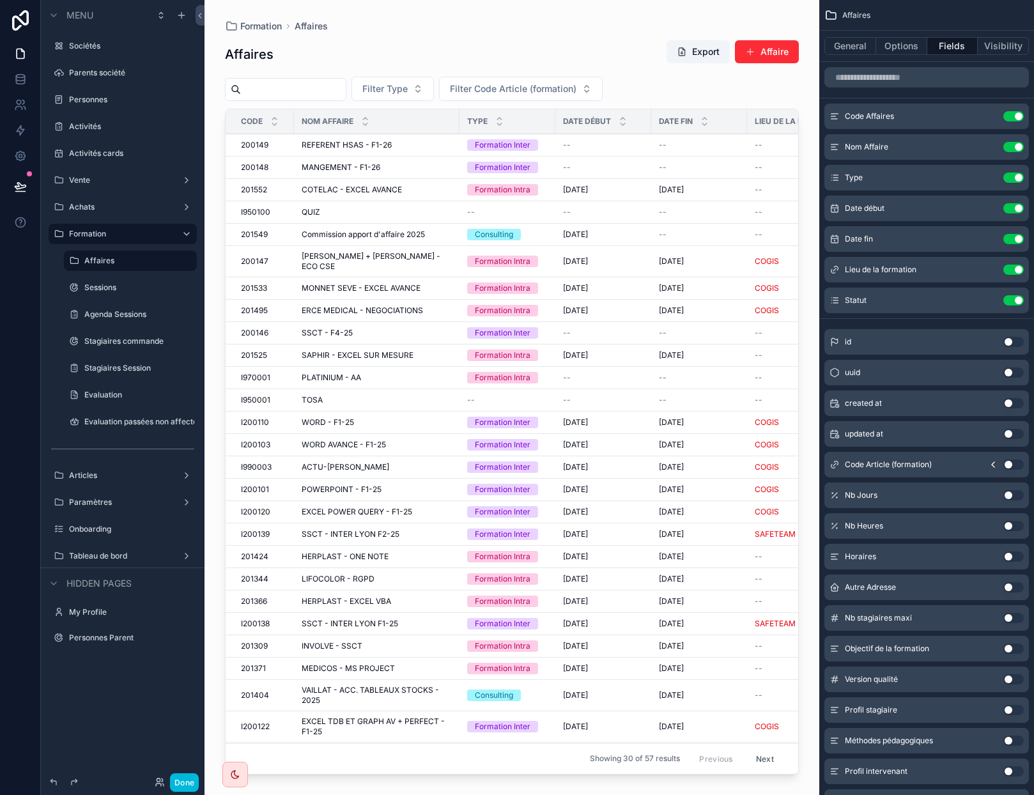
click at [180, 786] on button "Done" at bounding box center [184, 782] width 29 height 19
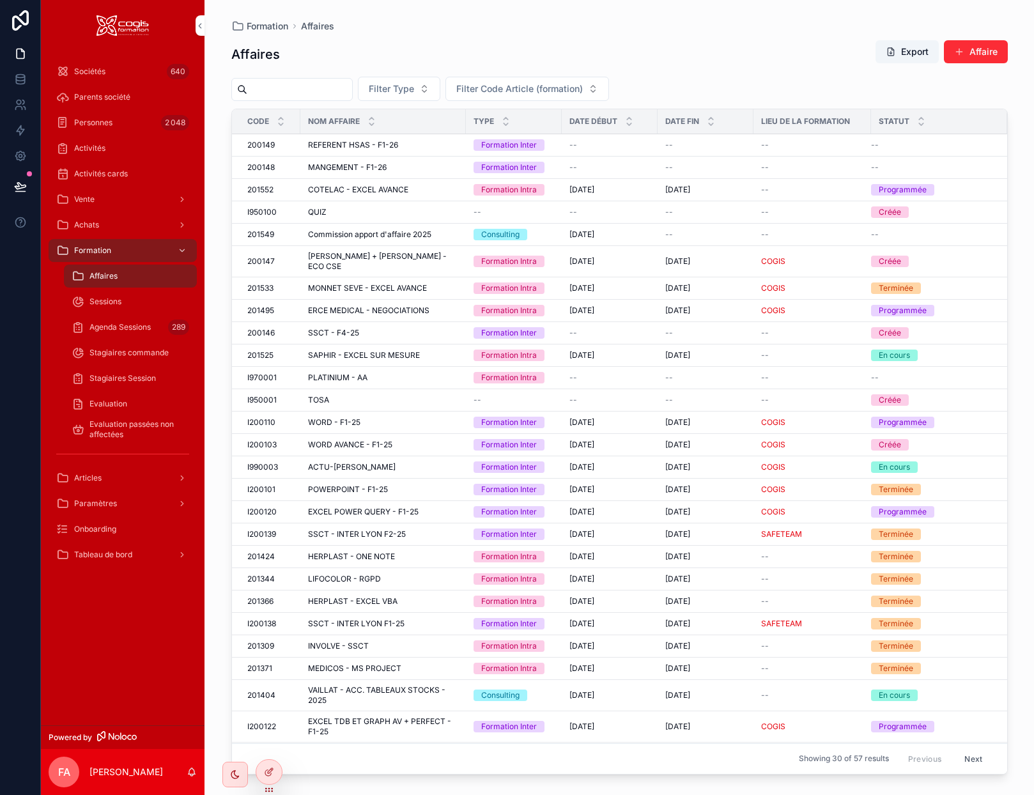
click at [105, 299] on span "Sessions" at bounding box center [105, 302] width 32 height 10
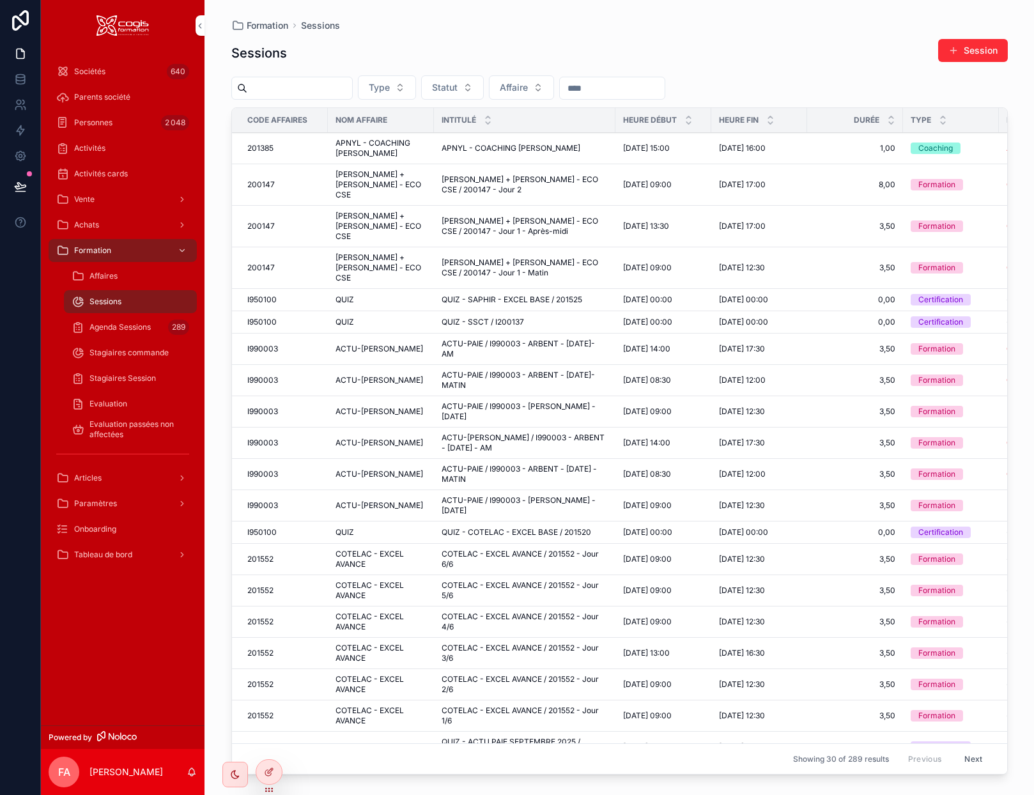
click at [106, 428] on span "Evaluation passées non affectées" at bounding box center [136, 429] width 95 height 20
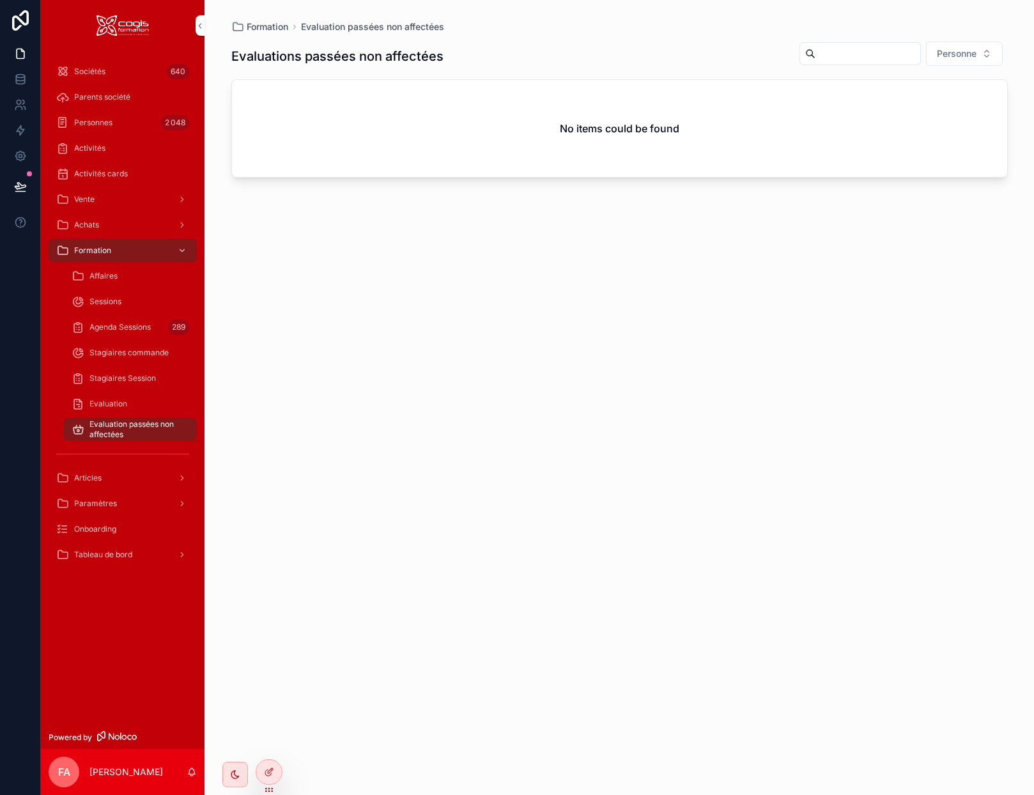
click at [117, 408] on span "Evaluation" at bounding box center [108, 404] width 38 height 10
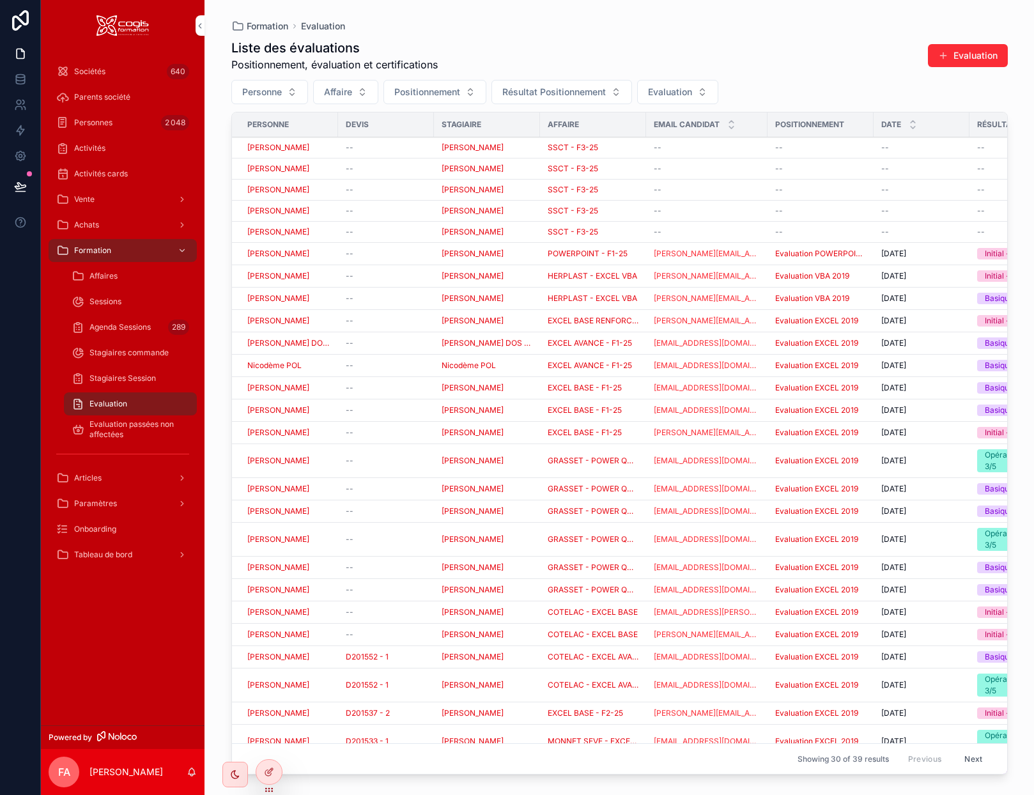
click at [102, 277] on span "Affaires" at bounding box center [103, 276] width 28 height 10
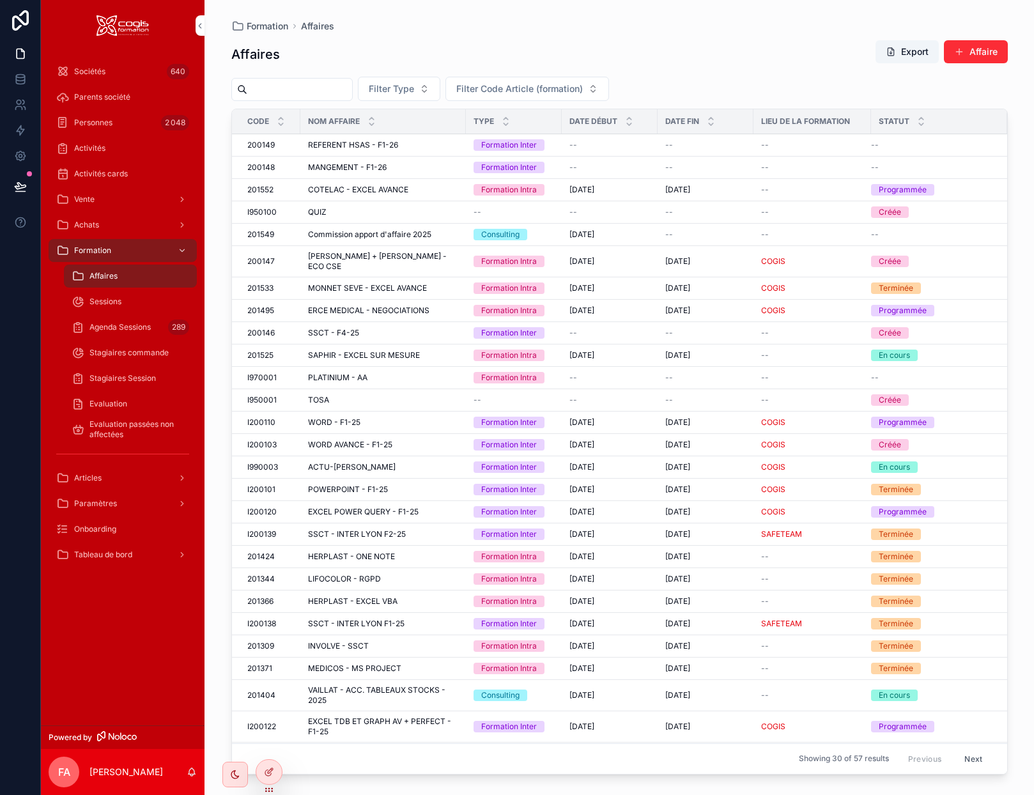
click at [121, 350] on span "Stagiaires commande" at bounding box center [128, 353] width 79 height 10
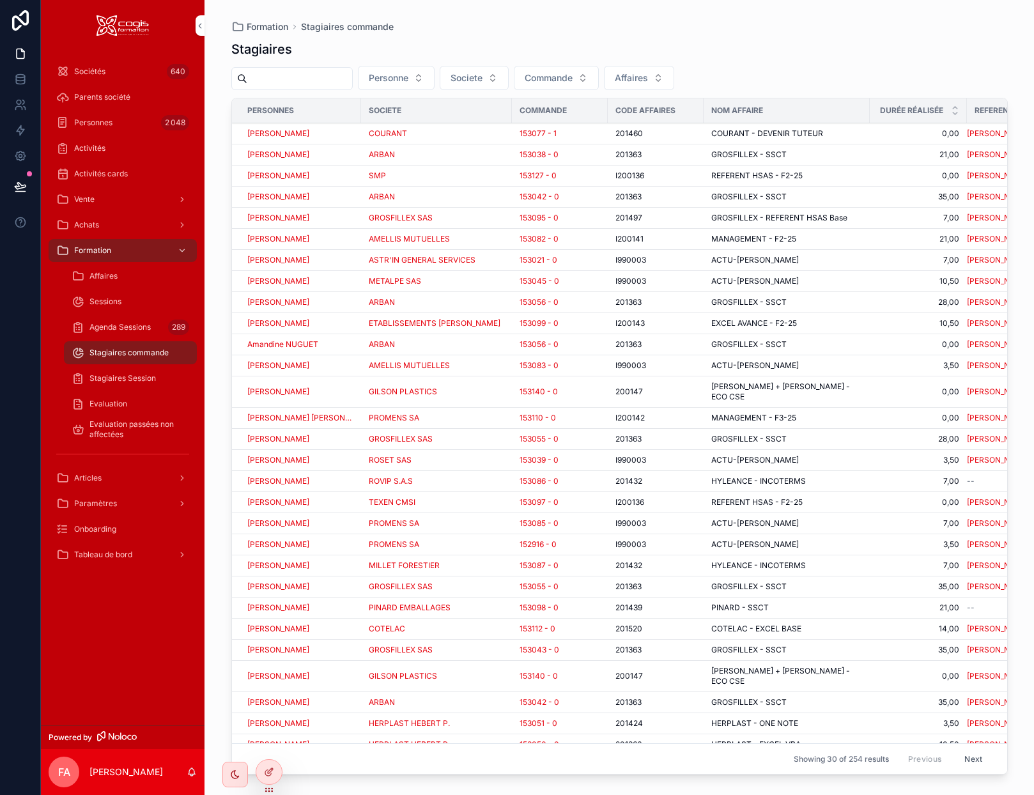
click at [447, 518] on div "PROMENS SA" at bounding box center [437, 523] width 136 height 10
click at [112, 400] on span "Evaluation" at bounding box center [108, 404] width 38 height 10
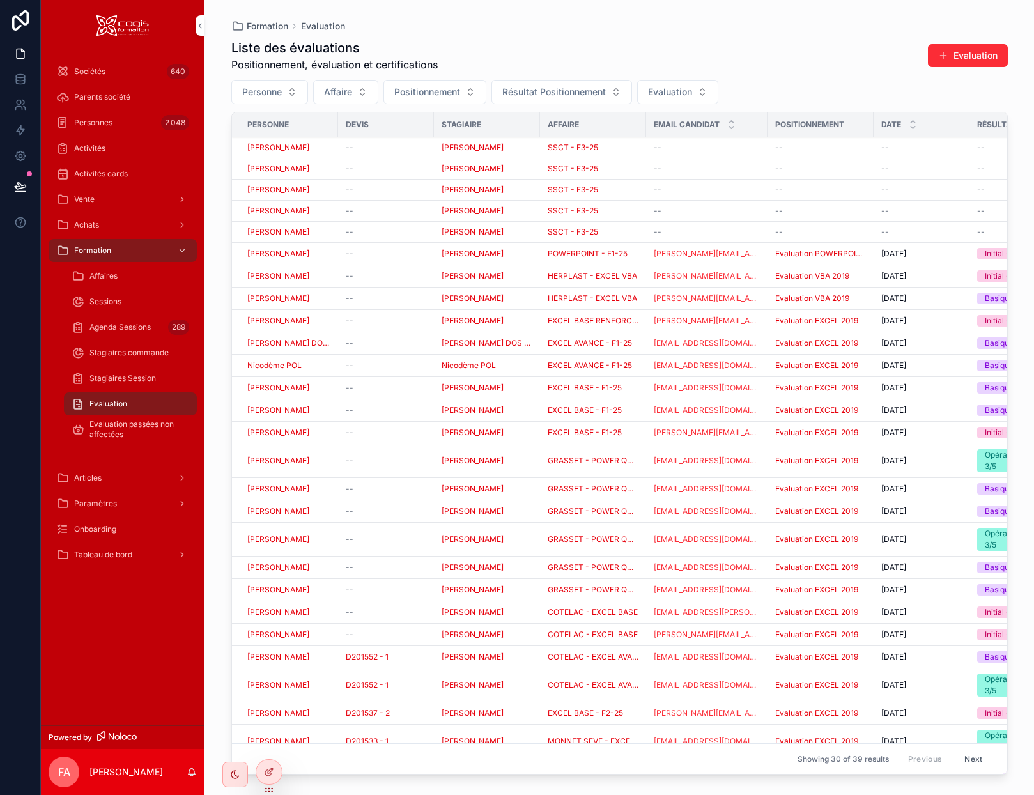
click at [492, 255] on span "[PERSON_NAME]" at bounding box center [473, 254] width 62 height 10
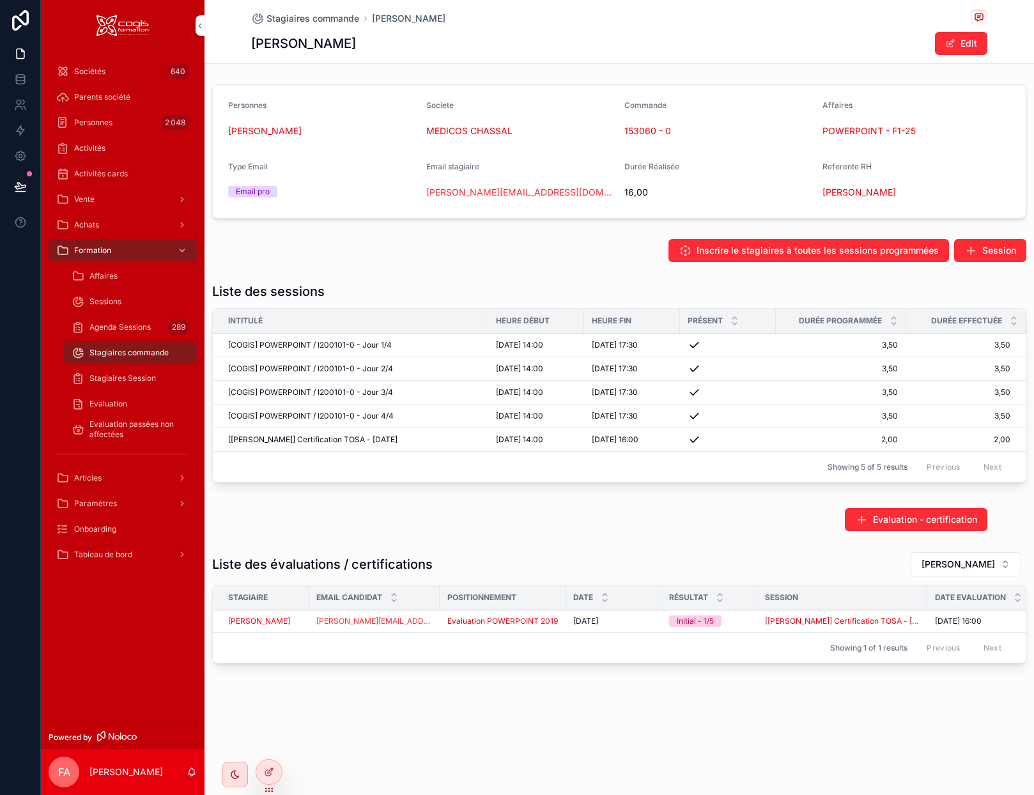
click at [836, 132] on span "POWERPOINT - F1-25" at bounding box center [869, 131] width 93 height 13
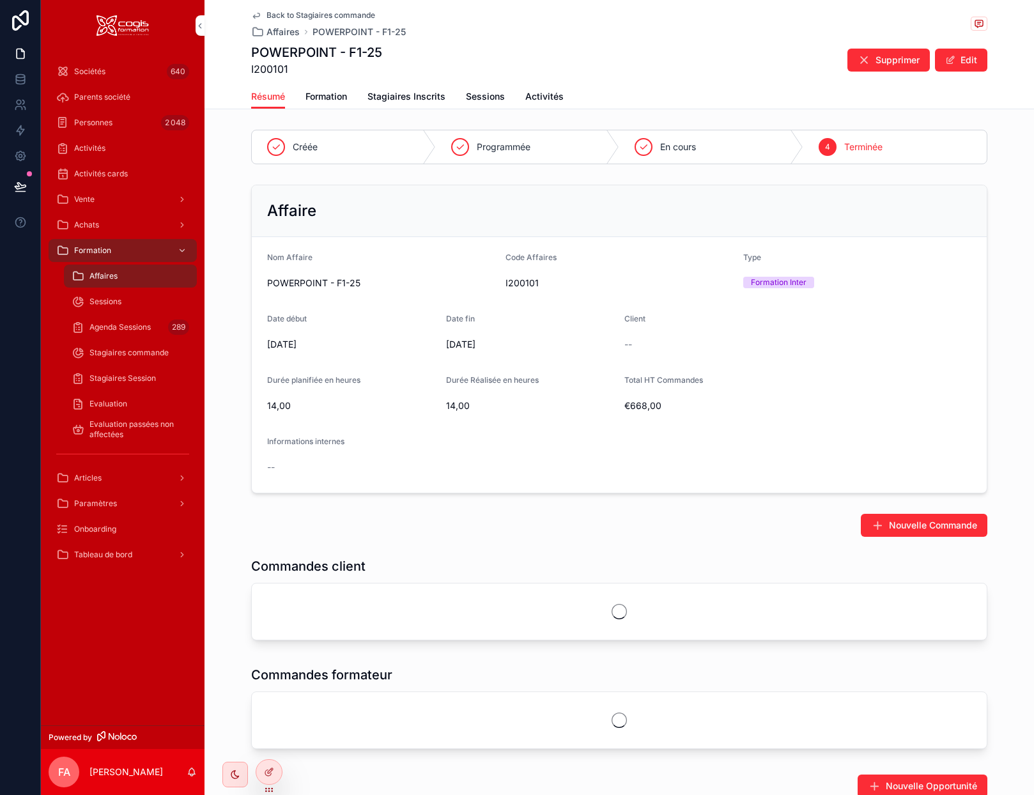
click at [524, 283] on span "I200101" at bounding box center [620, 283] width 228 height 13
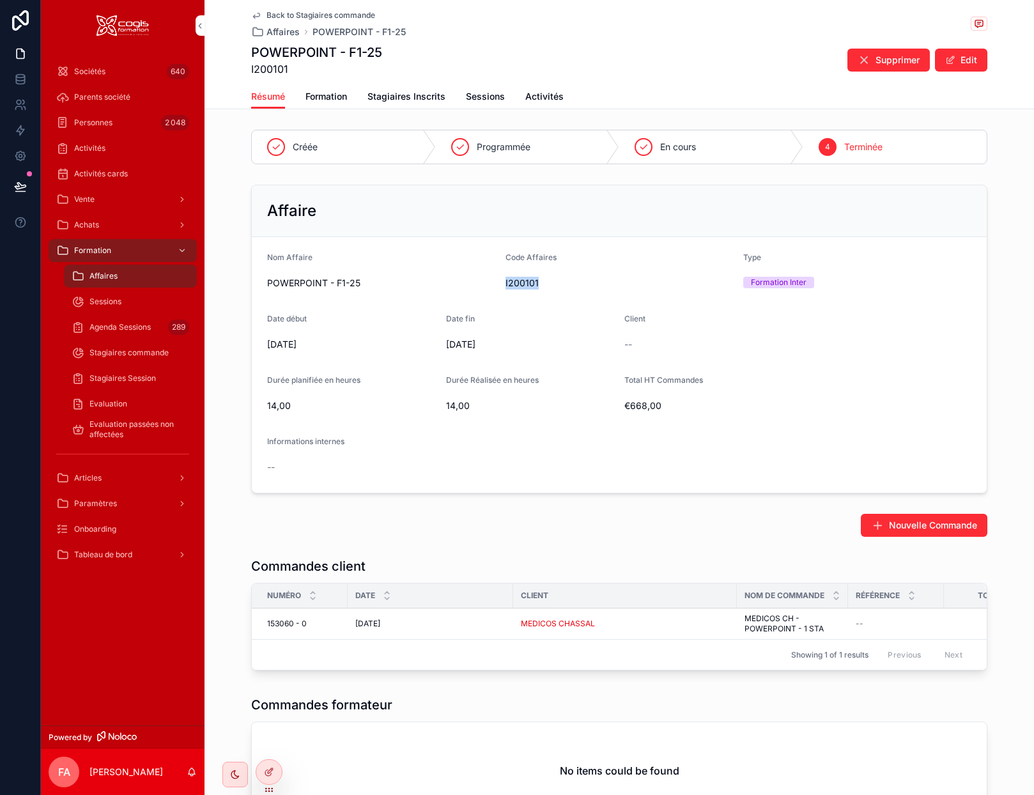
copy span "I200101"
click at [252, 17] on icon "scrollable content" at bounding box center [256, 15] width 10 height 10
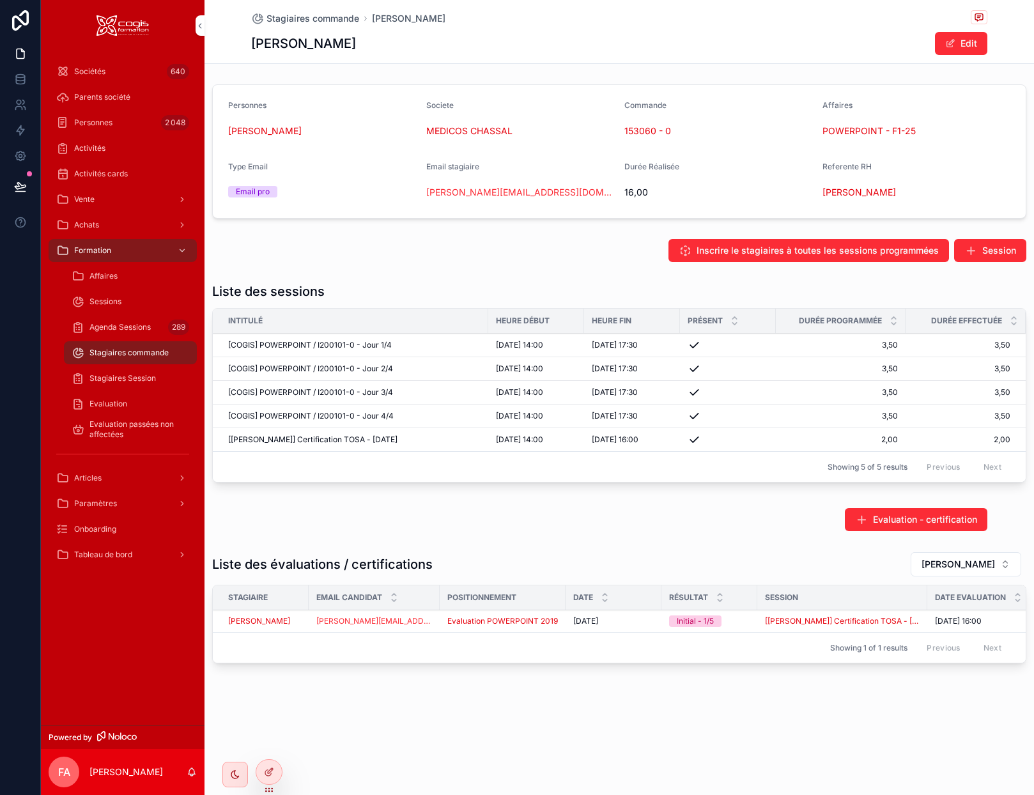
click at [858, 132] on span "POWERPOINT - F1-25" at bounding box center [869, 131] width 93 height 13
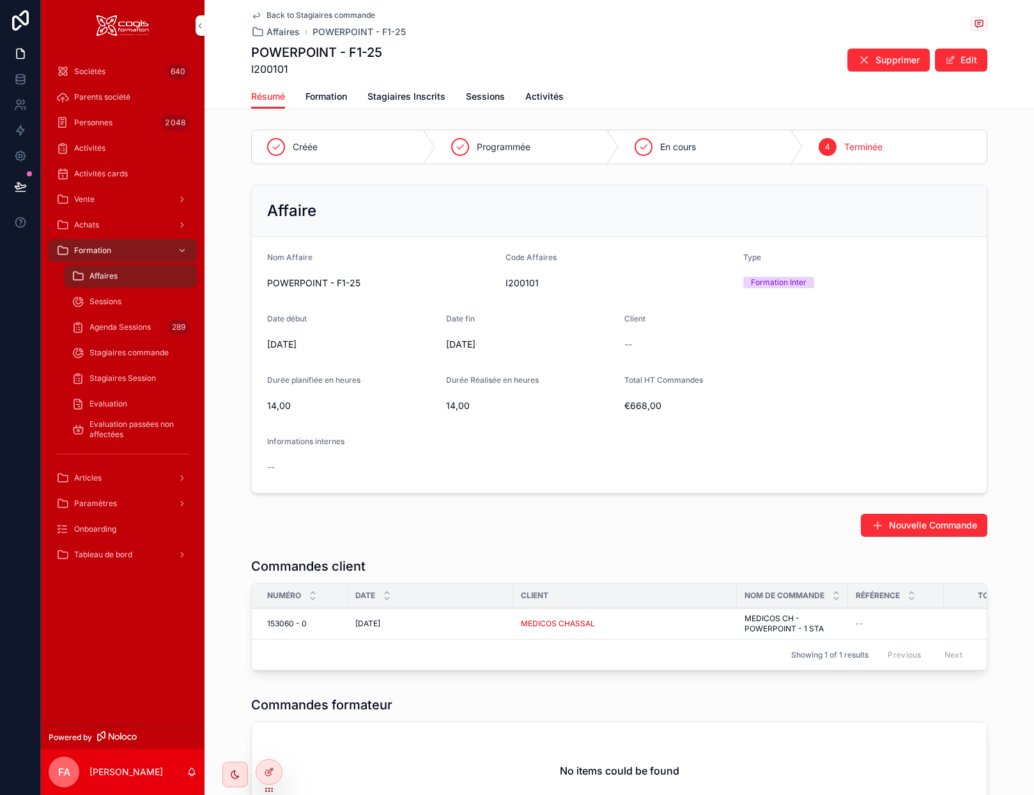
click at [402, 98] on span "Stagiaires Inscrits" at bounding box center [407, 96] width 78 height 13
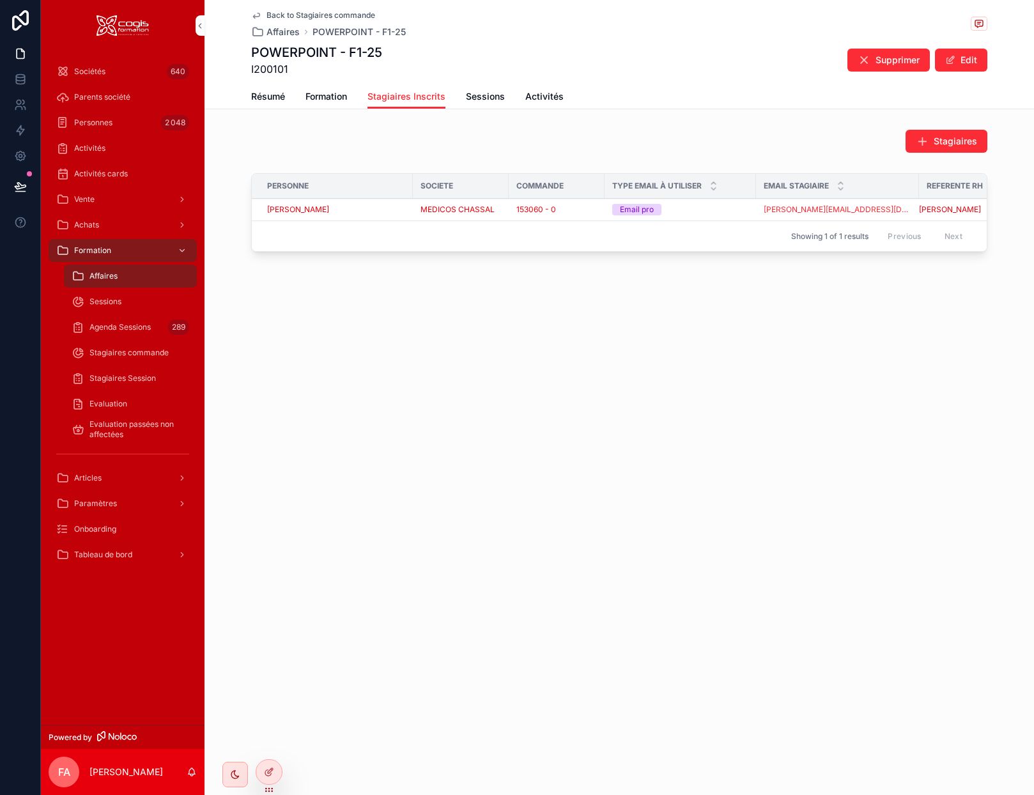
click at [256, 17] on icon "scrollable content" at bounding box center [256, 15] width 6 height 5
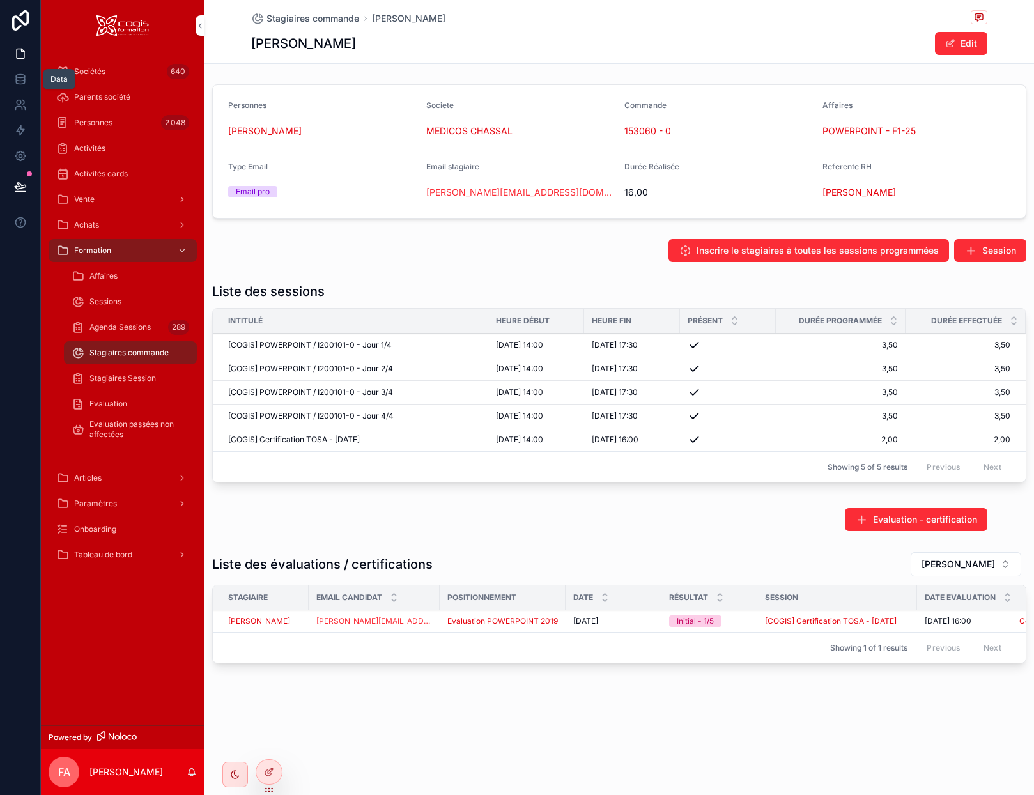
click at [15, 74] on icon at bounding box center [20, 79] width 13 height 13
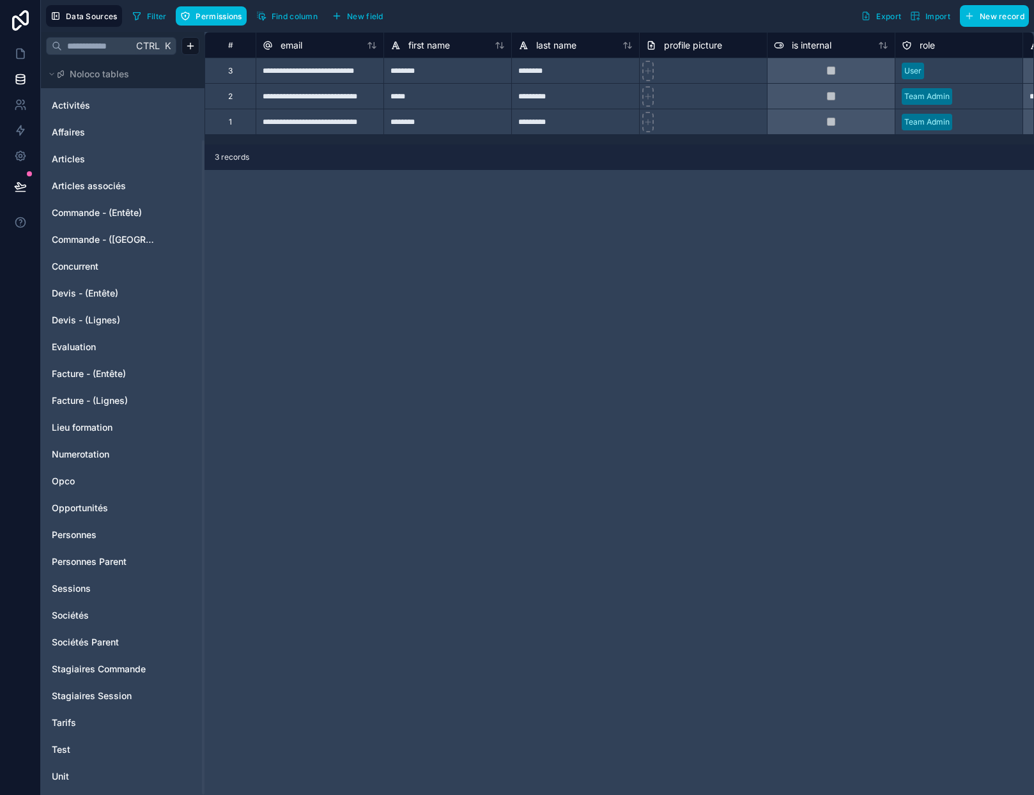
scroll to position [90, 0]
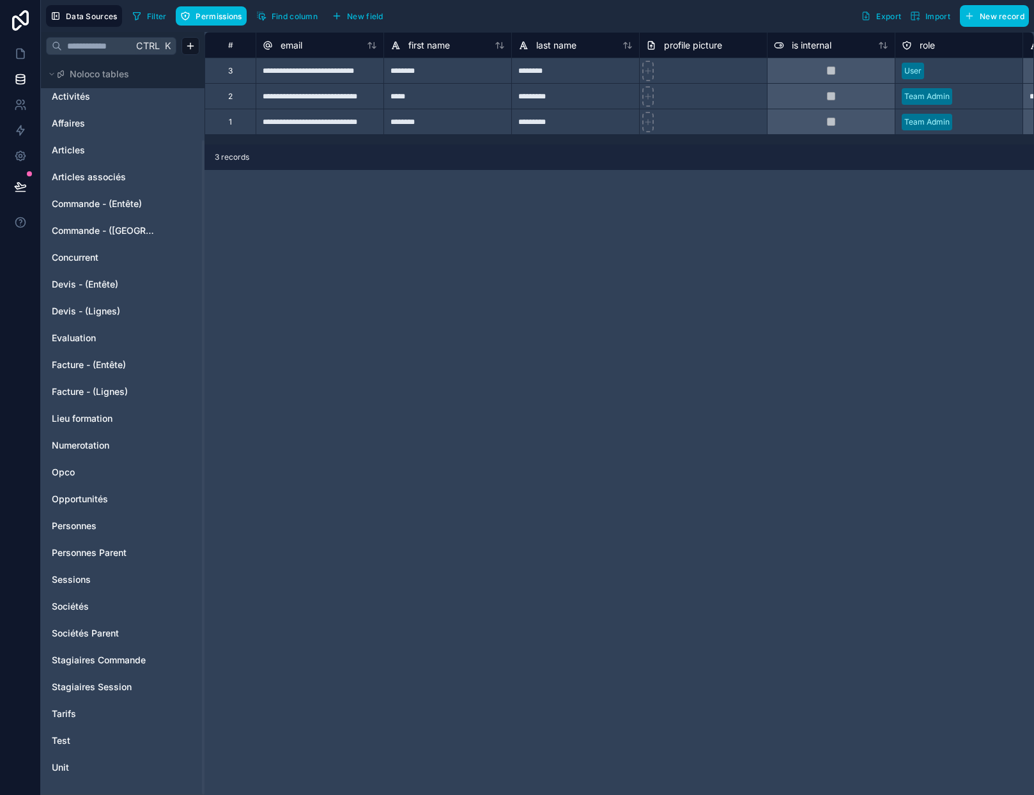
click at [95, 661] on span "Stagiaires Commande" at bounding box center [99, 660] width 94 height 13
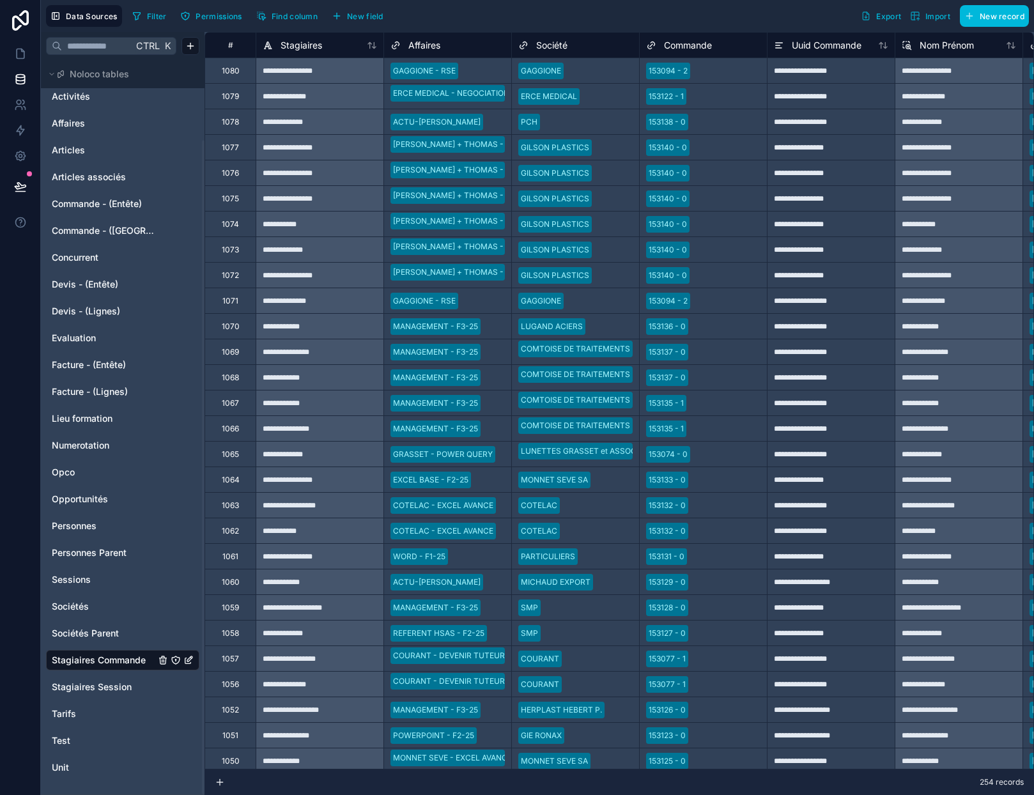
click at [160, 15] on span "Filter" at bounding box center [157, 17] width 20 height 10
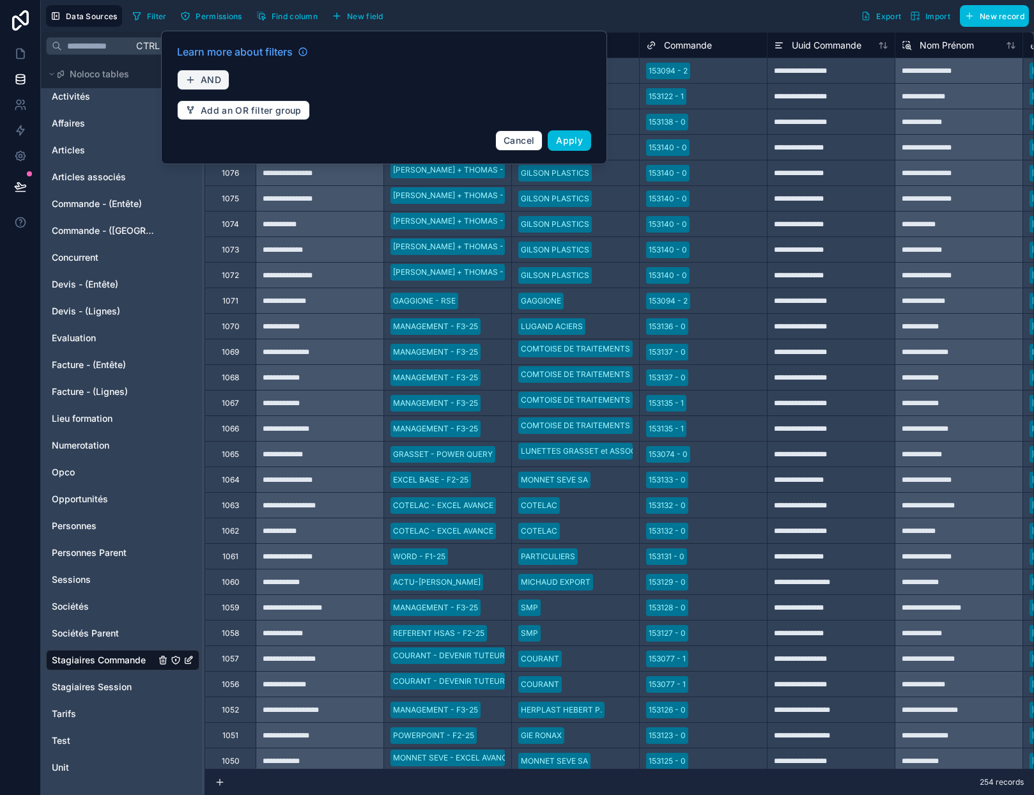
click at [216, 75] on span "AND" at bounding box center [211, 80] width 20 height 12
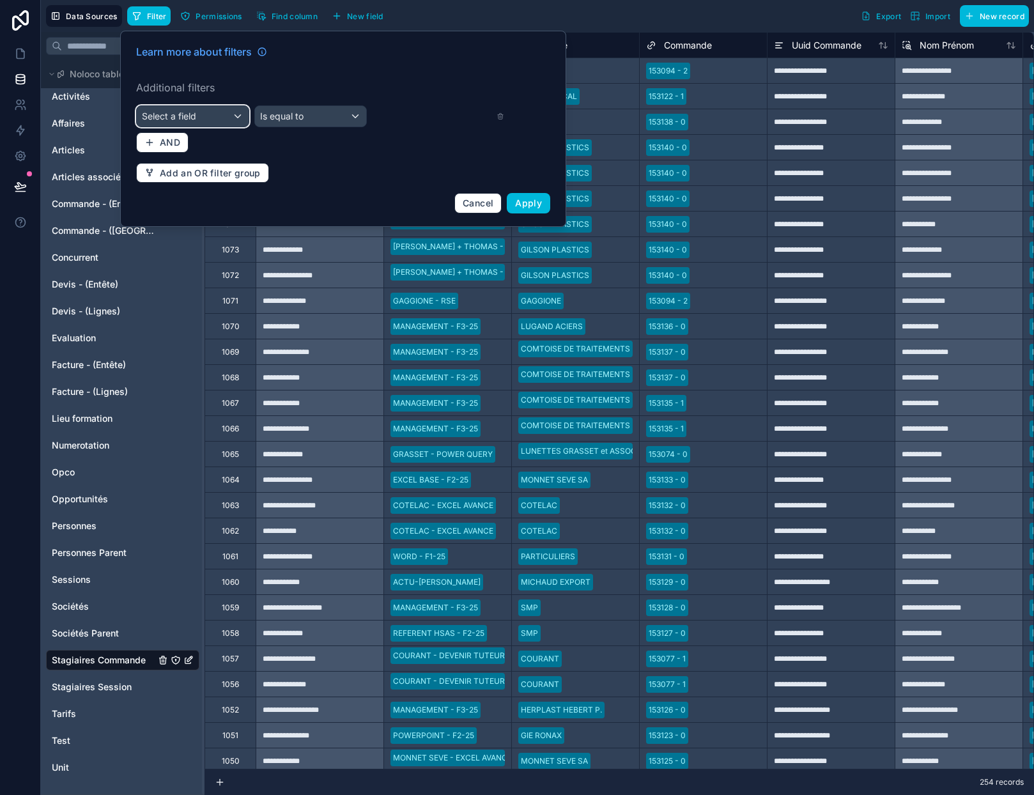
click at [212, 119] on div "Select a field" at bounding box center [193, 116] width 112 height 20
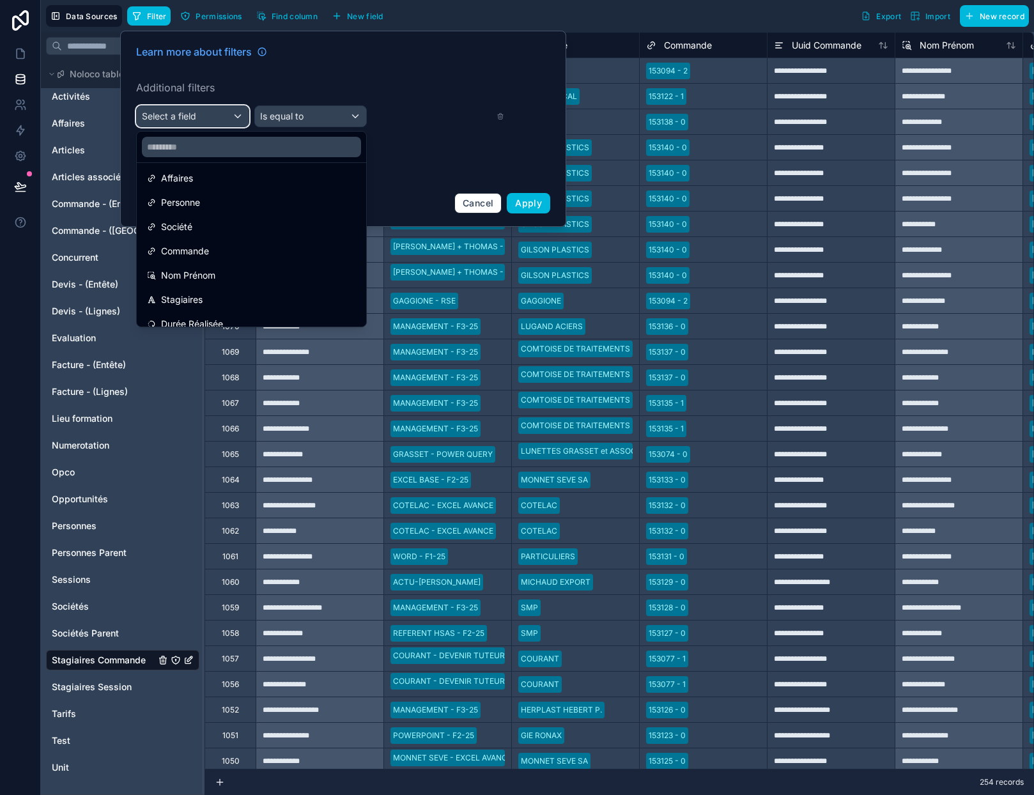
scroll to position [128, 0]
click at [223, 180] on div "Personne" at bounding box center [251, 178] width 209 height 15
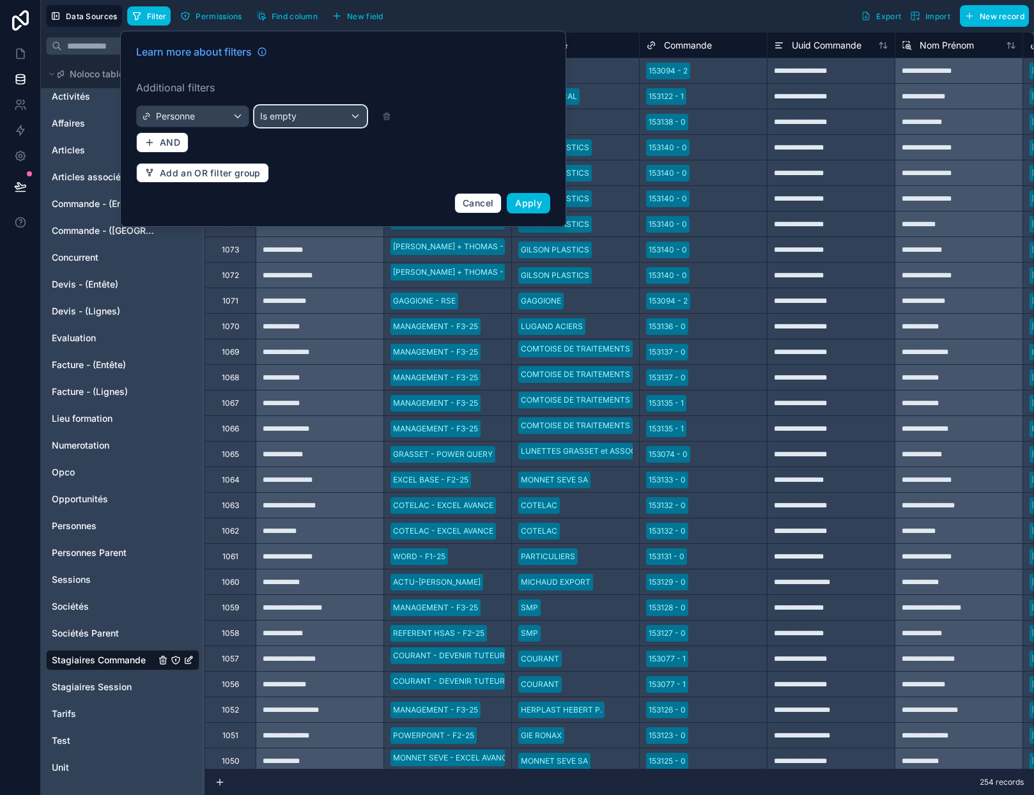
click at [290, 111] on span "Is empty" at bounding box center [278, 116] width 36 height 13
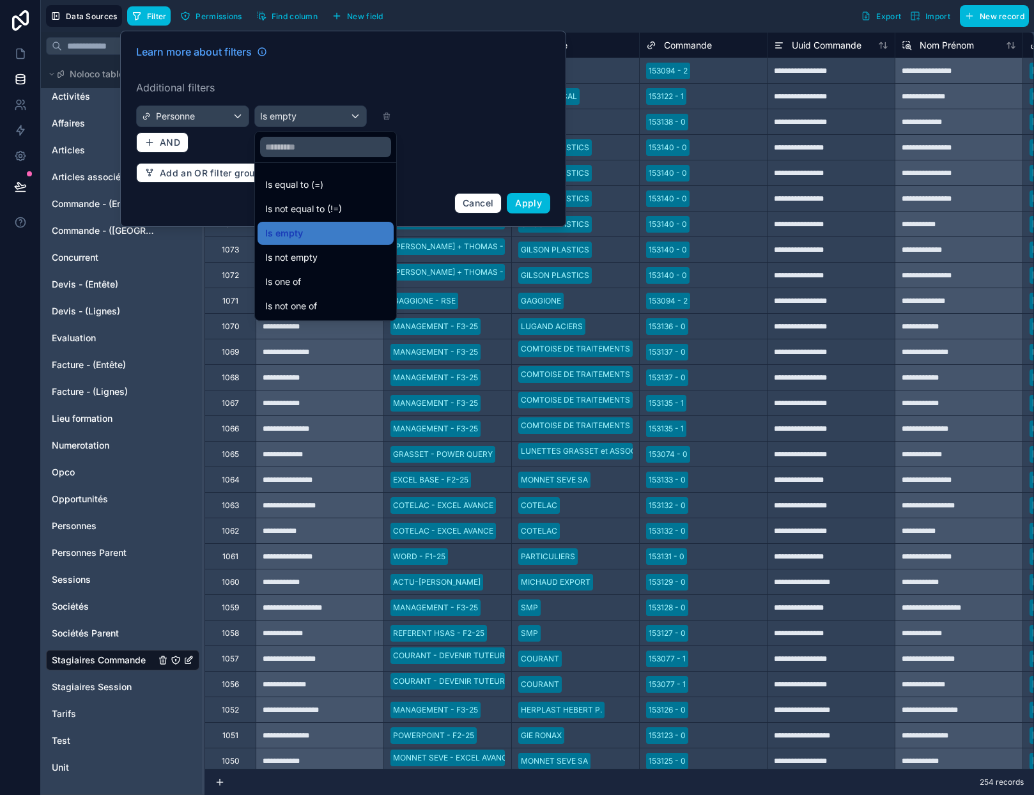
click at [314, 188] on span "Is equal to (=)" at bounding box center [294, 184] width 58 height 15
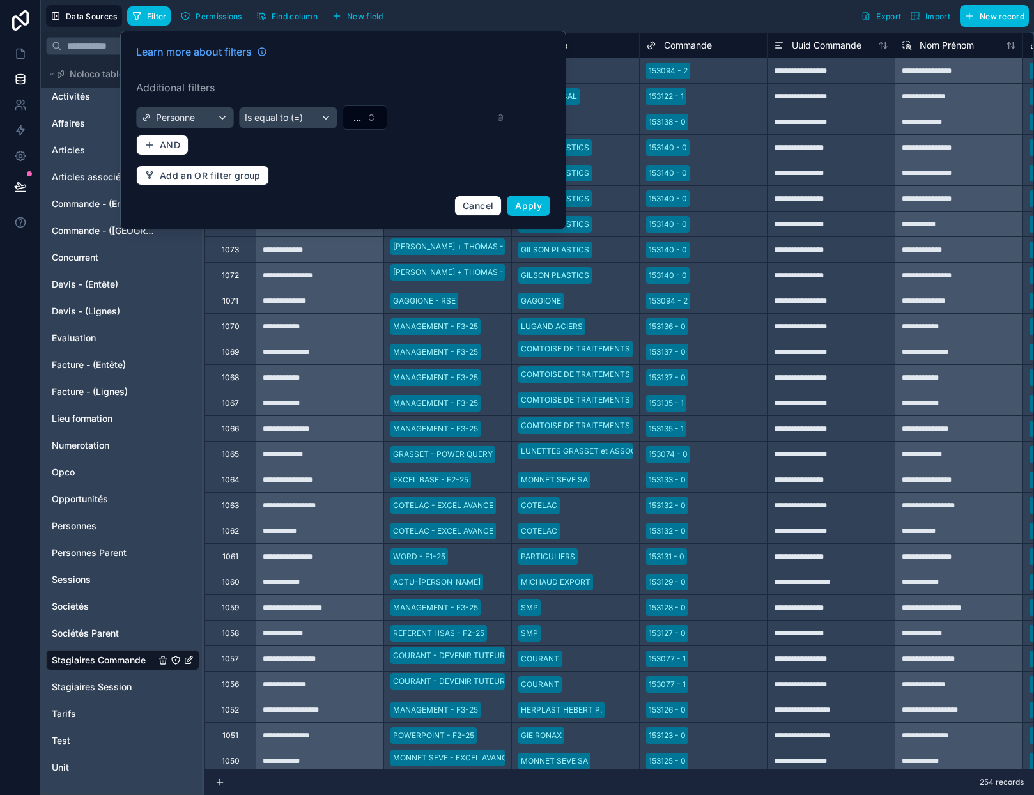
click at [365, 114] on button "..." at bounding box center [365, 117] width 45 height 24
type input "**********"
click at [349, 166] on span "[PERSON_NAME]" at bounding box center [318, 169] width 74 height 13
click at [530, 202] on span "Apply" at bounding box center [528, 205] width 27 height 11
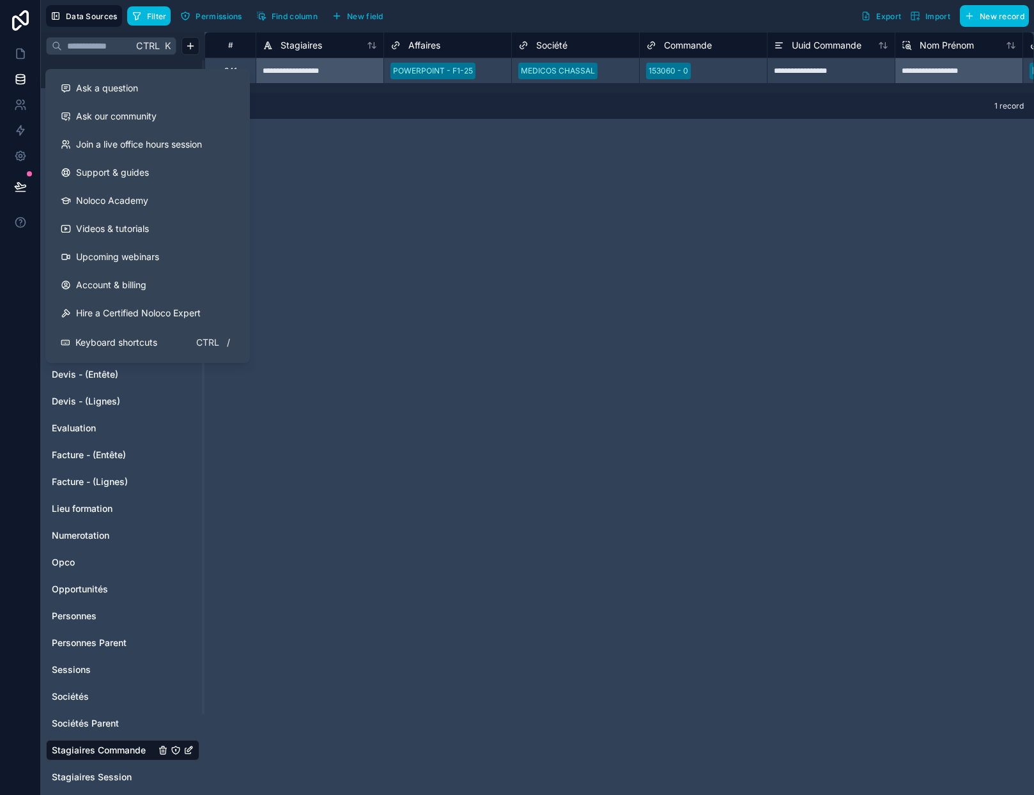
click at [100, 291] on link "Account & billing" at bounding box center [147, 285] width 194 height 28
